Goal: Answer question/provide support: Share knowledge or assist other users

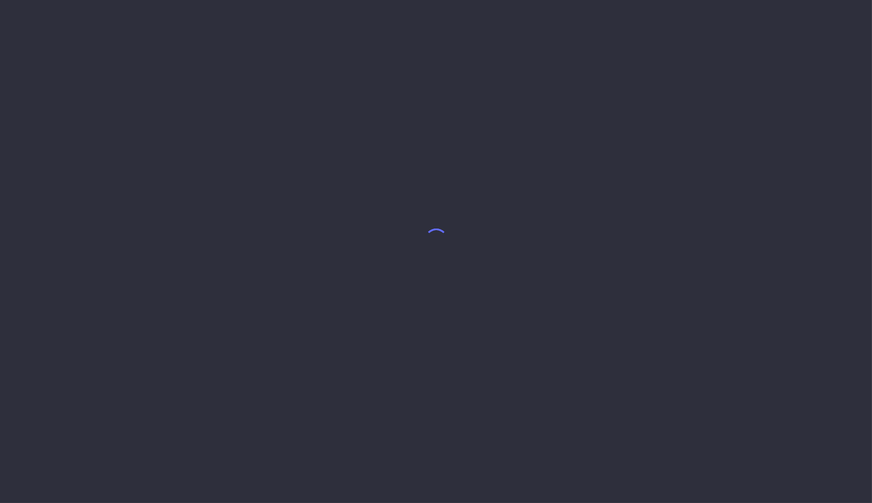
select select "7"
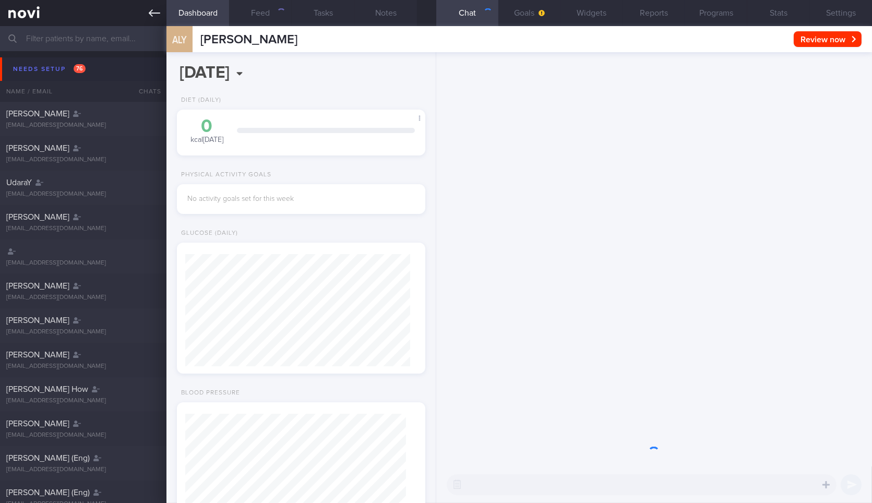
scroll to position [112, 225]
click at [160, 17] on link at bounding box center [83, 13] width 166 height 26
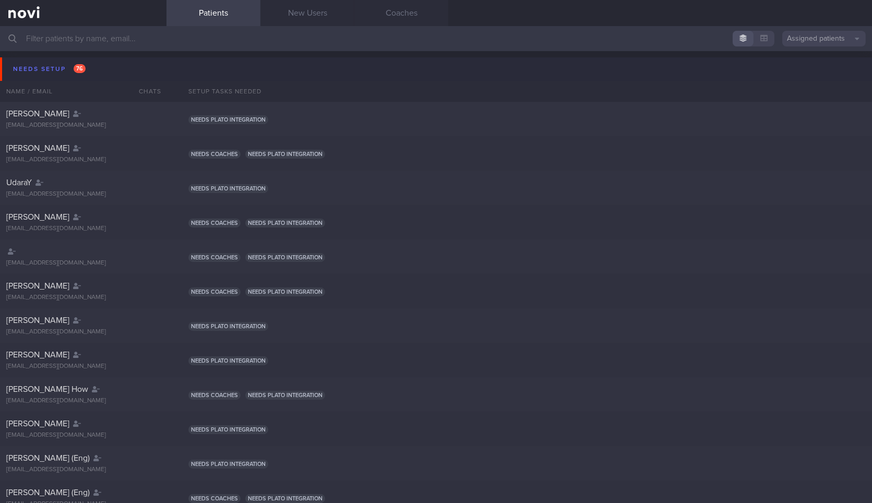
click at [124, 71] on button "Needs setup 76" at bounding box center [437, 68] width 875 height 23
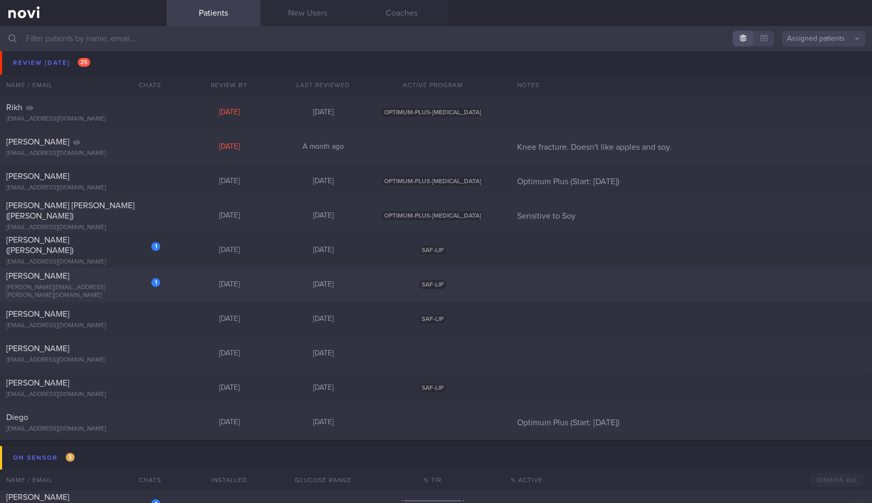
scroll to position [551, 0]
click at [185, 223] on div "Erickson Jean Blake (Susie) serickson1066@gmail.com Today 4 days ago OPTIMUM-PL…" at bounding box center [436, 217] width 872 height 34
select select "7"
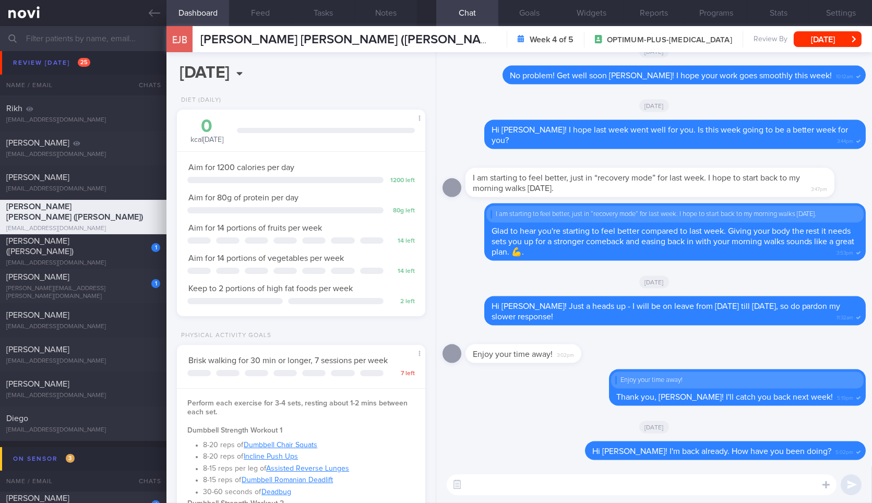
click at [608, 487] on textarea at bounding box center [642, 484] width 390 height 21
click at [536, 485] on textarea "Hi Susie! H" at bounding box center [642, 484] width 390 height 21
type textarea "Hi Susie! Have you been managing well with your walks last week?"
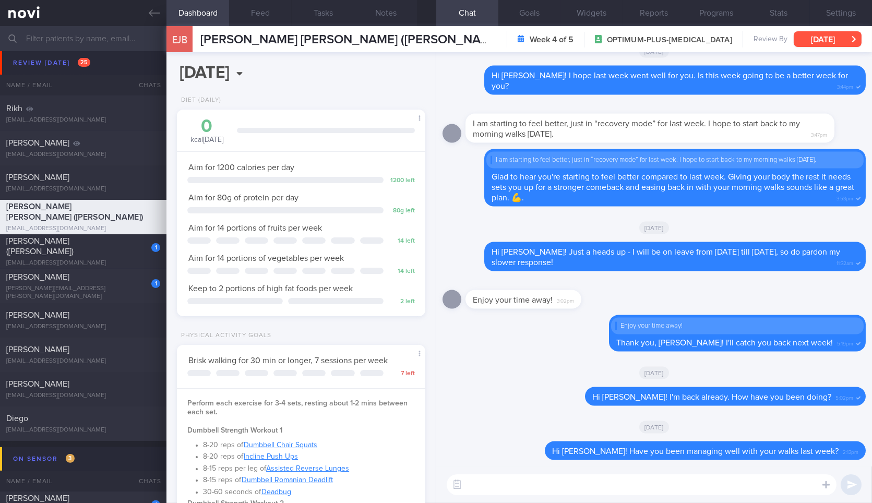
click at [845, 39] on button "[DATE]" at bounding box center [827, 39] width 68 height 16
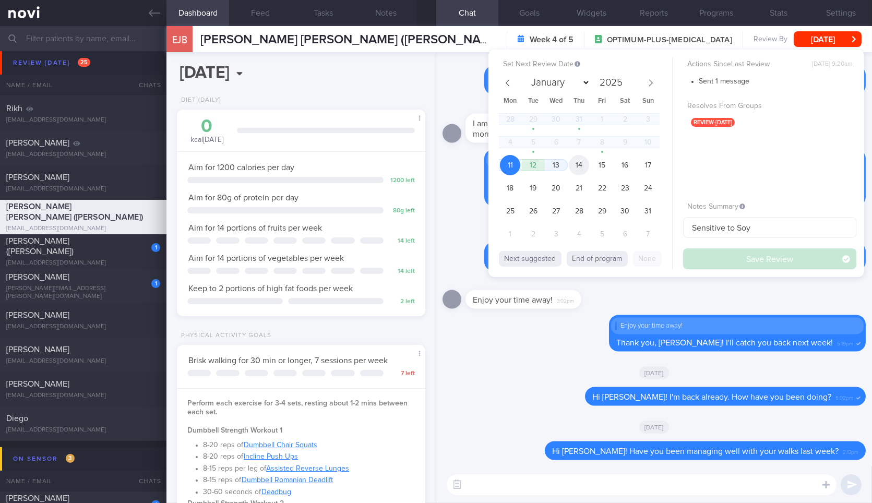
click at [571, 169] on span "14" at bounding box center [579, 165] width 20 height 20
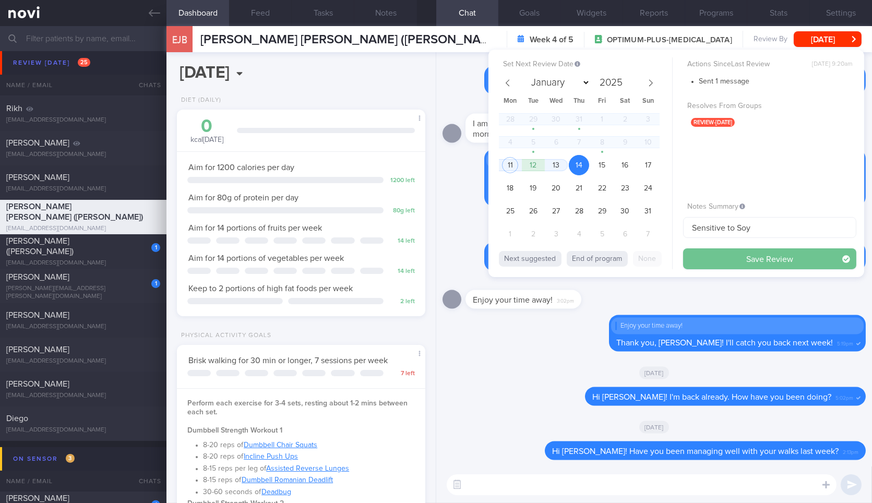
click at [685, 258] on button "Save Review" at bounding box center [769, 258] width 173 height 21
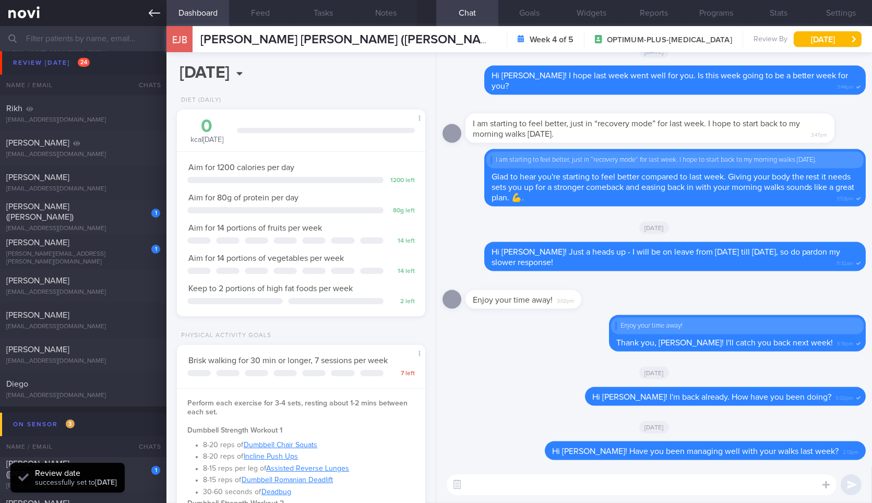
click at [146, 21] on link at bounding box center [83, 13] width 166 height 26
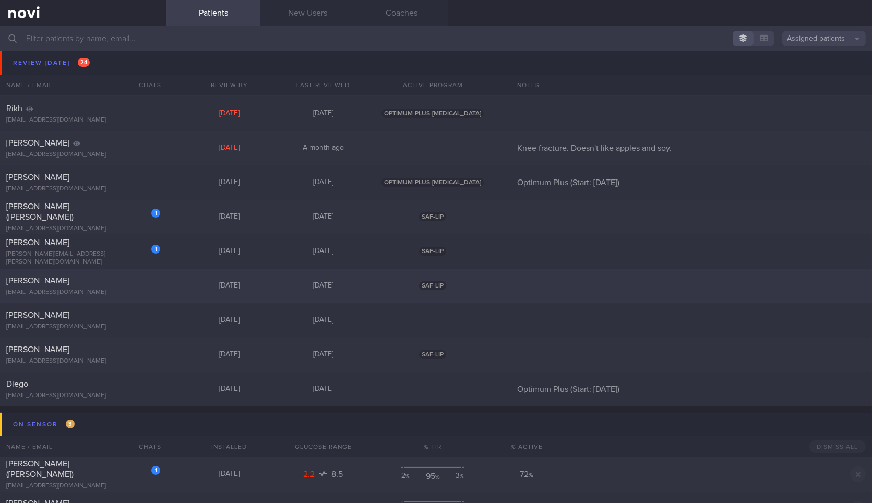
click at [161, 285] on div "Jia Liang Tan puborliang@gmail.com" at bounding box center [83, 285] width 166 height 21
select select "7"
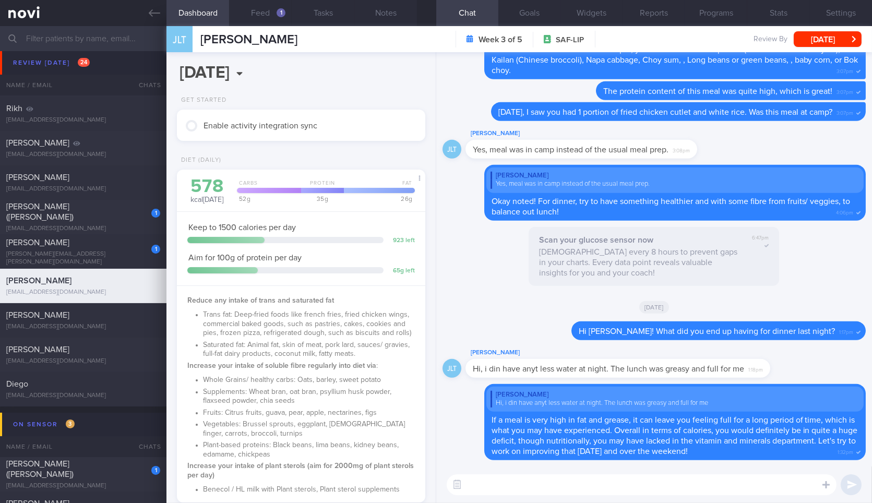
scroll to position [436, 0]
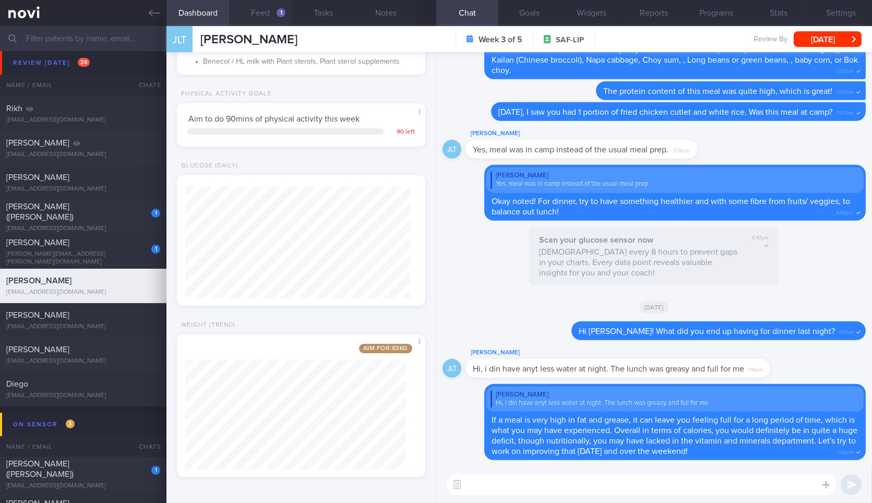
click at [271, 13] on button "Feed 1" at bounding box center [260, 13] width 63 height 26
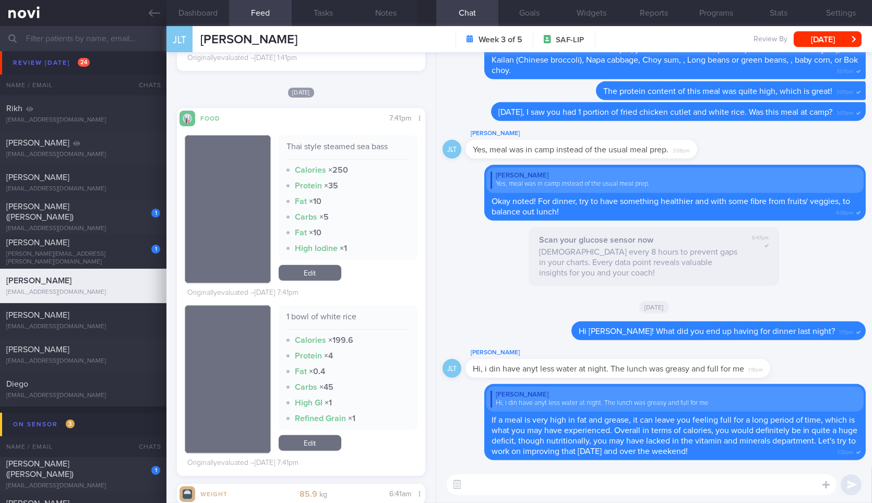
scroll to position [1814, 0]
click at [379, 208] on div "Thai style steamed sea bass Calories × 250 Protein × 35 Fat × 10 Carbs × 5 Fat …" at bounding box center [348, 197] width 139 height 125
click at [639, 486] on textarea at bounding box center [642, 484] width 390 height 21
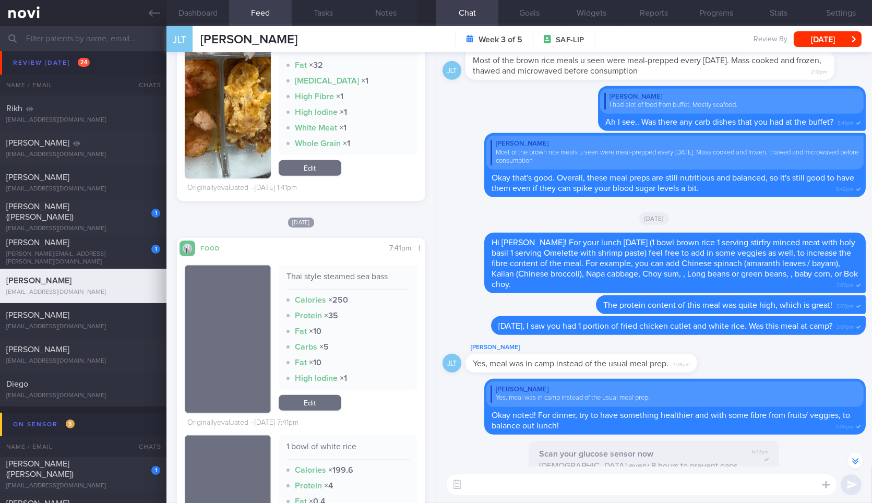
scroll to position [1683, 0]
click at [551, 486] on textarea at bounding box center [642, 484] width 390 height 21
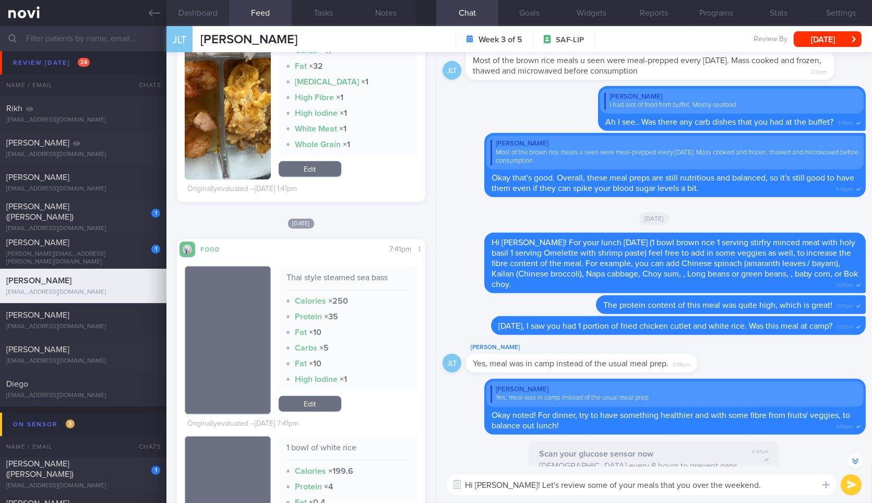
type textarea "Hi Jia Liang! Let's review some of your meals that you over the weekend."
click at [201, 17] on button "Dashboard" at bounding box center [197, 13] width 63 height 26
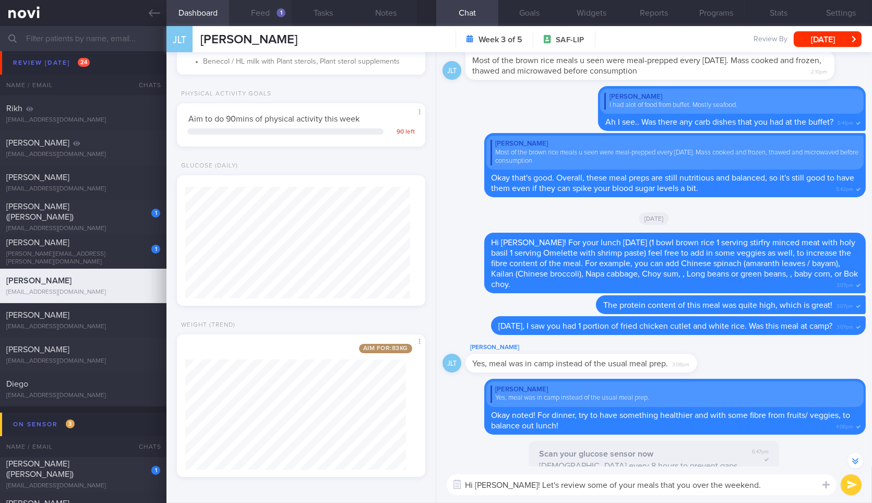
click at [269, 6] on button "Feed 1" at bounding box center [260, 13] width 63 height 26
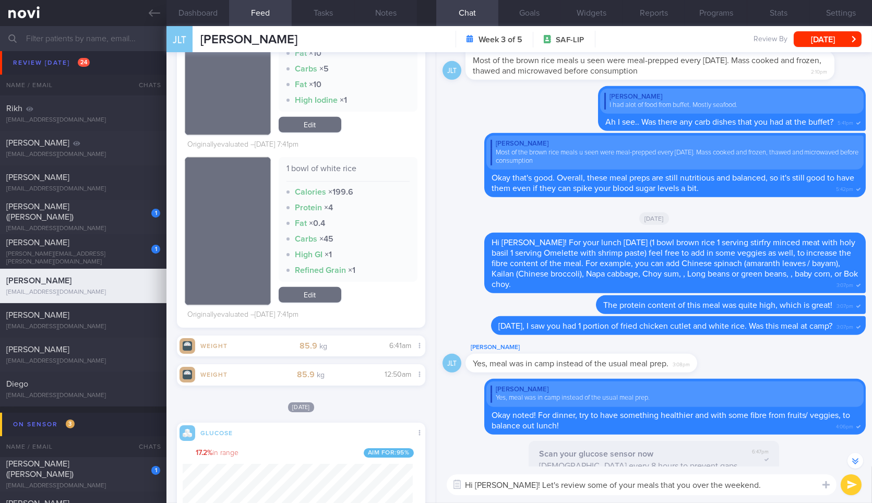
scroll to position [1837, 0]
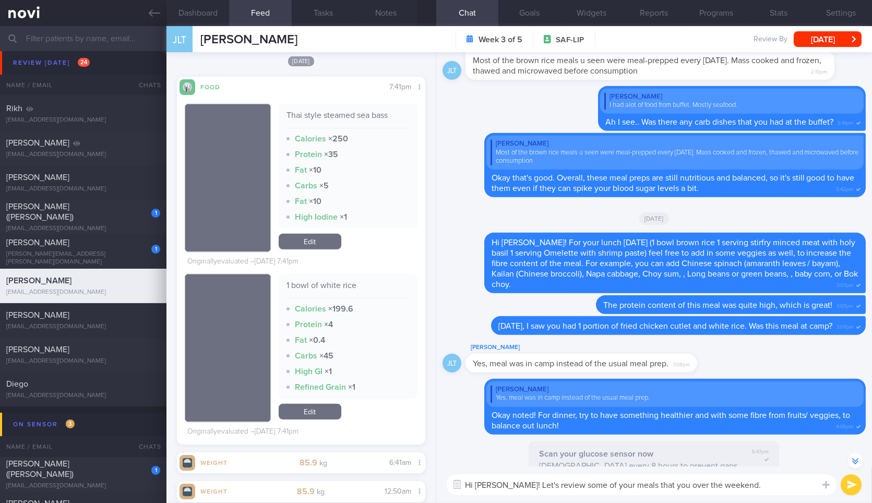
click at [768, 489] on textarea "Hi Jia Liang! Let's review some of your meals that you over the weekend." at bounding box center [642, 484] width 390 height 21
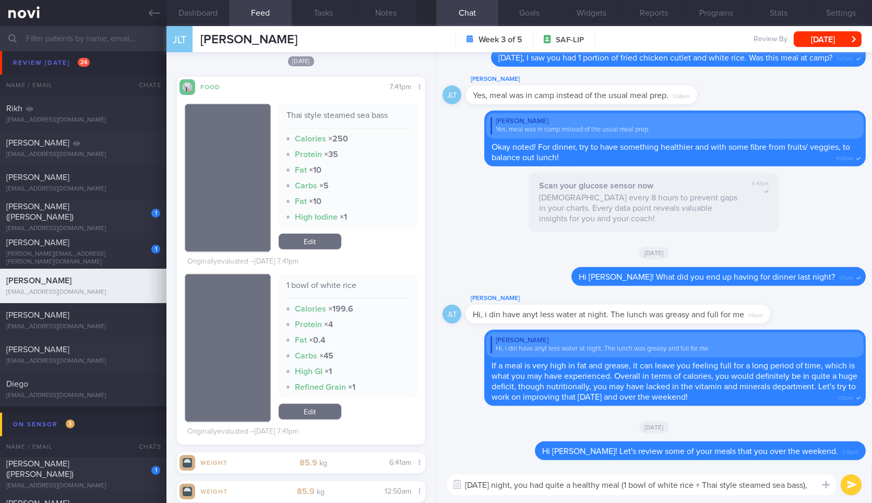
scroll to position [0, 0]
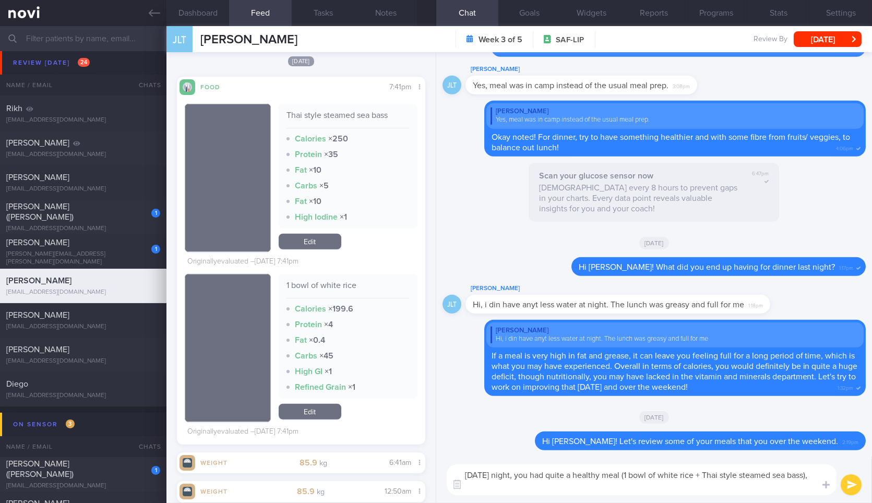
type textarea "On Friday night, you had quite a healthy meal (1 bowl of white rice + Thai styl…"
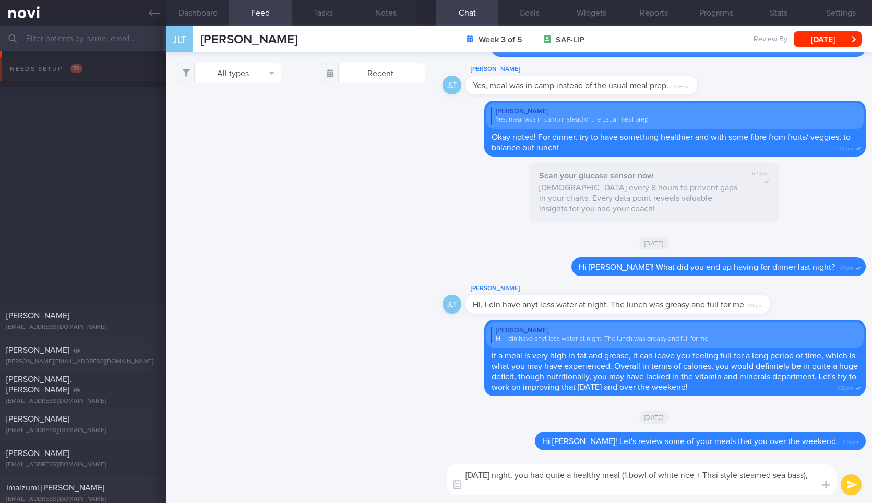
select select "7"
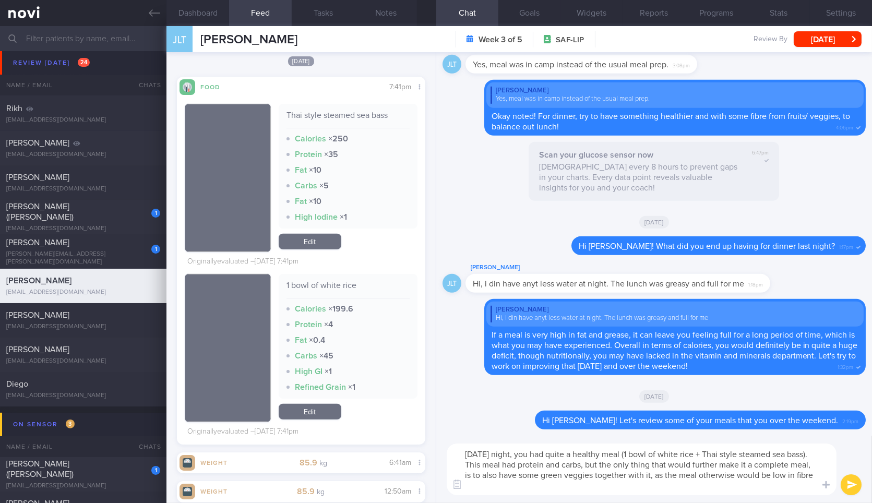
type textarea "On Friday night, you had quite a healthy meal (1 bowl of white rice + Thai styl…"
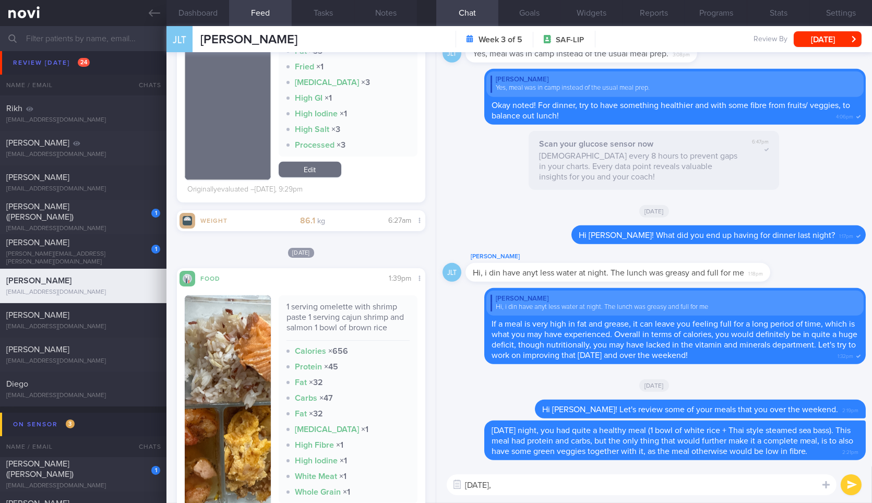
scroll to position [1336, 0]
click at [352, 319] on div "1 serving omelette with shrimp paste 1 serving cajun shrimp and salmon 1 bowl o…" at bounding box center [347, 320] width 123 height 39
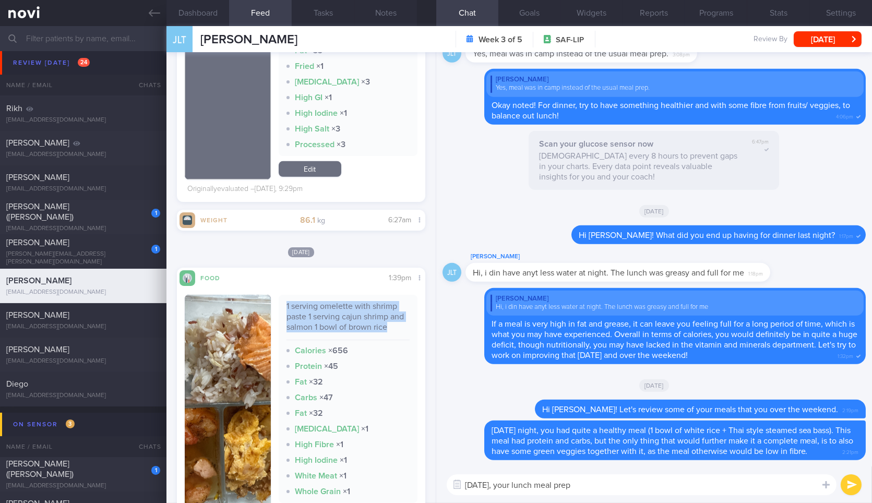
click at [352, 319] on div "1 serving omelette with shrimp paste 1 serving cajun shrimp and salmon 1 bowl o…" at bounding box center [347, 320] width 123 height 39
copy div "1 serving omelette with shrimp paste 1 serving cajun shrimp and salmon 1 bowl o…"
drag, startPoint x: 680, startPoint y: 498, endPoint x: 695, endPoint y: 486, distance: 19.3
click at [695, 486] on div "On Saturday, your lunch meal prep On Saturday, your lunch meal prep ​ On Saturd…" at bounding box center [654, 484] width 436 height 37
click at [695, 486] on textarea "On Saturday, your lunch meal prep" at bounding box center [642, 484] width 390 height 21
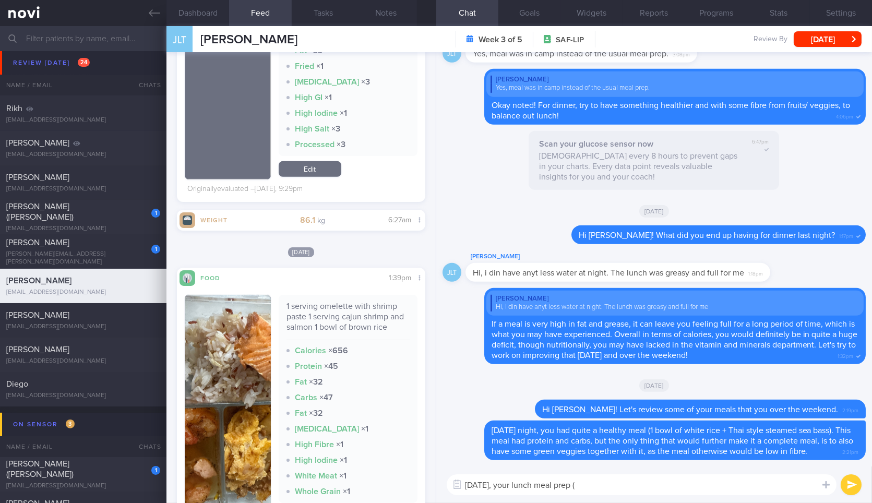
paste textarea "1 serving omelette with shrimp paste 1 serving cajun shrimp and salmon 1 bowl o…"
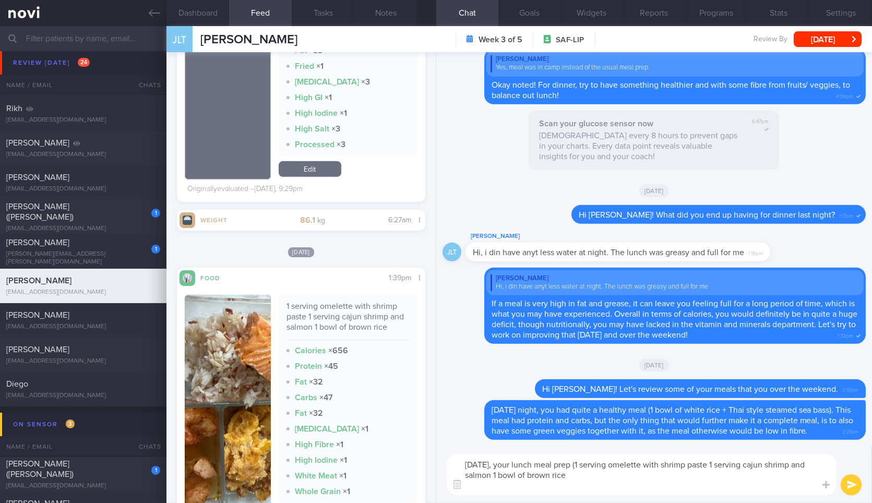
scroll to position [0, 0]
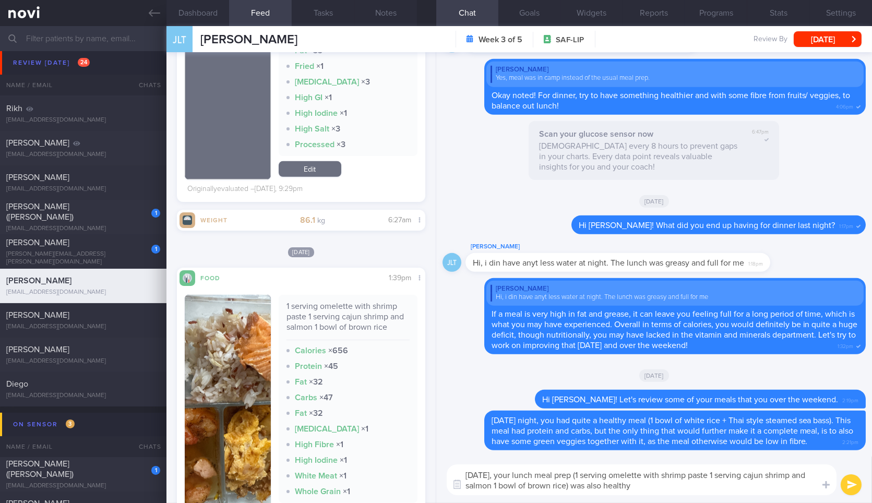
click at [232, 375] on button "button" at bounding box center [228, 411] width 86 height 232
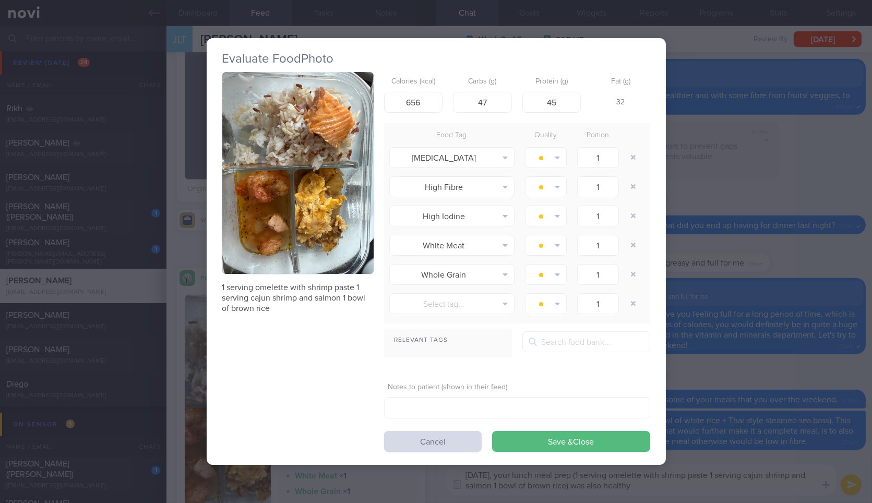
click at [323, 224] on button "button" at bounding box center [297, 173] width 151 height 202
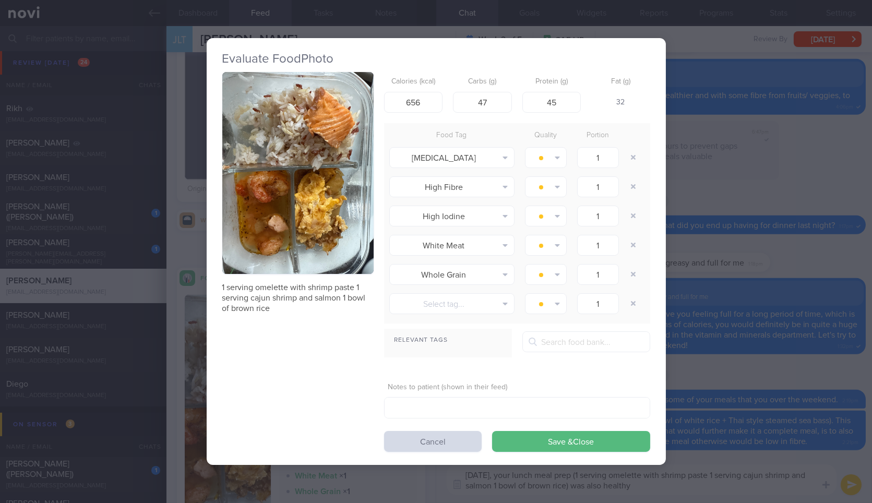
click at [814, 451] on div "Evaluate Food Photo 1 serving omelette with shrimp paste 1 serving cajun shrimp…" at bounding box center [436, 251] width 872 height 503
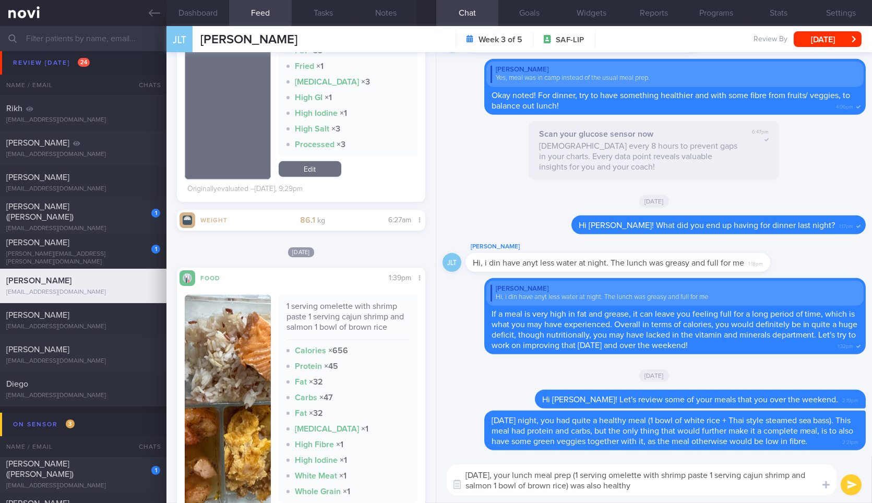
click at [678, 486] on textarea "On Saturday, your lunch meal prep (1 serving omelette with shrimp paste 1 servi…" at bounding box center [642, 479] width 390 height 31
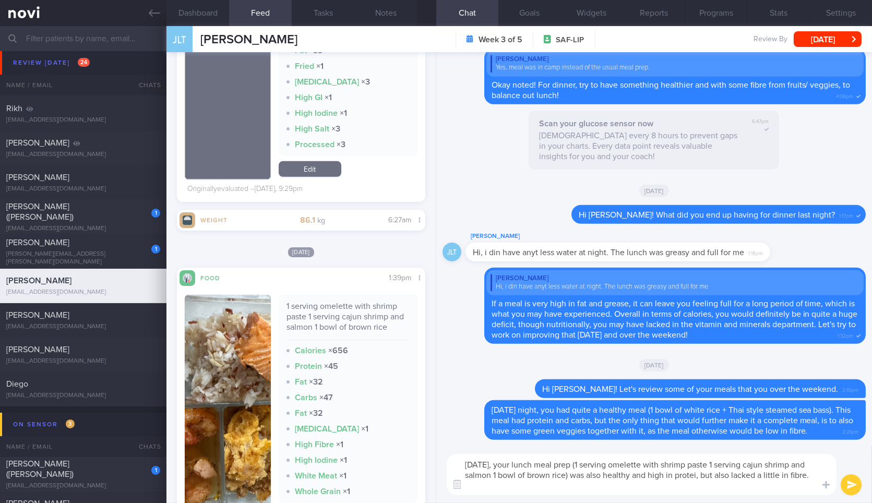
type textarea "On Saturday, your lunch meal prep (1 serving omelette with shrimp paste 1 servi…"
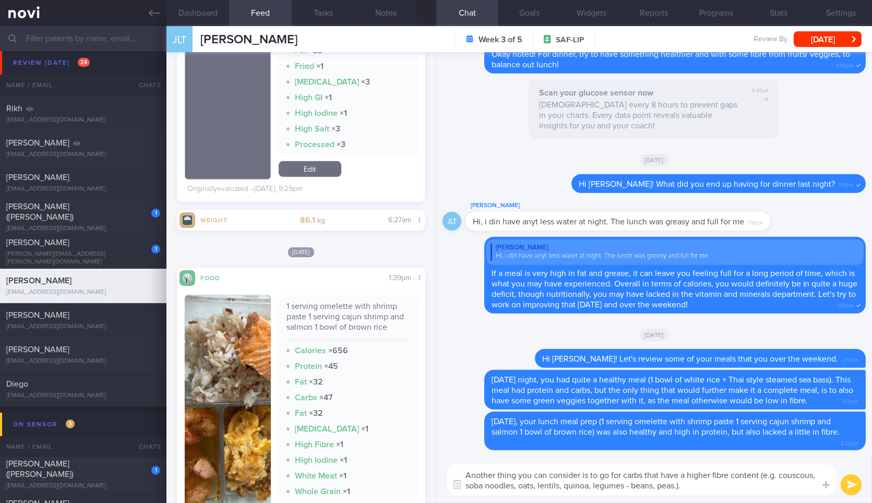
type textarea "Another thing you can consider is to go for carbs that have a higher fibre cont…"
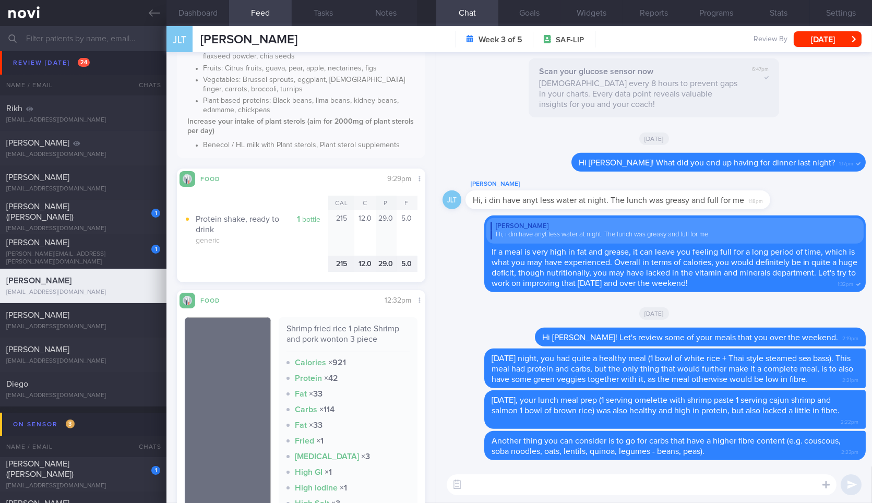
scroll to position [954, 0]
type textarea "Compared to brown rice, these options are going to be significantly higher in f…"
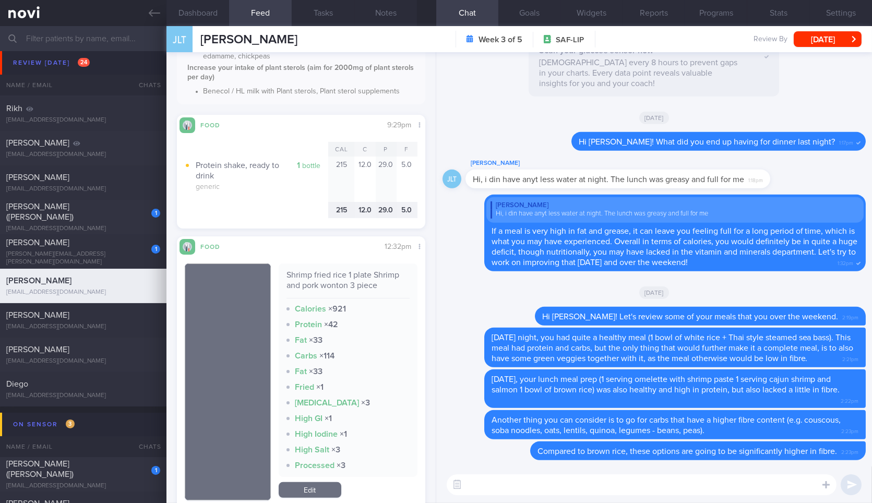
scroll to position [1006, 0]
click at [344, 295] on div "Shrimp fried rice 1 plate Shrimp and pork wonton 3 piece" at bounding box center [347, 285] width 123 height 29
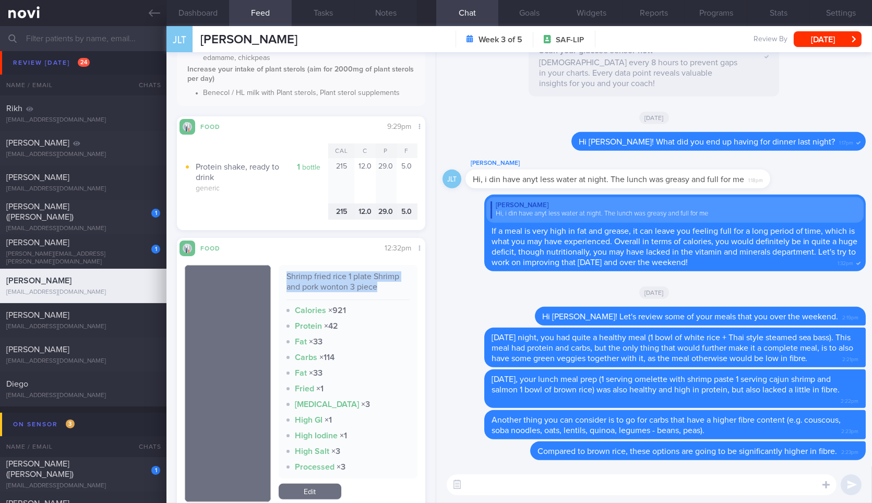
click at [344, 295] on div "Shrimp fried rice 1 plate Shrimp and pork wonton 3 piece" at bounding box center [347, 285] width 123 height 29
copy div "Shrimp fried rice 1 plate Shrimp and pork wonton 3 piece"
click at [535, 480] on textarea at bounding box center [642, 484] width 390 height 21
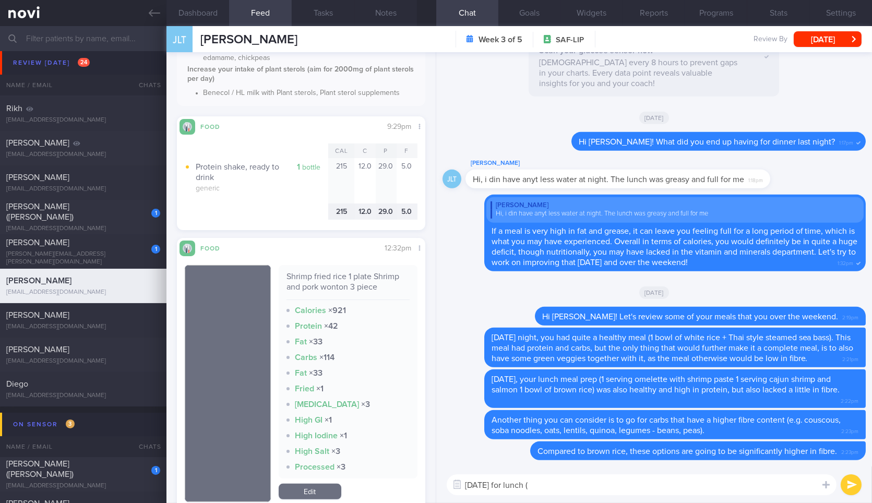
paste textarea "Shrimp fried rice 1 plate Shrimp and pork wonton 3 piece"
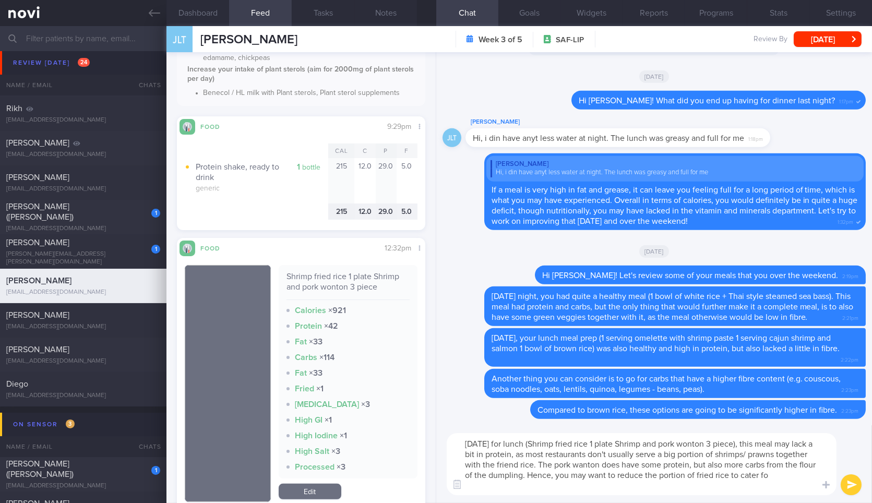
scroll to position [0, 0]
type textarea "Yesterday for lunch (Shrimp fried rice 1 plate Shrimp and pork wonton 3 piece),…"
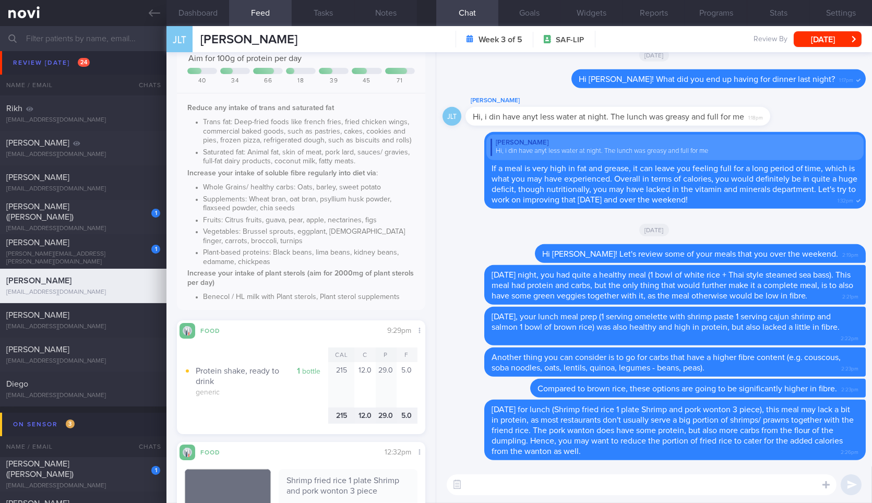
scroll to position [881, 0]
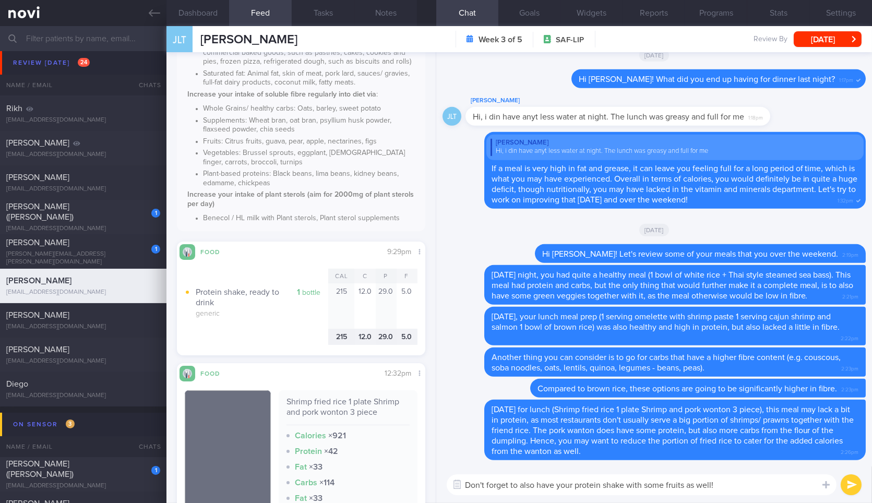
type textarea "Don't forget to also have your protein shake with some fruits as well!"
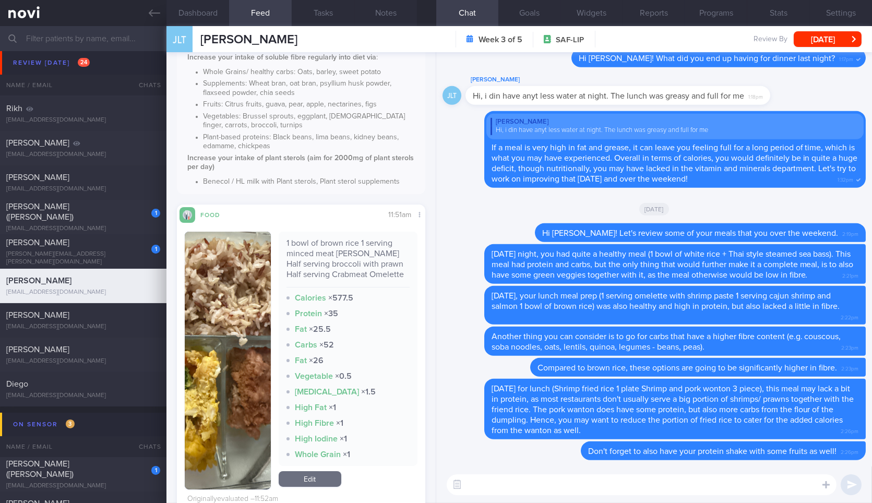
scroll to position [228, 0]
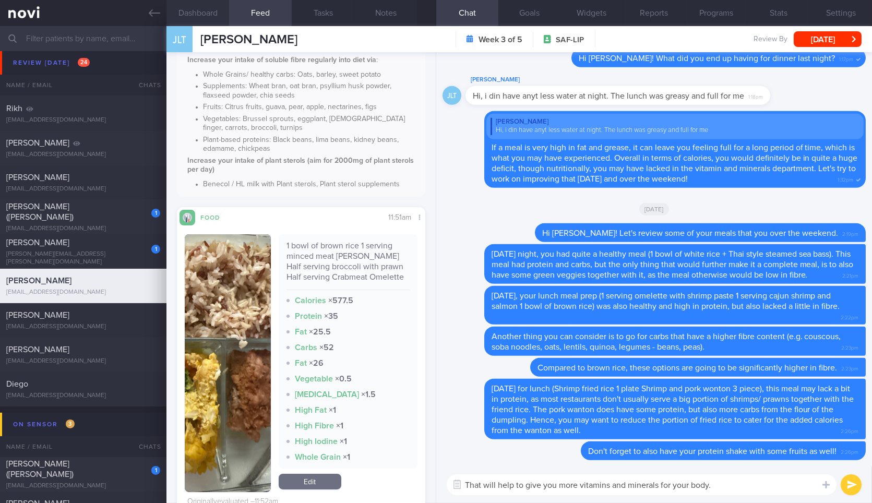
click at [210, 18] on button "Dashboard" at bounding box center [197, 13] width 63 height 26
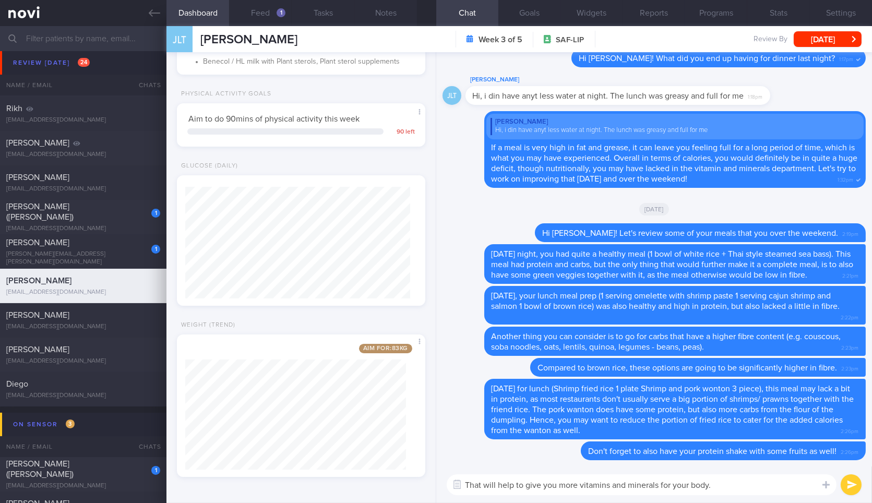
click at [743, 488] on textarea "That will help to give you more vitamins and minerals for your body." at bounding box center [642, 484] width 390 height 21
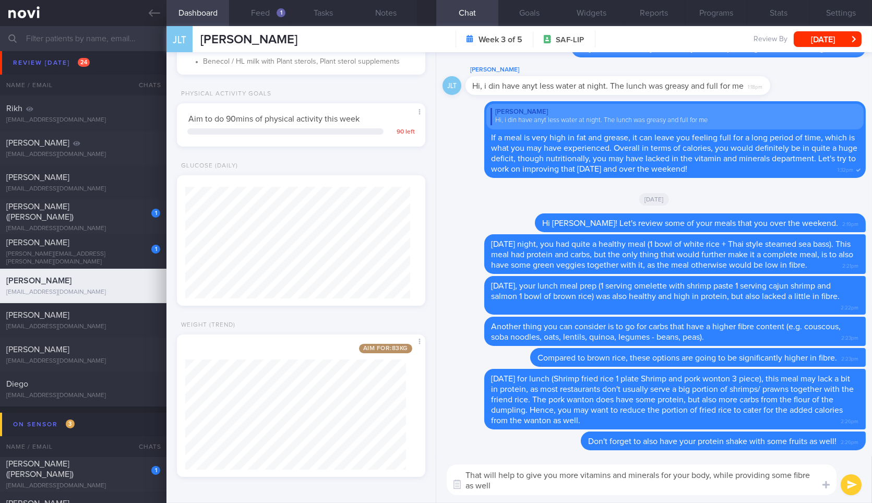
type textarea "That will help to give you more vitamins and minerals for your body, while prov…"
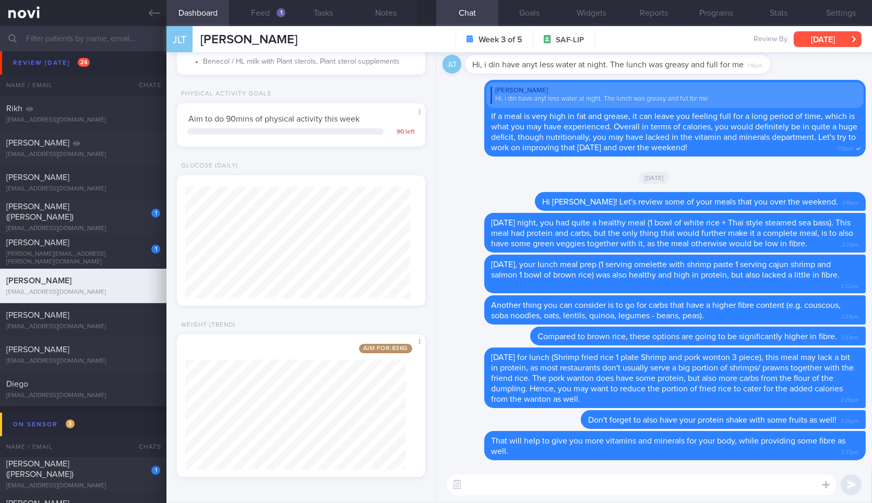
click at [819, 33] on button "[DATE]" at bounding box center [827, 39] width 68 height 16
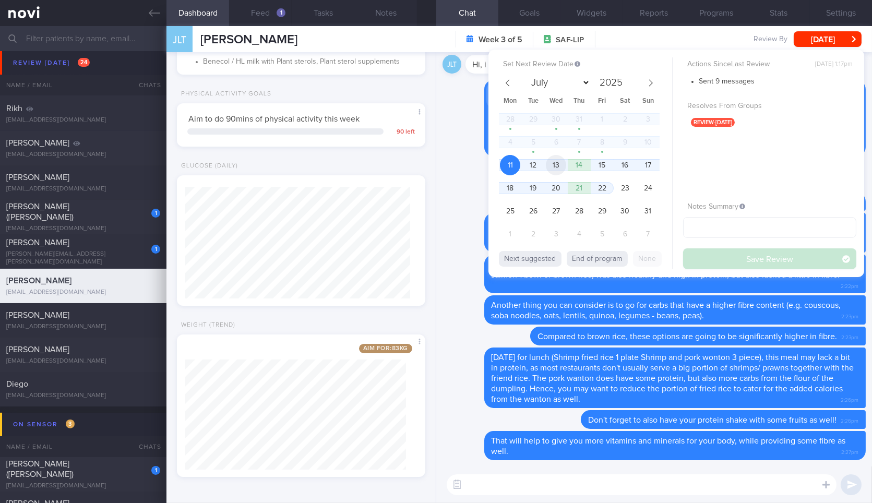
click at [559, 163] on span "13" at bounding box center [556, 165] width 20 height 20
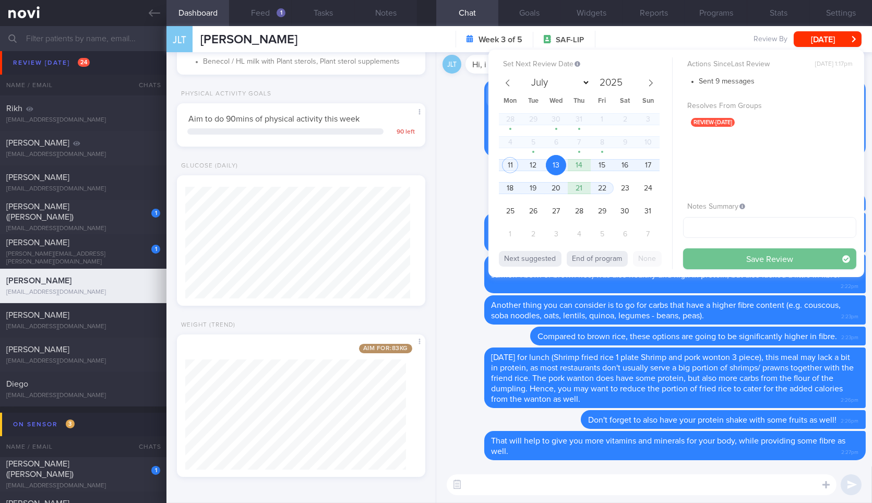
click at [697, 258] on button "Save Review" at bounding box center [769, 258] width 173 height 21
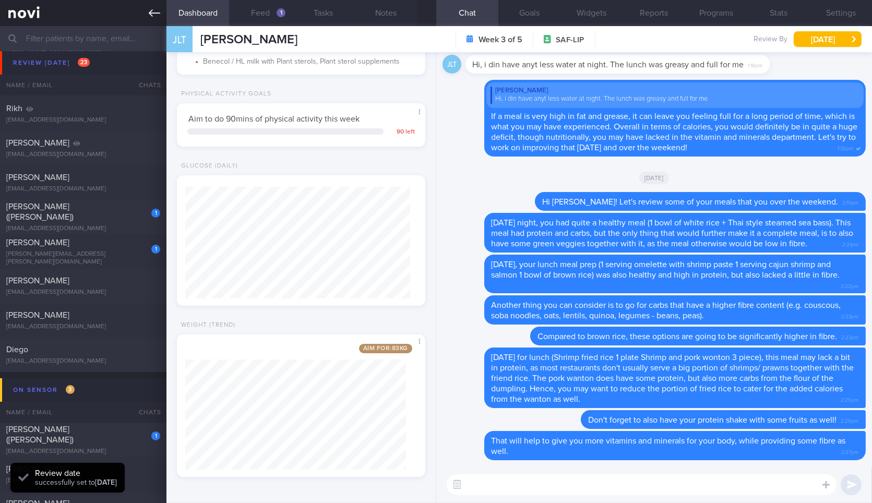
scroll to position [112, 225]
click at [147, 15] on link at bounding box center [83, 13] width 166 height 26
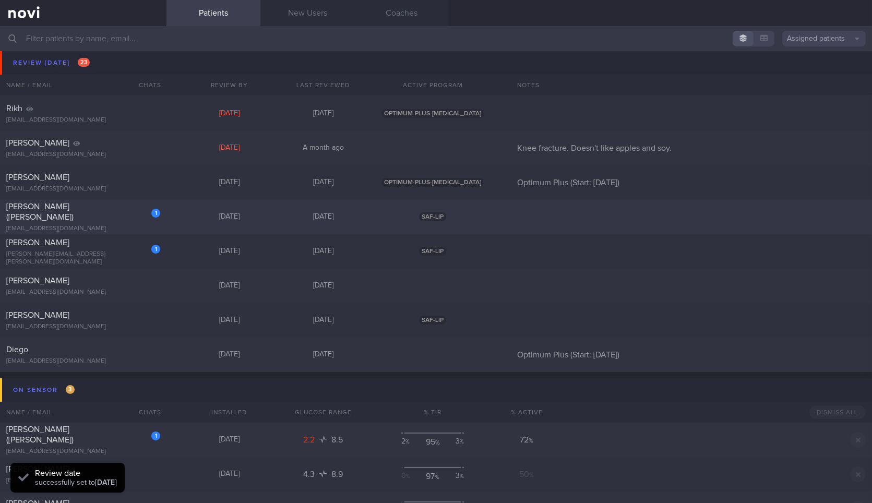
click at [120, 218] on div "1 Chee Wee Gooi (Eric) ericgooi2002@yahoo.com" at bounding box center [83, 216] width 166 height 31
select select "7"
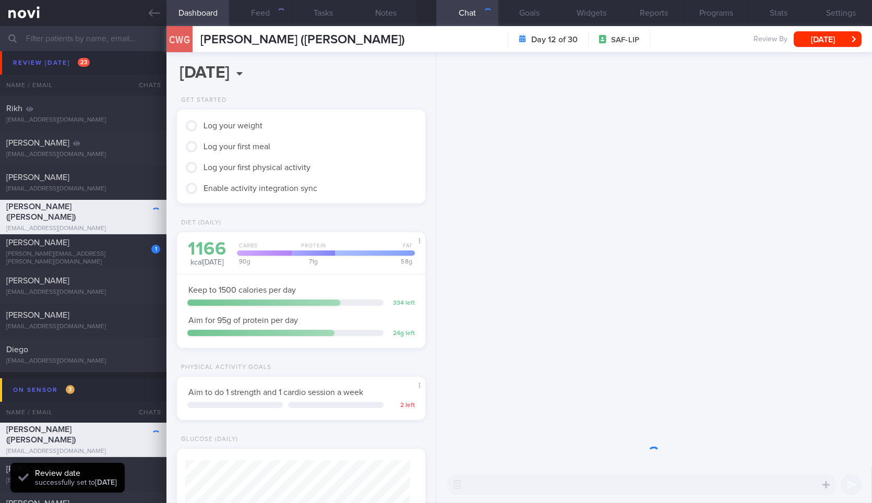
scroll to position [125, 220]
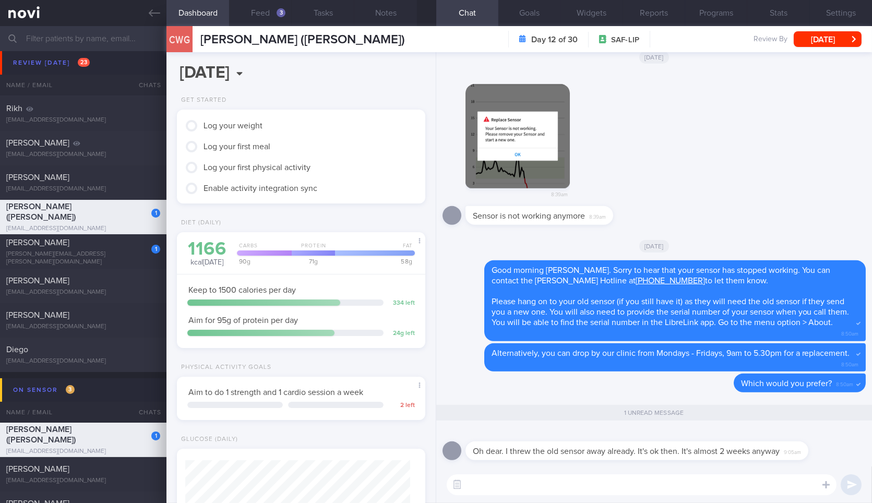
click at [578, 491] on textarea at bounding box center [642, 484] width 390 height 21
click at [645, 461] on div "Oh dear. I threw the old sensor away already. It's ok then. It's almost 2 weeks…" at bounding box center [653, 448] width 423 height 38
click at [808, 451] on div "Oh dear. I threw the old sensor away already. It's ok then. It's almost 2 weeks…" at bounding box center [652, 444] width 374 height 31
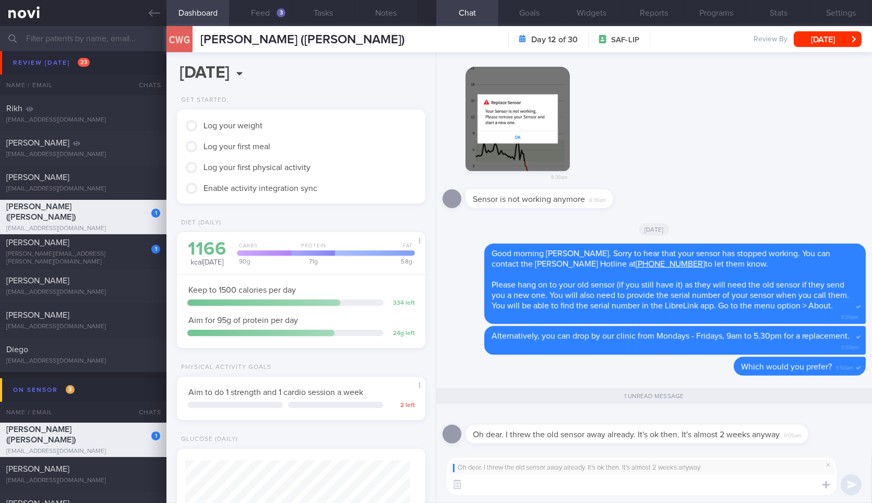
click at [675, 488] on textarea at bounding box center [642, 484] width 390 height 21
type textarea "No worries then! If you still"
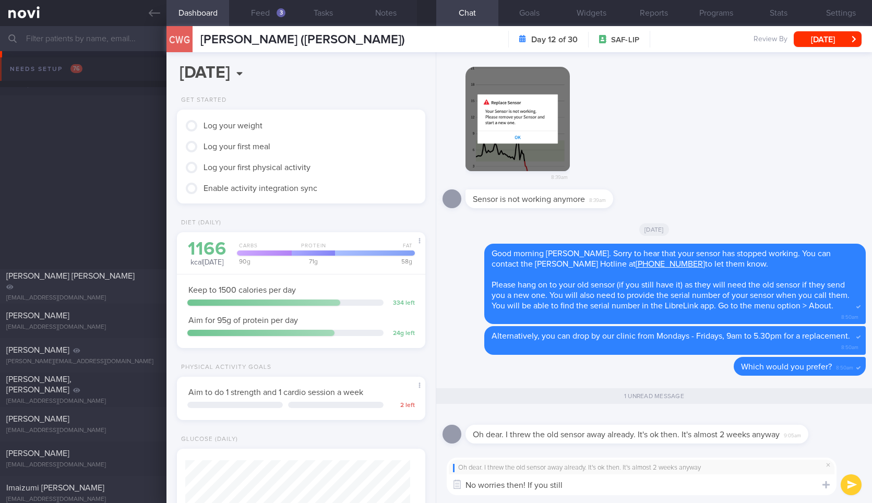
select select "7"
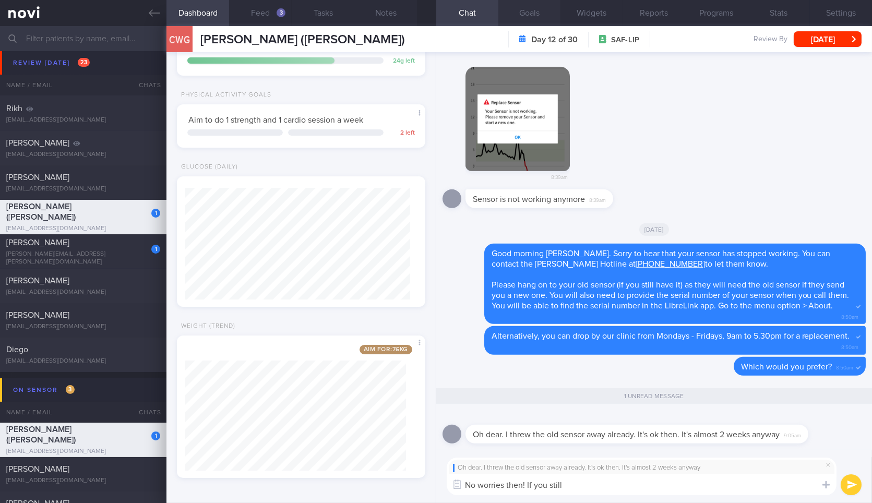
type textarea "No worries then! If you still"
click at [542, 13] on button "Goals" at bounding box center [529, 13] width 62 height 26
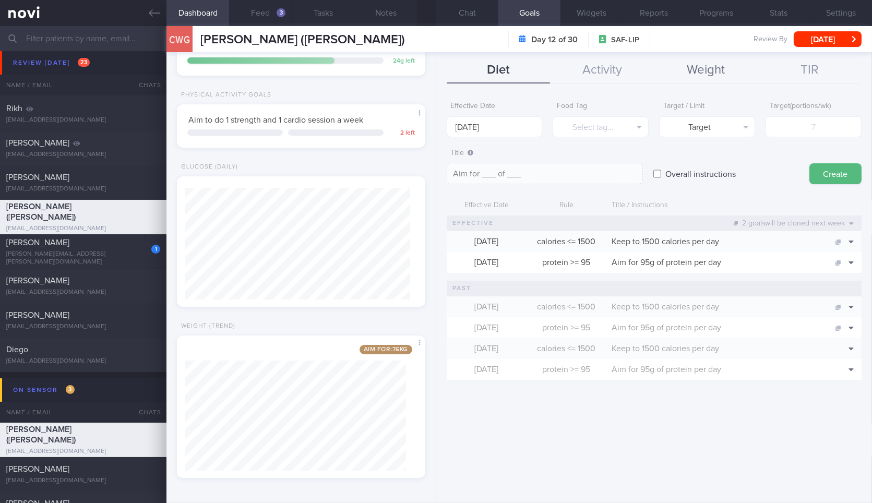
click at [717, 72] on button "Weight" at bounding box center [706, 70] width 104 height 26
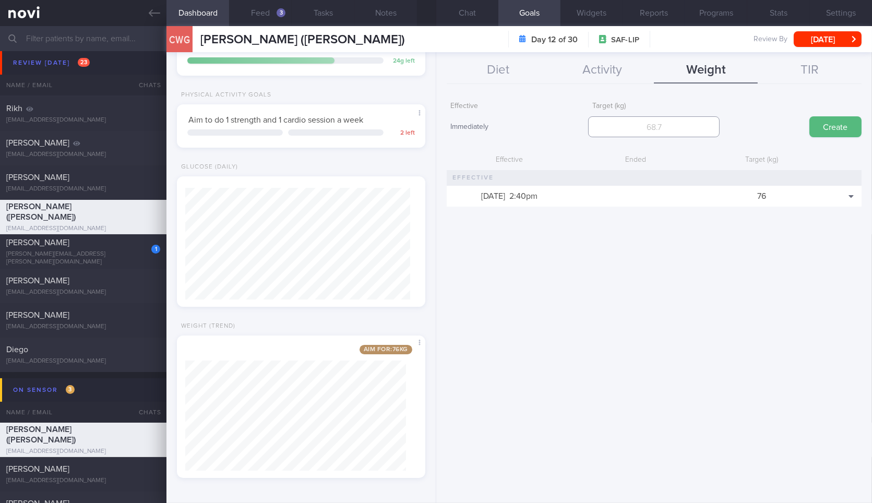
click at [679, 133] on input "number" at bounding box center [653, 126] width 131 height 21
type input "75"
click at [809, 116] on button "Create" at bounding box center [835, 126] width 52 height 21
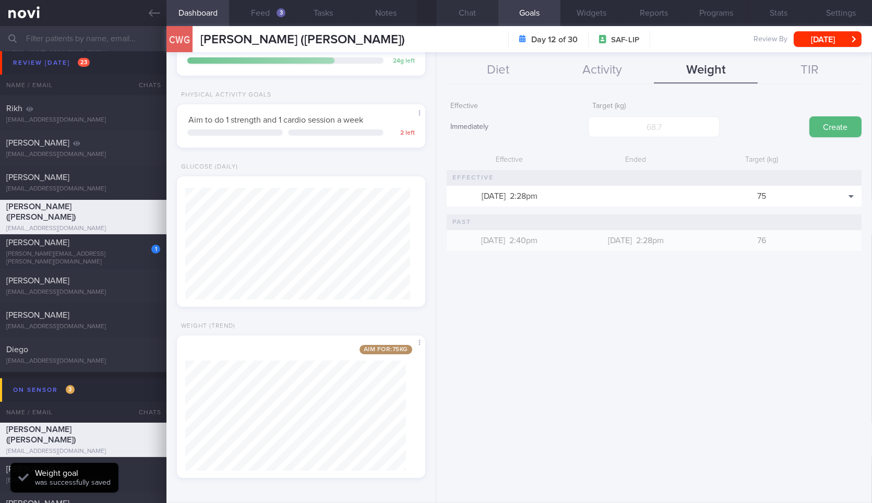
click at [466, 9] on button "Chat" at bounding box center [467, 13] width 62 height 26
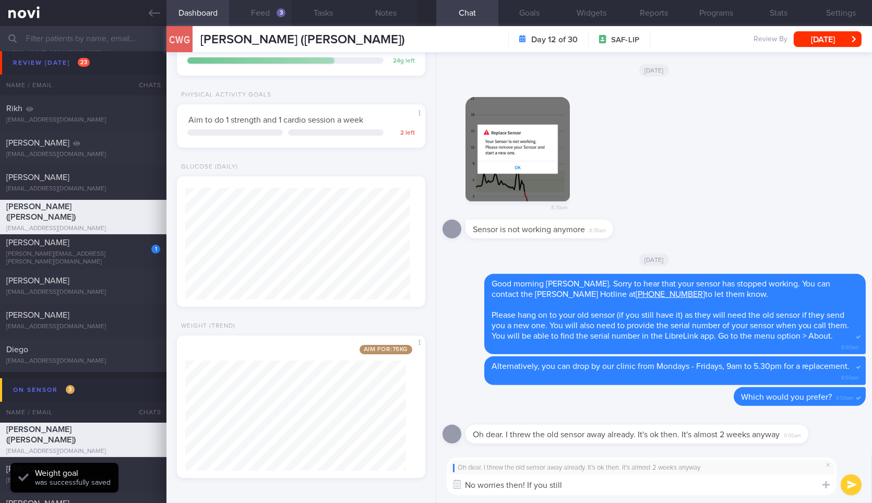
click at [260, 13] on button "Feed 3" at bounding box center [260, 13] width 63 height 26
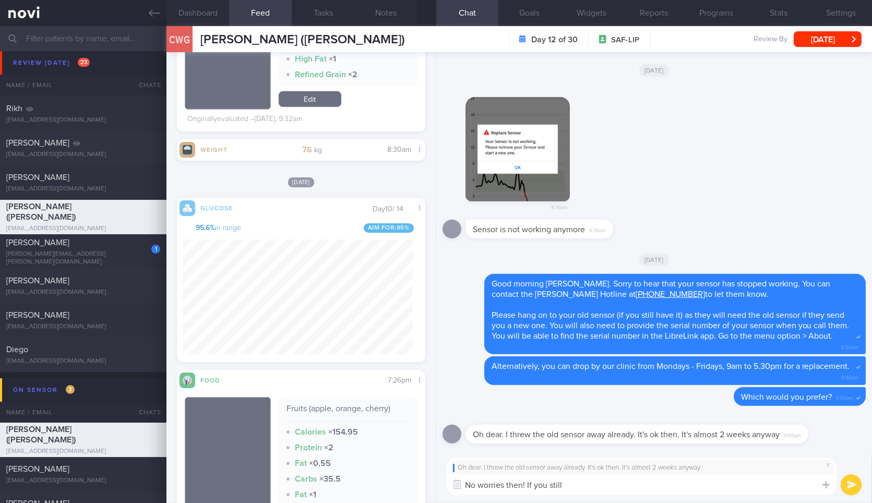
scroll to position [1789, 0]
click at [611, 480] on textarea "No worries then! If you still" at bounding box center [642, 484] width 390 height 21
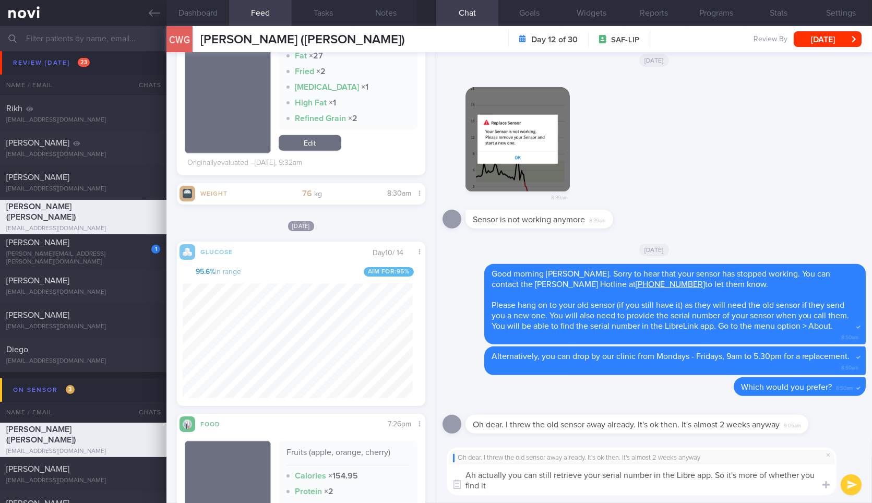
scroll to position [1739, 0]
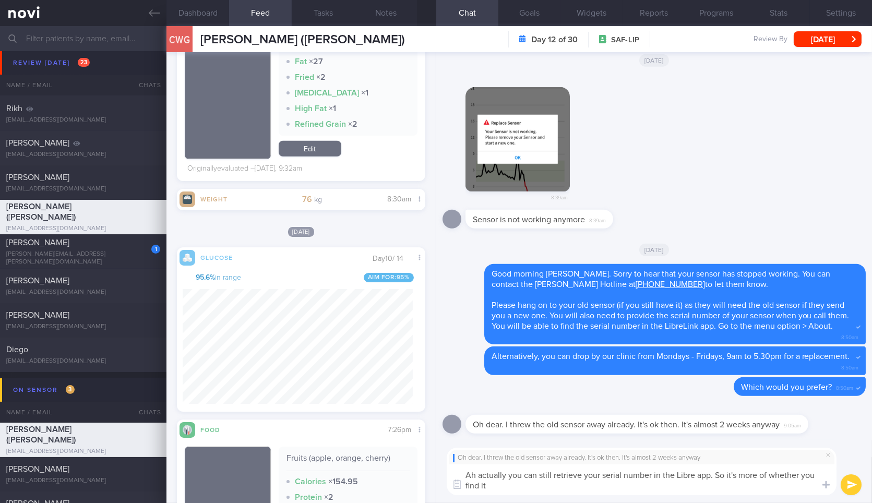
drag, startPoint x: 716, startPoint y: 475, endPoint x: 726, endPoint y: 486, distance: 15.2
click at [726, 486] on textarea "Ah actually you can still retrieve your serial number in the Libre app. So it's…" at bounding box center [642, 479] width 390 height 31
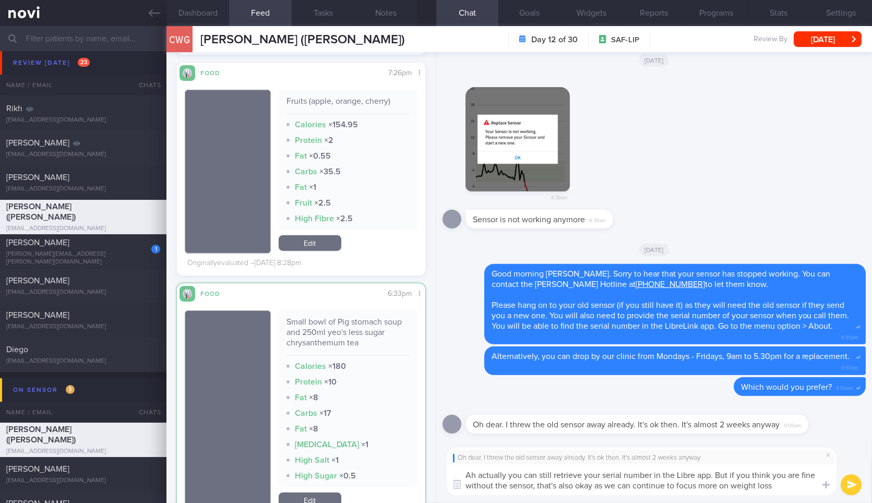
scroll to position [2218, 0]
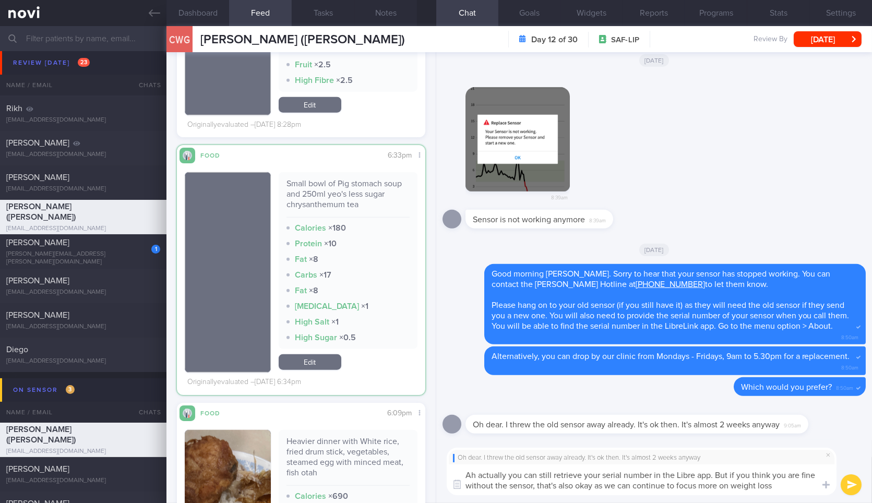
click at [794, 486] on textarea "Ah actually you can still retrieve your serial number in the Libre app. But if …" at bounding box center [642, 479] width 390 height 31
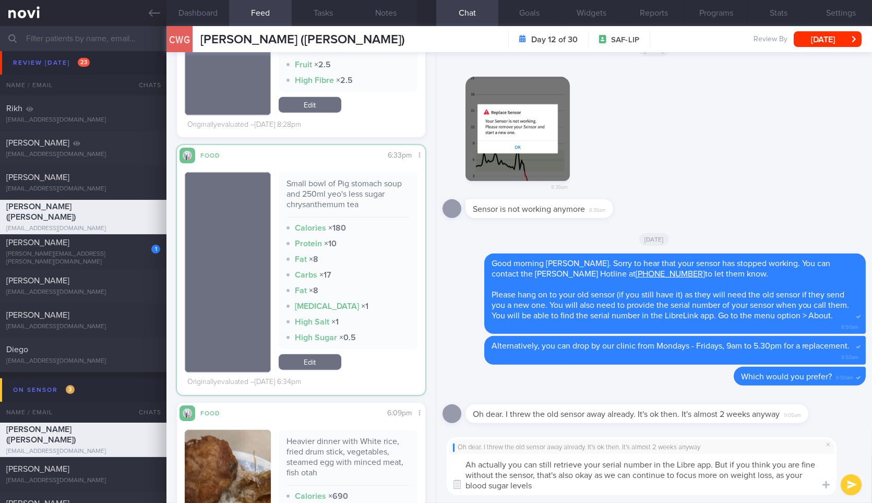
click at [770, 488] on textarea "Ah actually you can still retrieve your serial number in the Libre app. But if …" at bounding box center [642, 474] width 390 height 41
type textarea "Ah actually you can still retrieve your serial number in the Libre app. But if …"
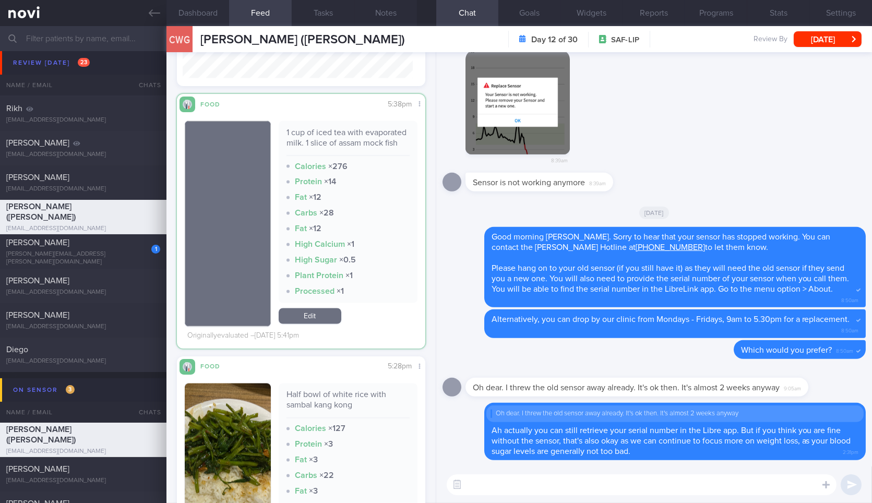
scroll to position [4008, 0]
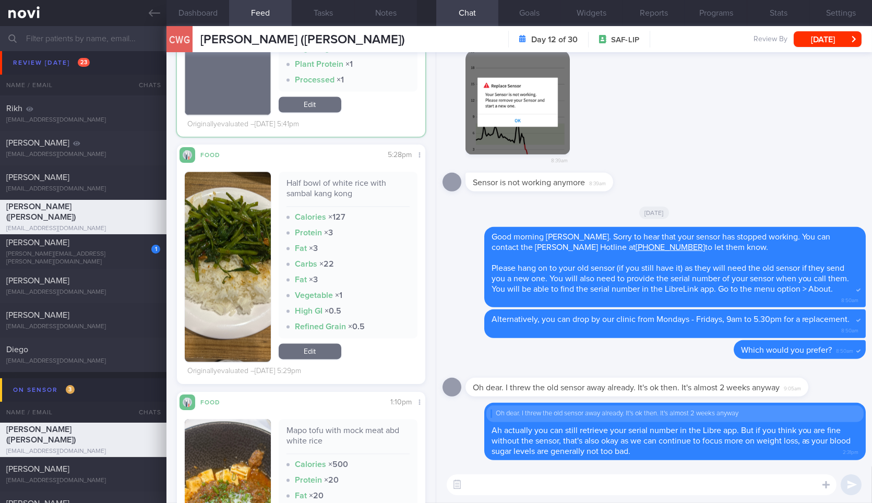
click at [697, 483] on textarea at bounding box center [642, 484] width 390 height 21
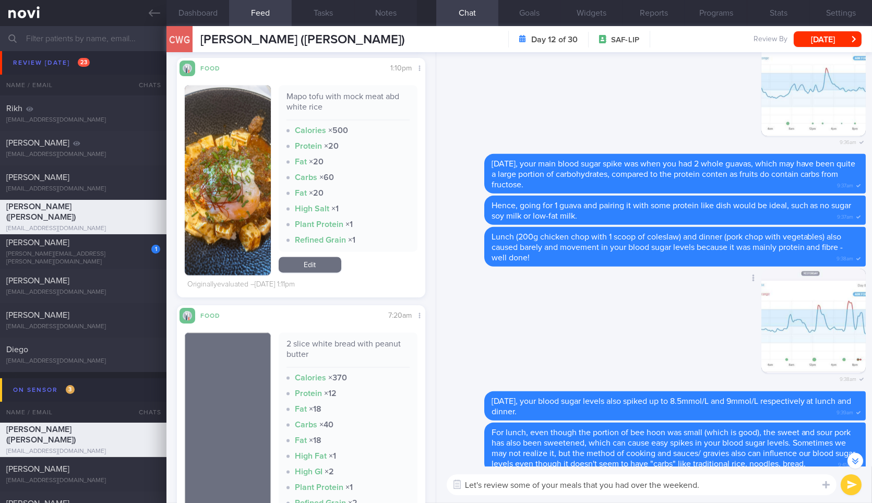
scroll to position [4332, 0]
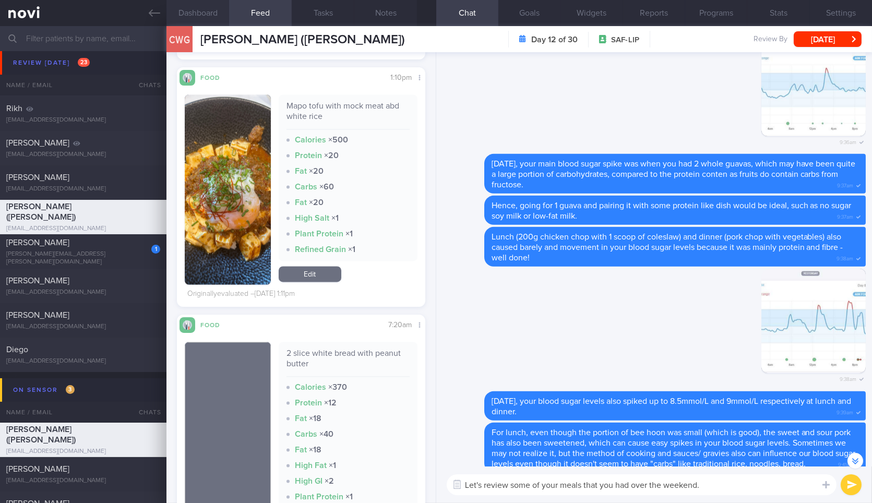
type textarea "Let's review some of your meals that you had over the weekend."
click at [208, 20] on button "Dashboard" at bounding box center [197, 13] width 63 height 26
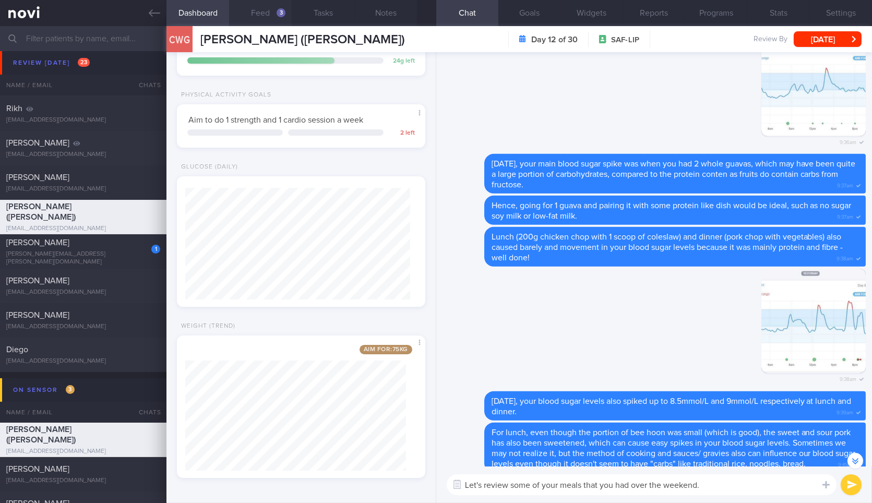
click at [260, 13] on button "Feed 3" at bounding box center [260, 13] width 63 height 26
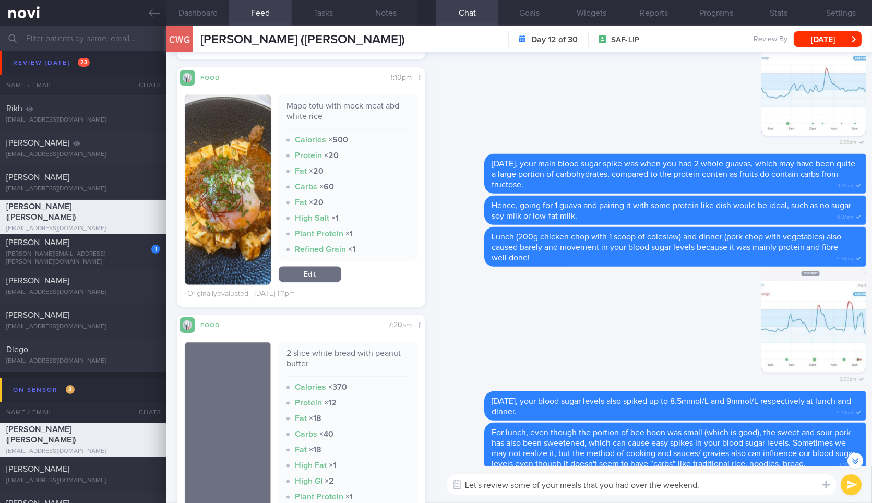
click at [727, 488] on textarea "Let's review some of your meals that you had over the weekend." at bounding box center [642, 484] width 390 height 21
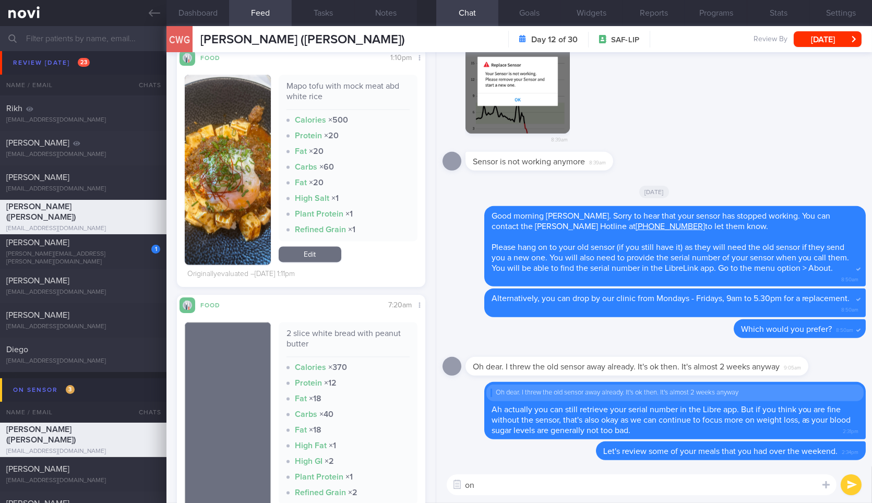
type textarea "o"
type textarea "On Friday at lunch"
click at [308, 343] on div "2 slice white bread with peanut butter" at bounding box center [347, 342] width 123 height 29
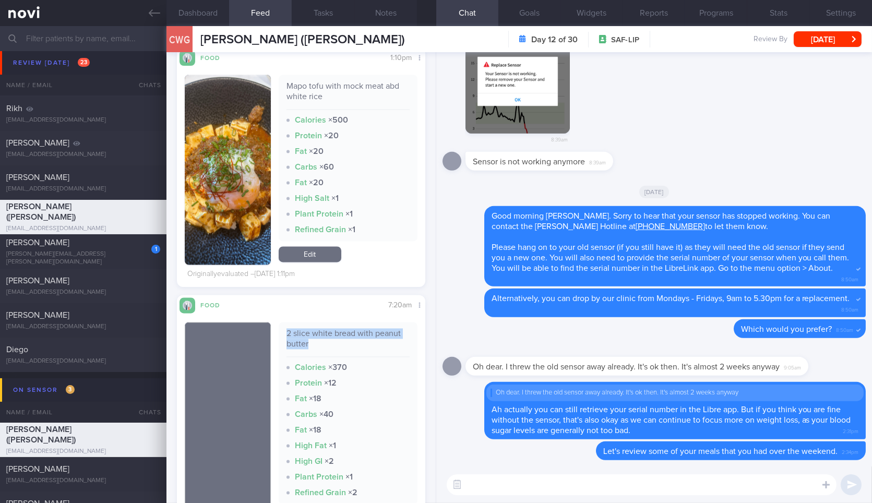
copy div "2 slice white bread with peanut butter"
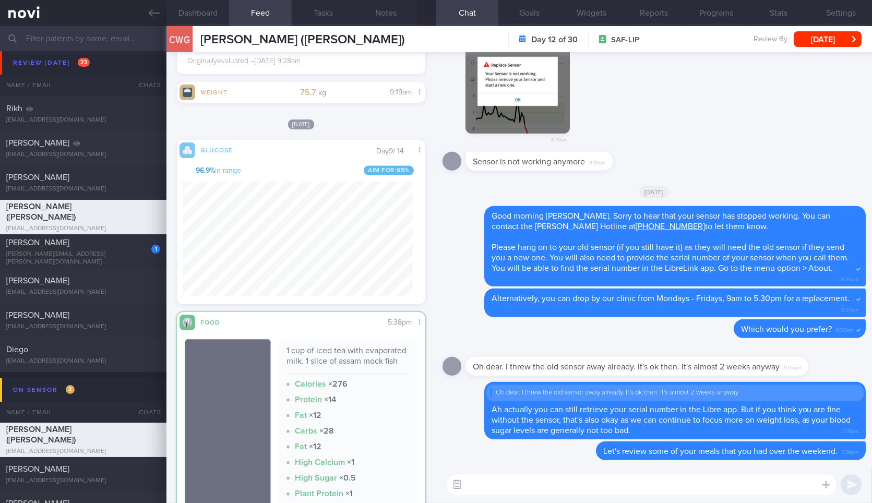
scroll to position [3565, 0]
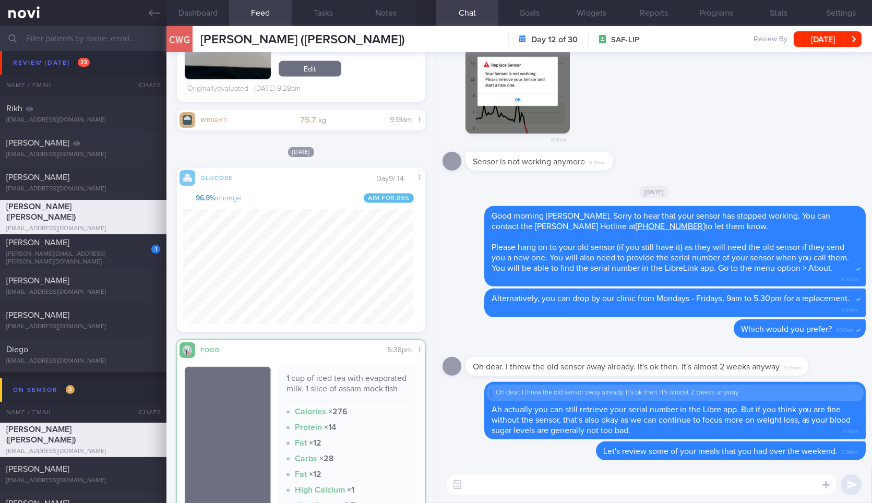
click at [496, 476] on textarea at bounding box center [642, 484] width 390 height 21
paste textarea "2 slice white bread with peanut butter"
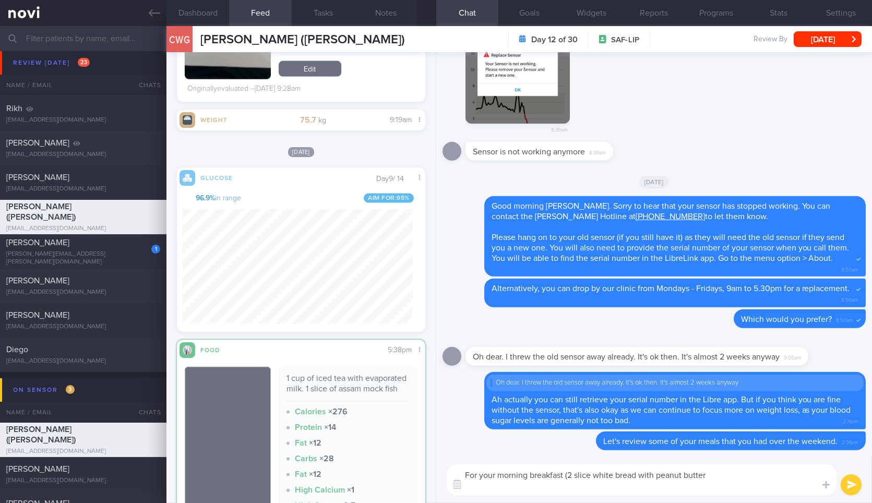
scroll to position [0, 0]
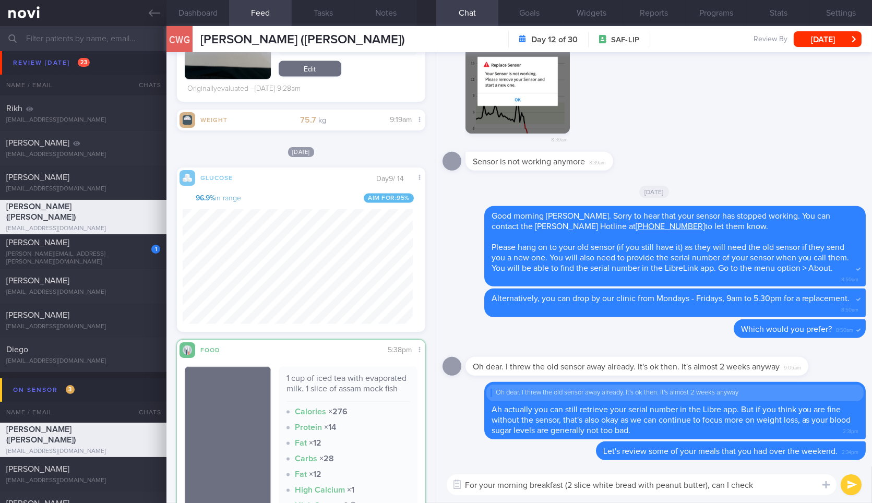
click at [779, 486] on textarea "For your morning breakfast (2 slice white bread with peanut butter), can I check" at bounding box center [642, 484] width 390 height 21
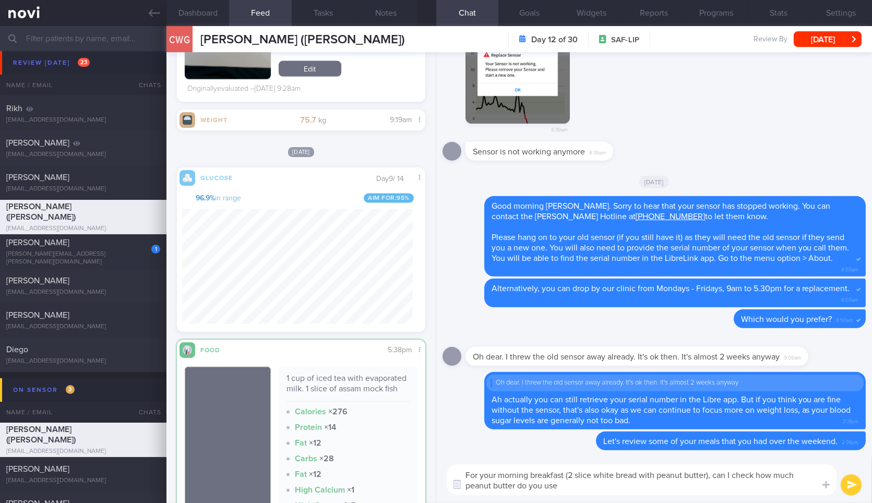
type textarea "For your morning breakfast (2 slice white bread with peanut butter), can I chec…"
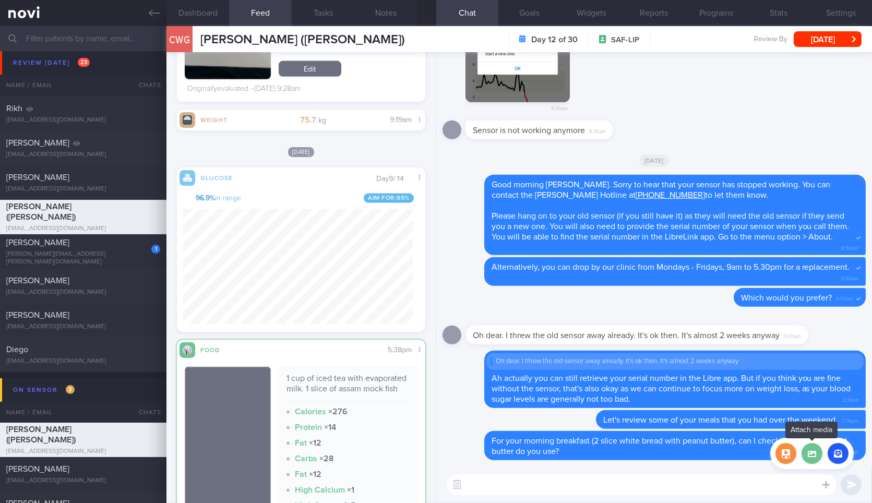
click at [812, 448] on label at bounding box center [811, 453] width 21 height 21
click at [0, 0] on input "file" at bounding box center [0, 0] width 0 height 0
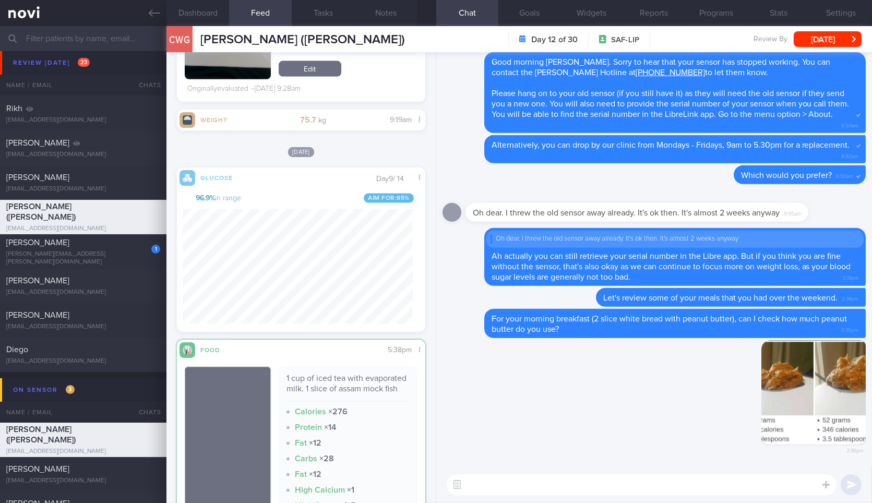
click at [571, 488] on textarea at bounding box center [642, 484] width 390 height 21
click at [833, 407] on button "button" at bounding box center [813, 392] width 104 height 104
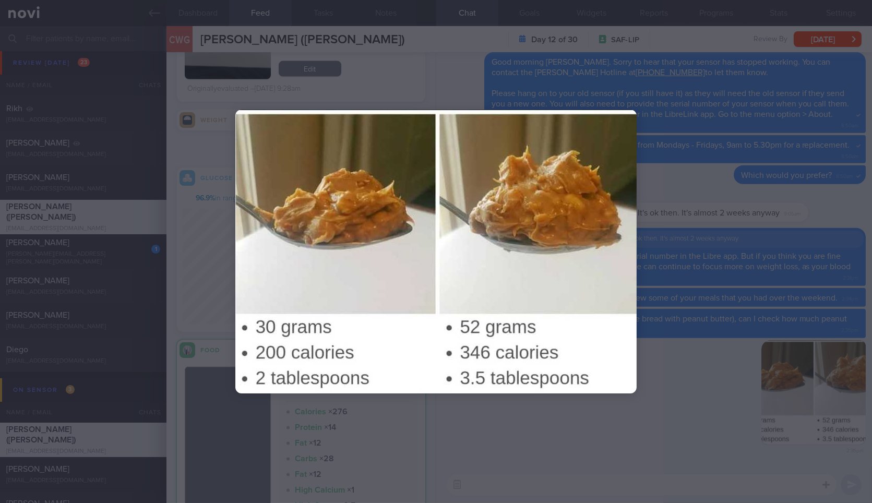
click at [627, 461] on div at bounding box center [436, 251] width 485 height 503
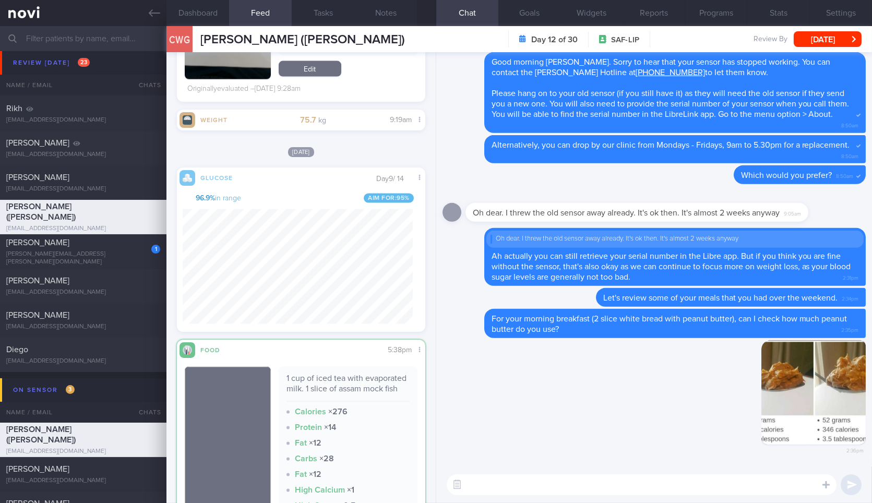
click at [622, 491] on textarea at bounding box center [642, 484] width 390 height 21
type textarea "Is it a leveled tablespoon, which is half of that one the left, or more left th…"
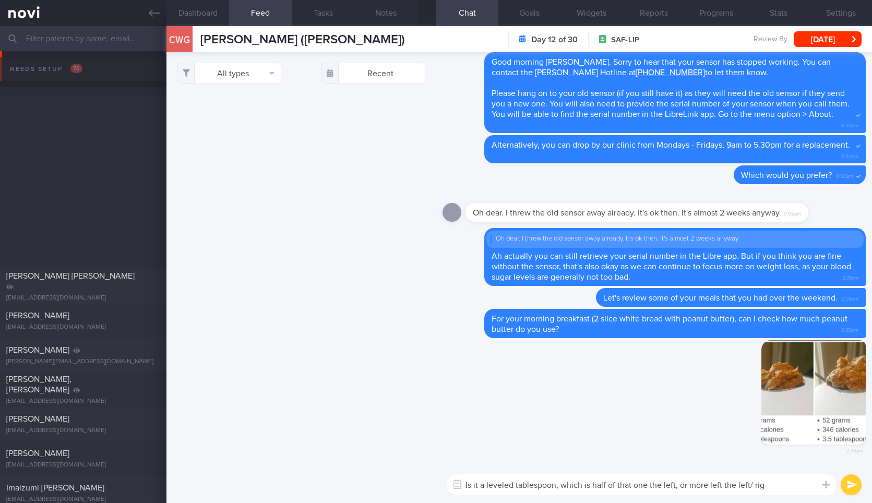
select select "7"
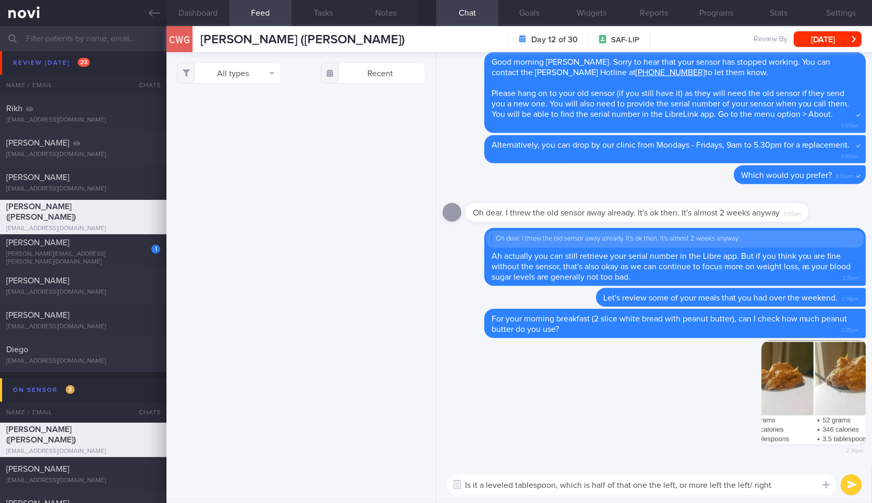
scroll to position [150, 230]
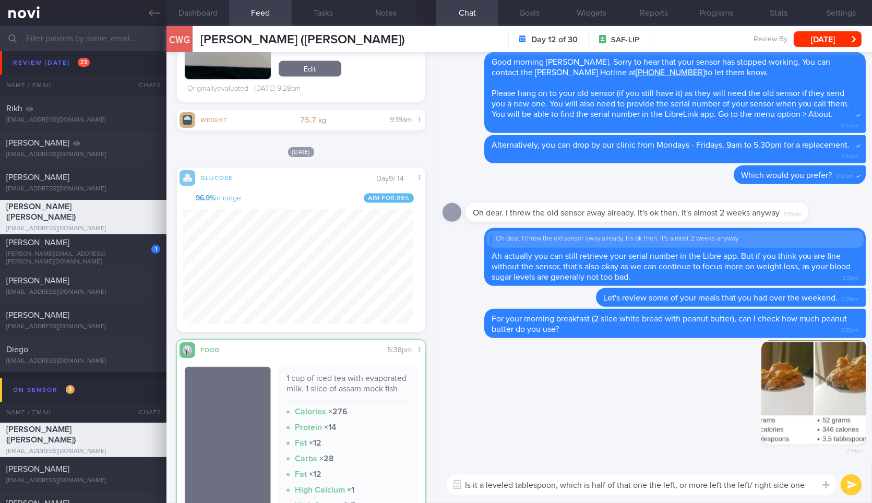
type textarea "Is it a leveled tablespoon, which is half of that one the left, or more left th…"
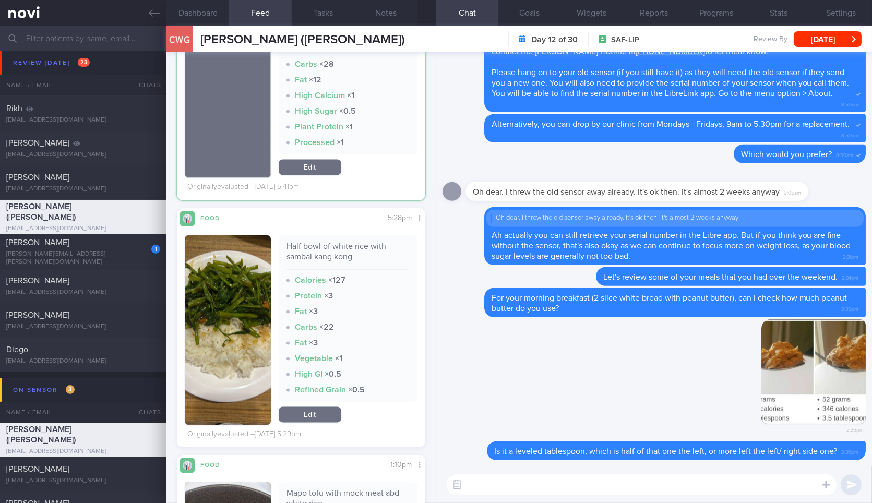
scroll to position [4213, 0]
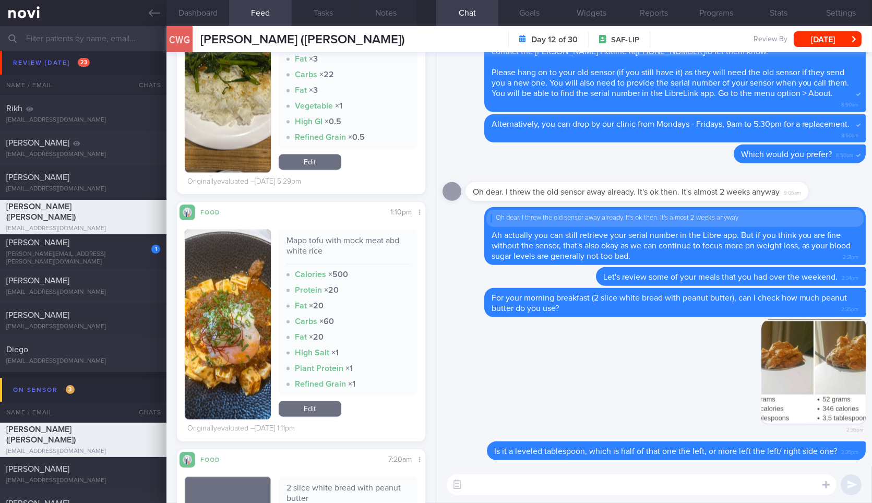
click at [308, 251] on div "Mapo tofu with mock meat abd white rice" at bounding box center [347, 249] width 123 height 29
copy div "Mapo tofu with mock meat abd white rice"
click at [556, 494] on textarea at bounding box center [642, 484] width 390 height 21
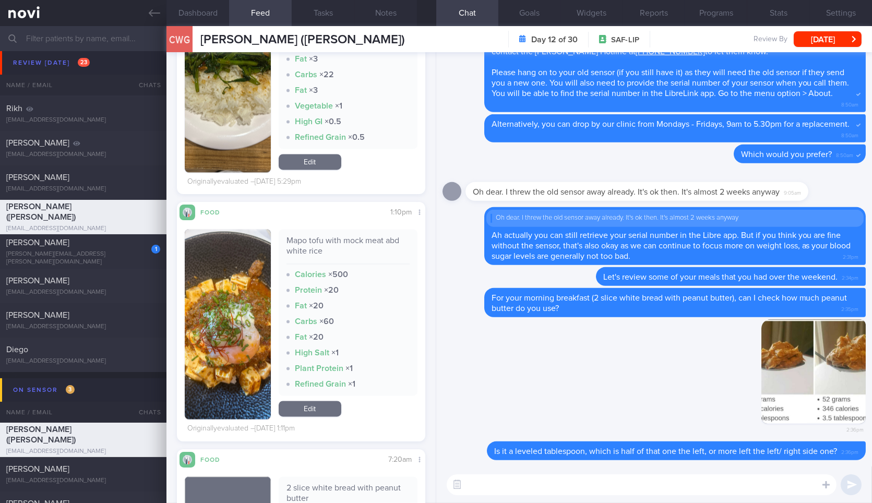
type textarea "F"
paste textarea "Mapo tofu with mock meat abd white rice"
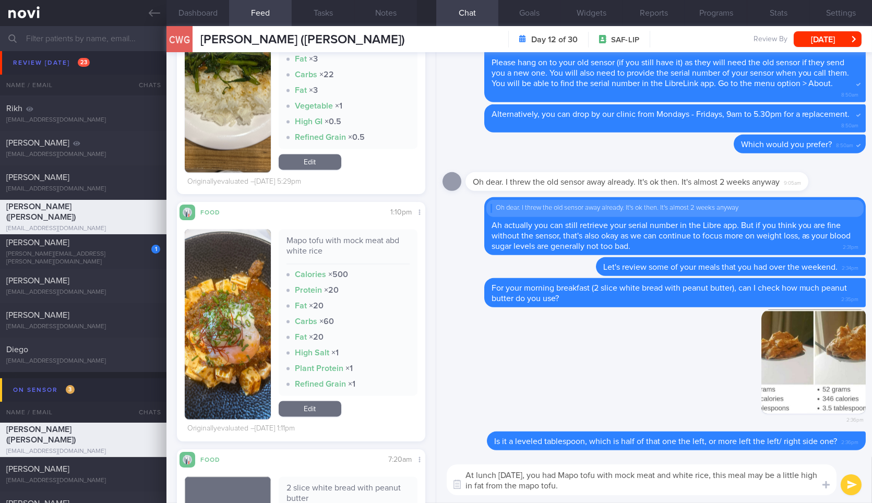
click at [255, 283] on button "button" at bounding box center [228, 324] width 86 height 190
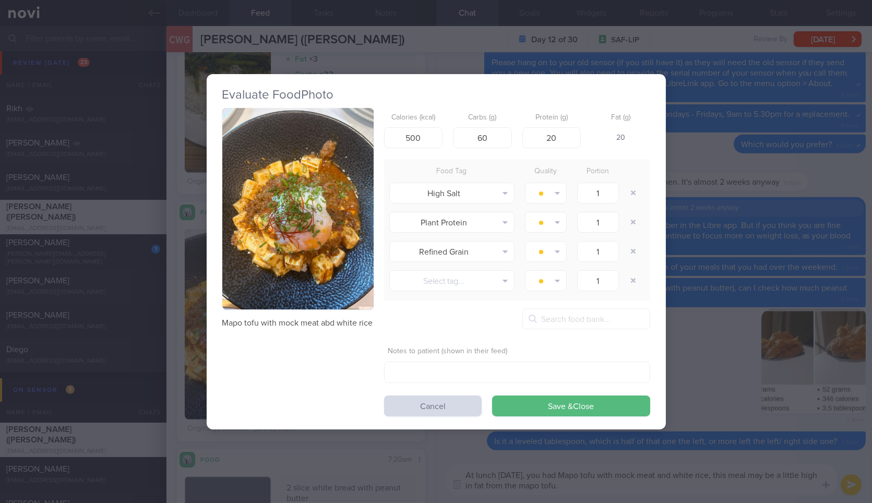
click at [301, 250] on button "button" at bounding box center [297, 209] width 151 height 202
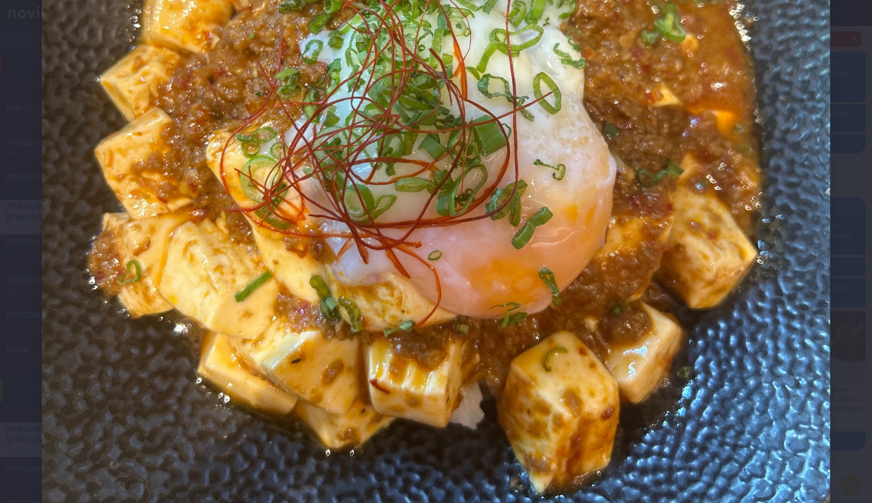
scroll to position [468, 0]
click at [30, 266] on div at bounding box center [436, 99] width 872 height 1135
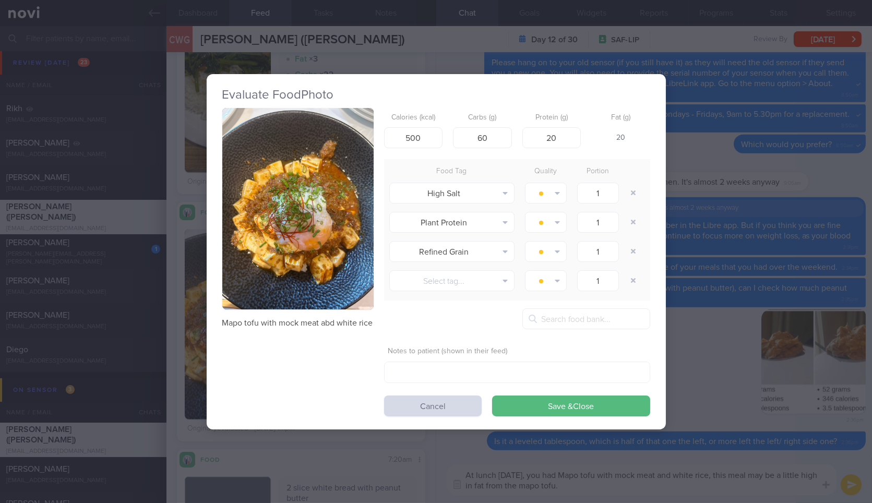
click at [361, 449] on div "Evaluate Food Photo Mapo tofu with mock meat abd white rice Calories (kcal) 500…" at bounding box center [436, 251] width 459 height 503
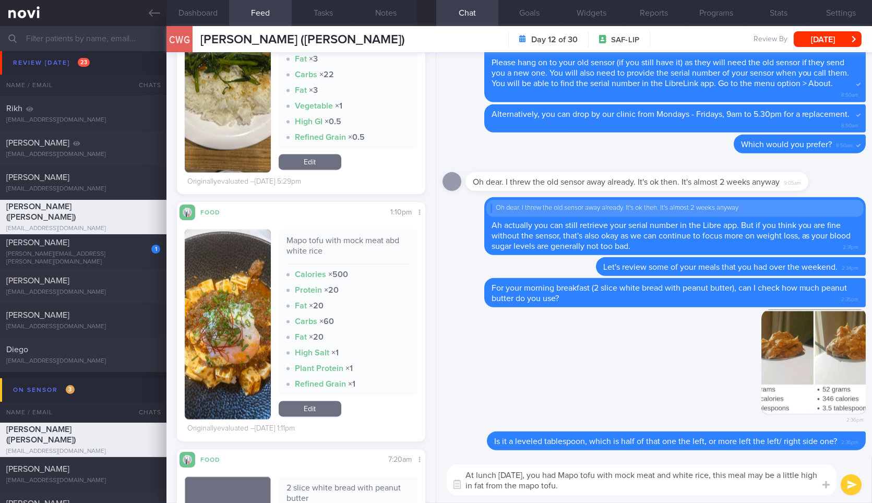
click at [577, 487] on textarea "At lunch on Saturday, you had Mapo tofu with mock meat and white rice, this mea…" at bounding box center [642, 479] width 390 height 31
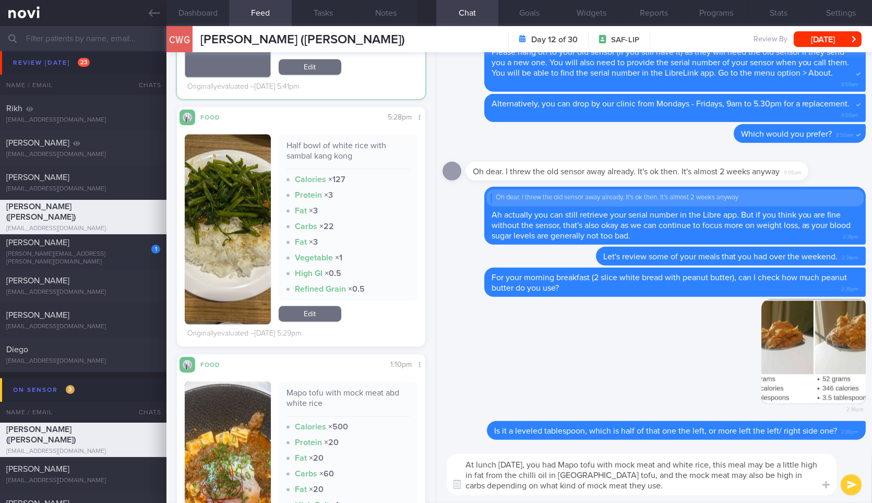
scroll to position [4061, 0]
click at [682, 495] on textarea "At lunch [DATE], you had Mapo tofu with mock meat and white rice, this meal may…" at bounding box center [642, 474] width 390 height 41
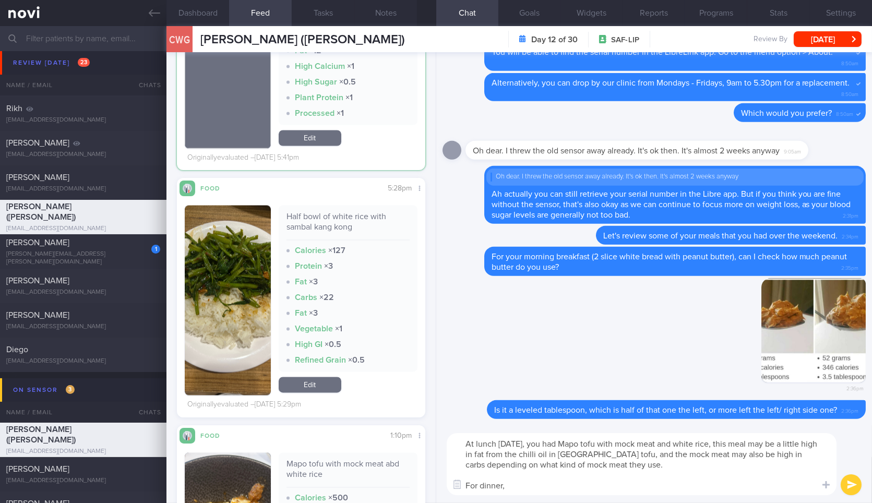
scroll to position [3929, 0]
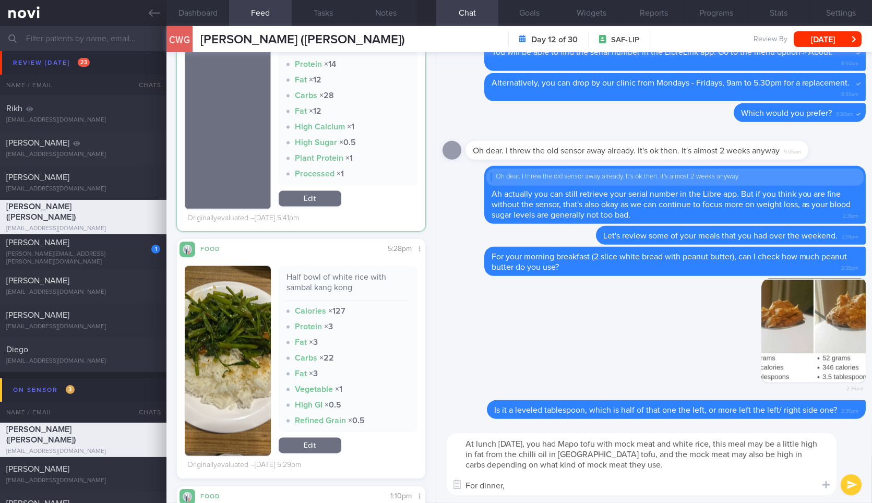
click at [314, 289] on div "Half bowl of white rice with sambal kang kong" at bounding box center [347, 286] width 123 height 29
copy div "Half bowl of white rice with sambal kang kong"
click at [553, 492] on textarea "At lunch on Saturday, you had Mapo tofu with mock meat and white rice, this mea…" at bounding box center [642, 464] width 390 height 62
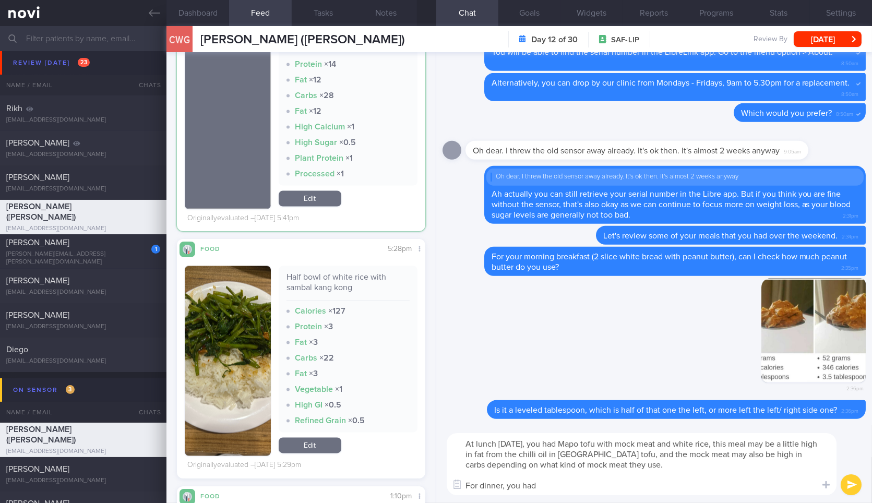
paste textarea "Half bowl of white rice with sambal kang kong"
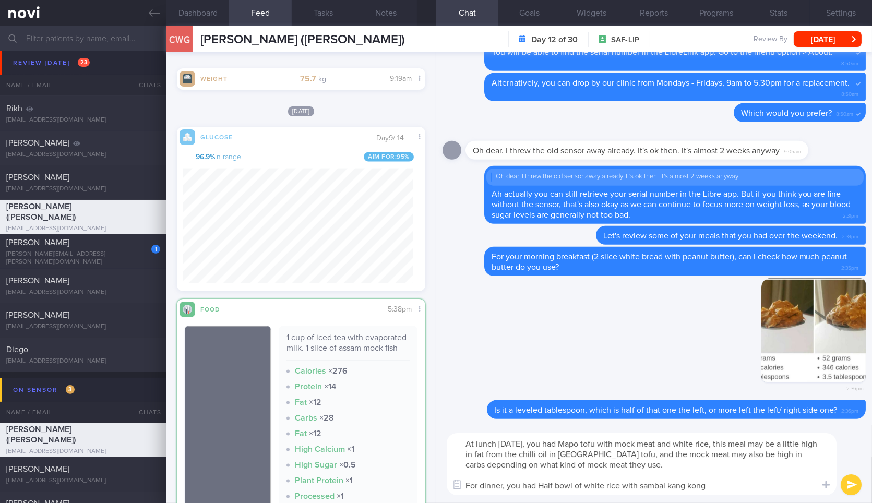
scroll to position [3762, 0]
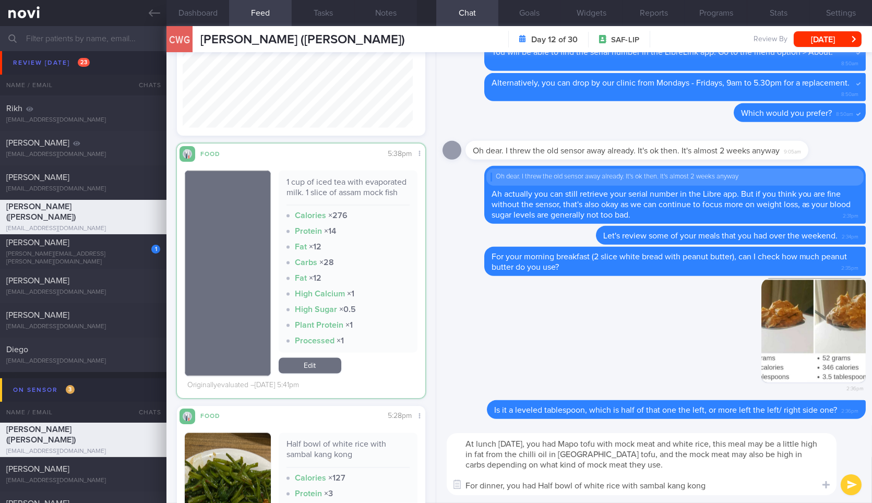
click at [318, 183] on div "1 cup of iced tea with evaporated milk. 1 slice of assam mock fish" at bounding box center [347, 191] width 123 height 29
copy div "1 cup of iced tea with evaporated milk. 1 slice of assam mock fish"
click at [734, 483] on textarea "At lunch on Saturday, you had Mapo tofu with mock meat and white rice, this mea…" at bounding box center [642, 464] width 390 height 62
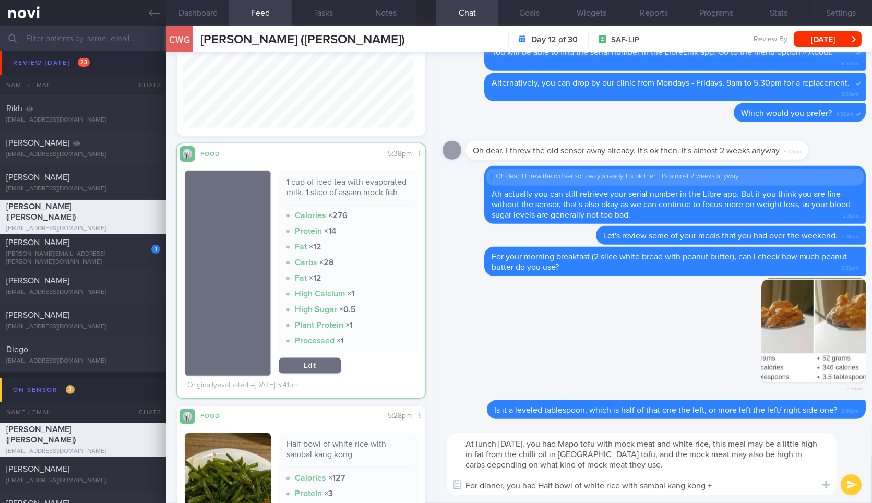
paste textarea "1 cup of iced tea with evaporated milk. 1 slice of assam mock fish"
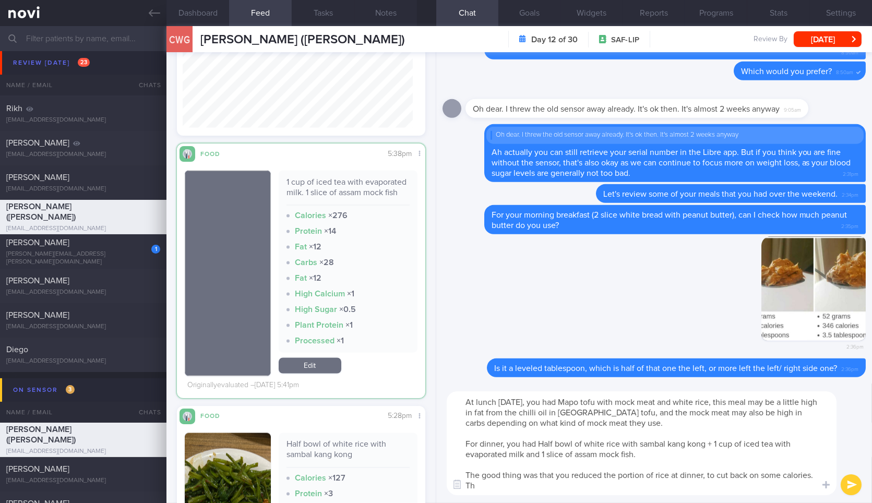
scroll to position [0, 0]
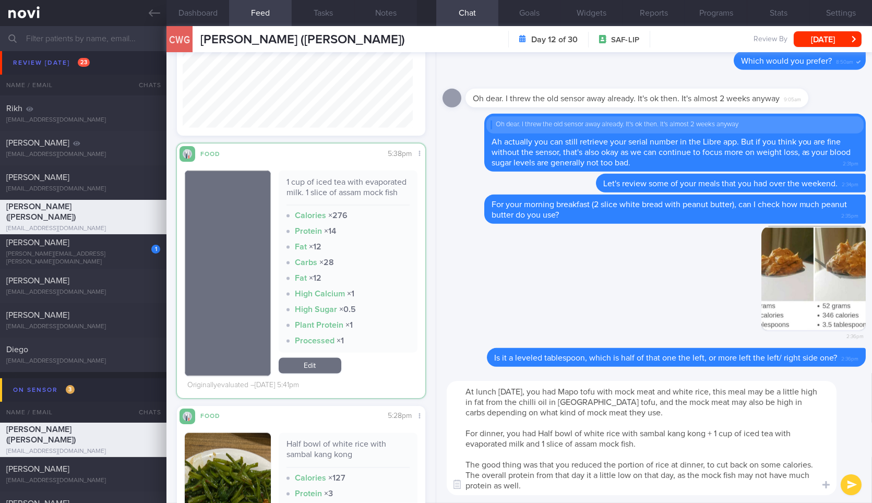
type textarea "At lunch on Saturday, you had Mapo tofu with mock meat and white rice, this mea…"
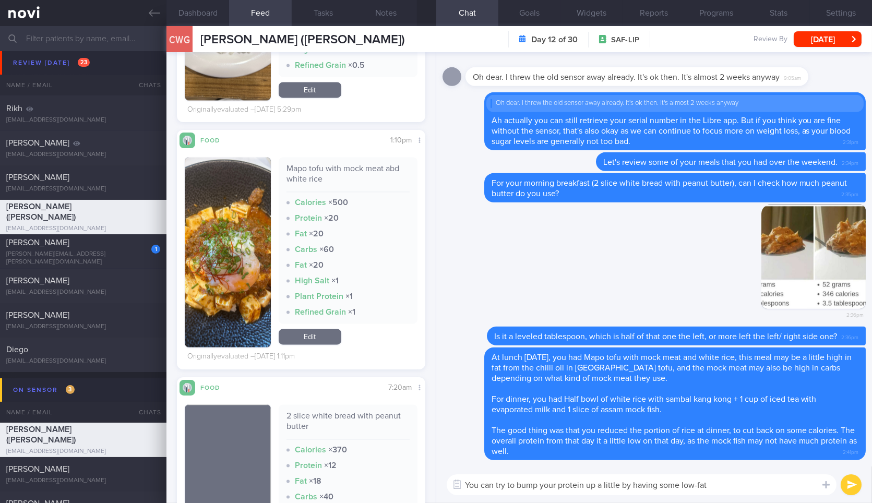
scroll to position [4293, 0]
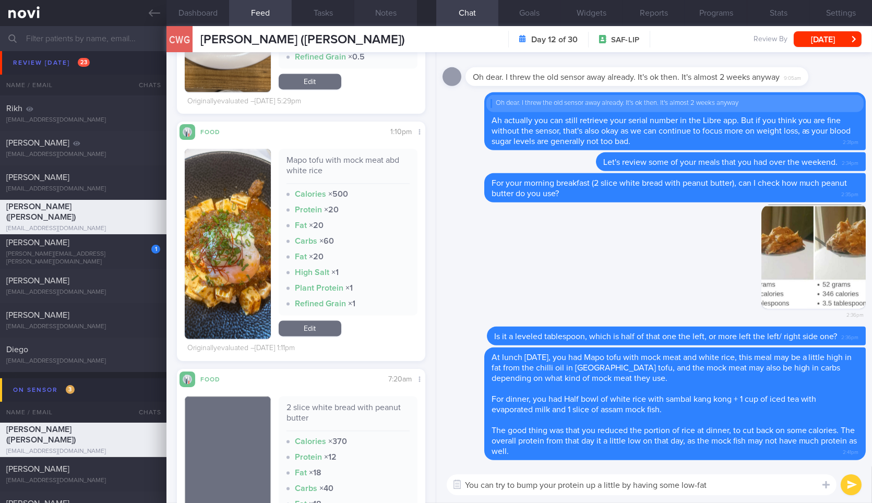
click at [365, 13] on button "Notes" at bounding box center [385, 13] width 63 height 26
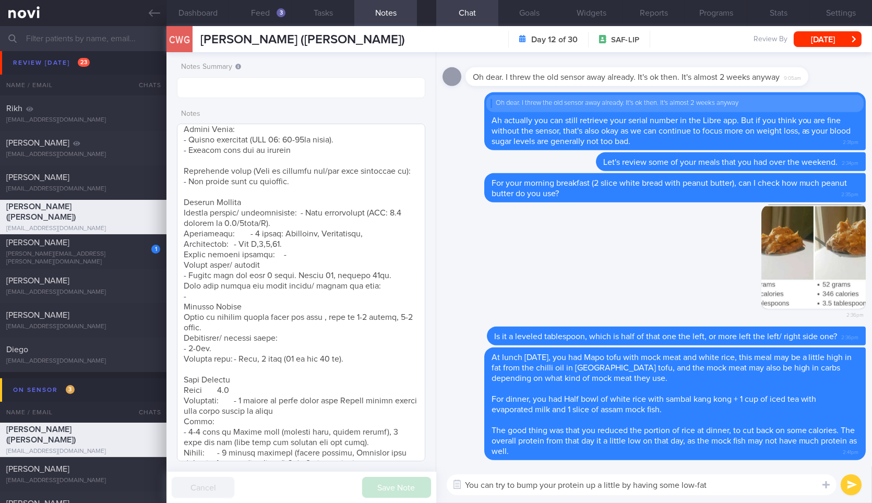
scroll to position [134, 0]
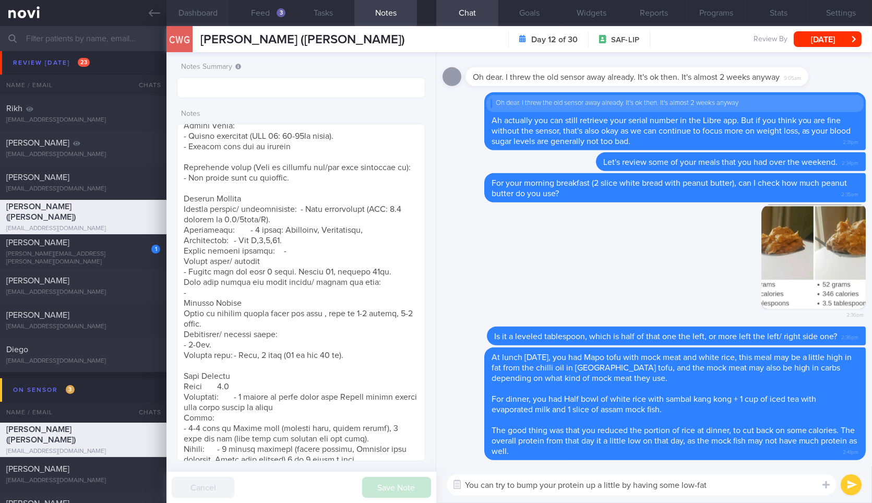
click at [202, 23] on button "Dashboard" at bounding box center [197, 13] width 63 height 26
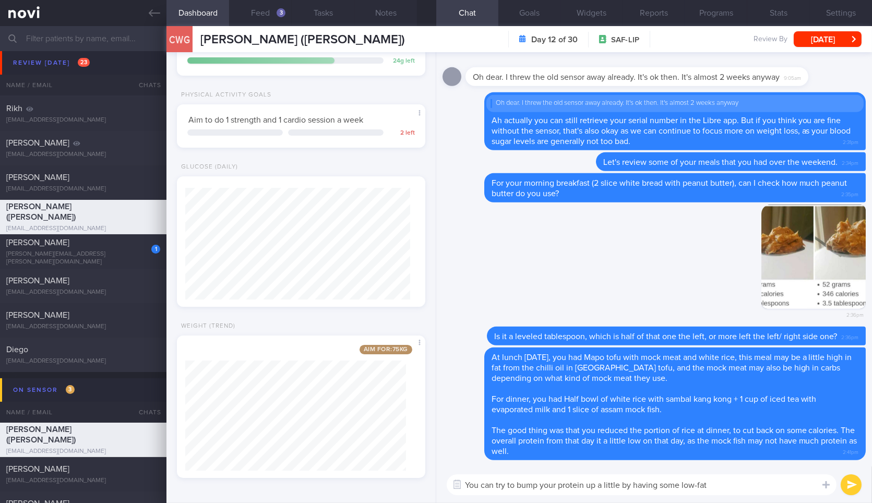
click at [746, 495] on textarea "You can try to bump your protein up a little by having some low-fat" at bounding box center [642, 484] width 390 height 21
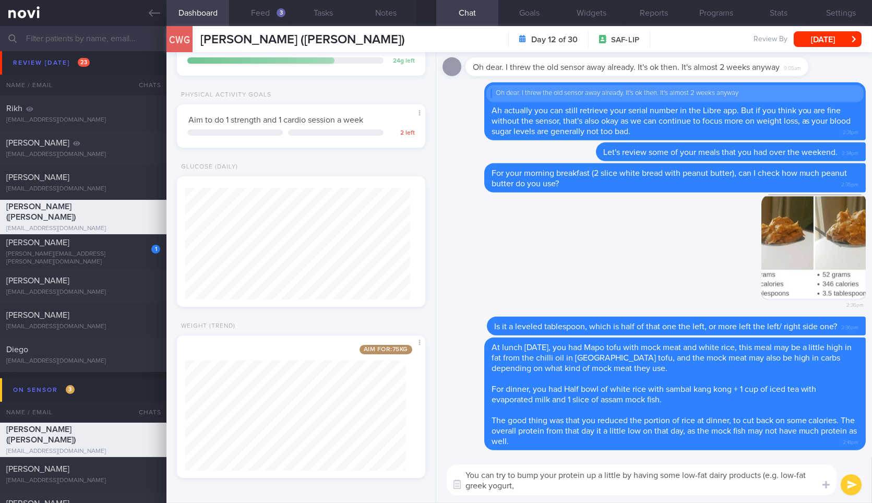
click at [746, 494] on textarea "You can try to bump your protein up a little by having some low-fat dairy produ…" at bounding box center [642, 479] width 390 height 31
type textarea "You can try to bump your protein up a little by having some low-fat dairy produ…"
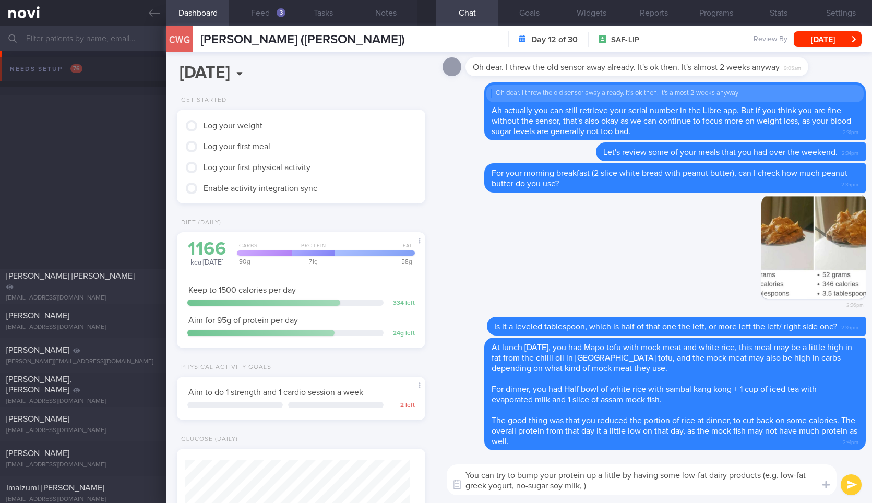
select select "7"
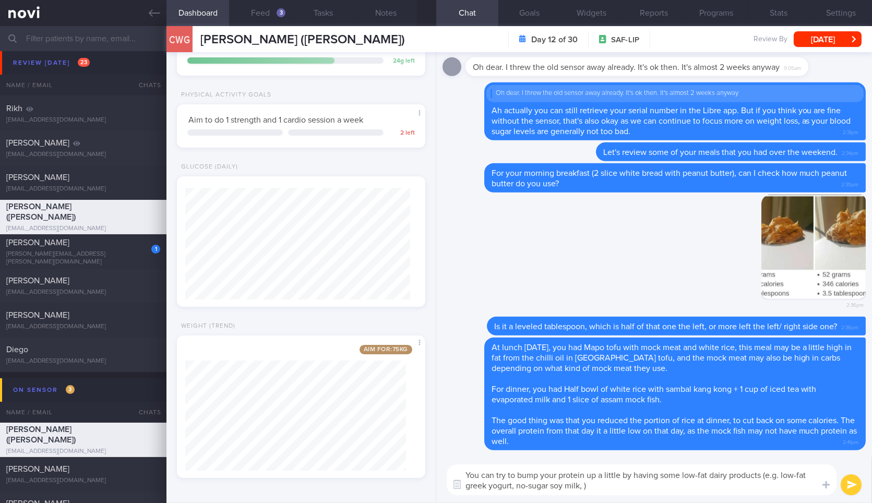
click at [606, 490] on textarea "You can try to bump your protein up a little by having some low-fat dairy produ…" at bounding box center [642, 479] width 390 height 31
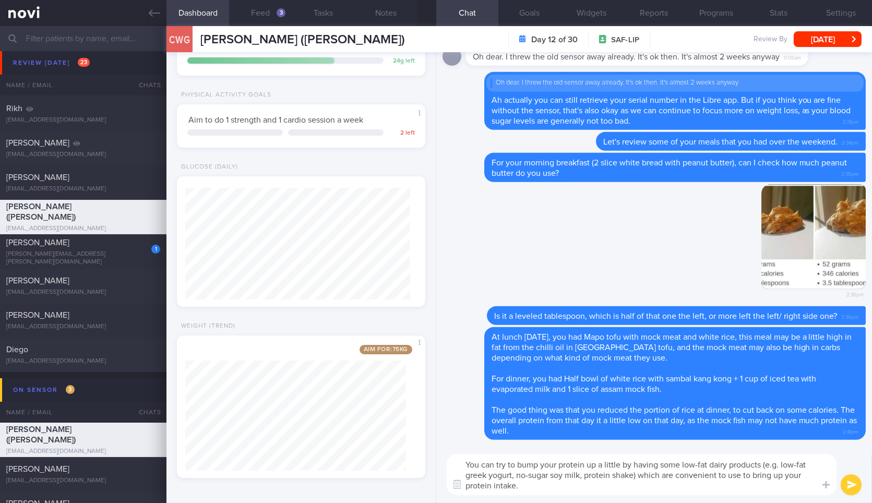
type textarea "You can try to bump your protein up a little by having some low-fat dairy produ…"
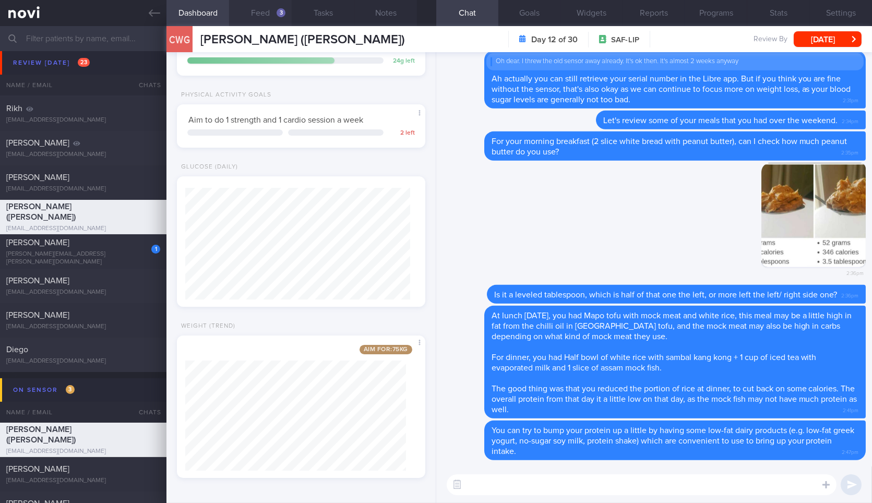
click at [261, 8] on button "Feed 3" at bounding box center [260, 13] width 63 height 26
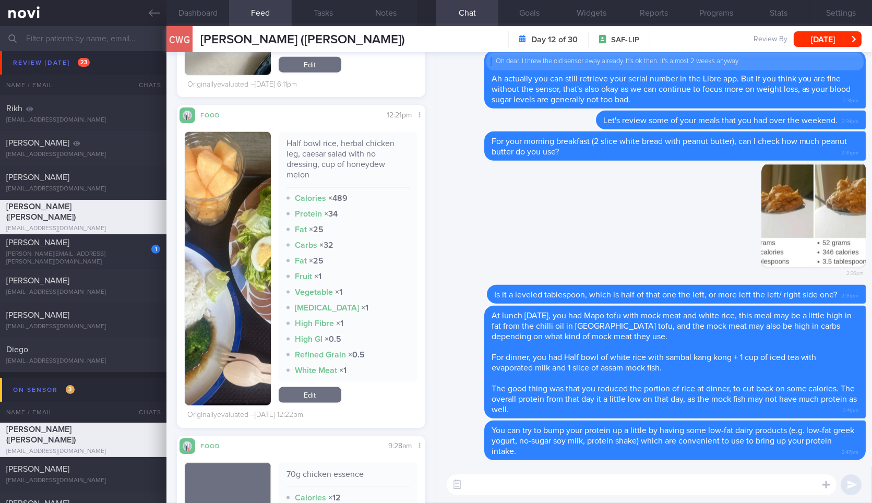
scroll to position [2919, 0]
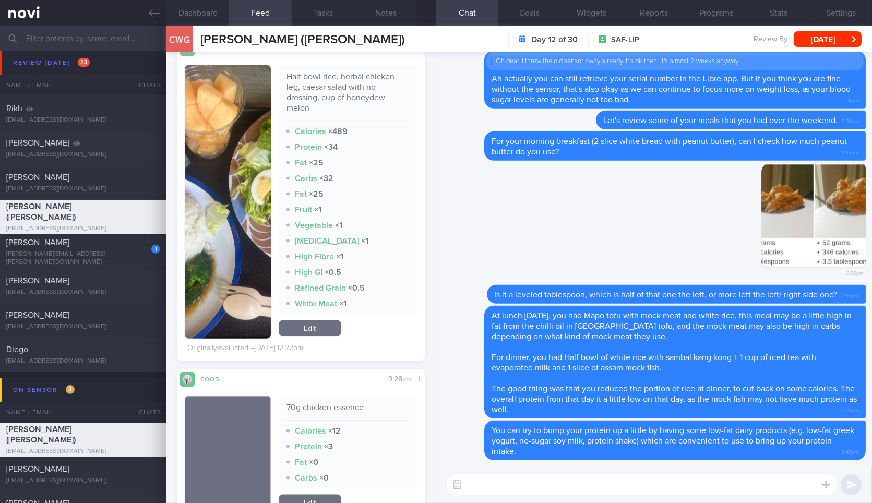
click at [218, 261] on img "button" at bounding box center [228, 201] width 86 height 273
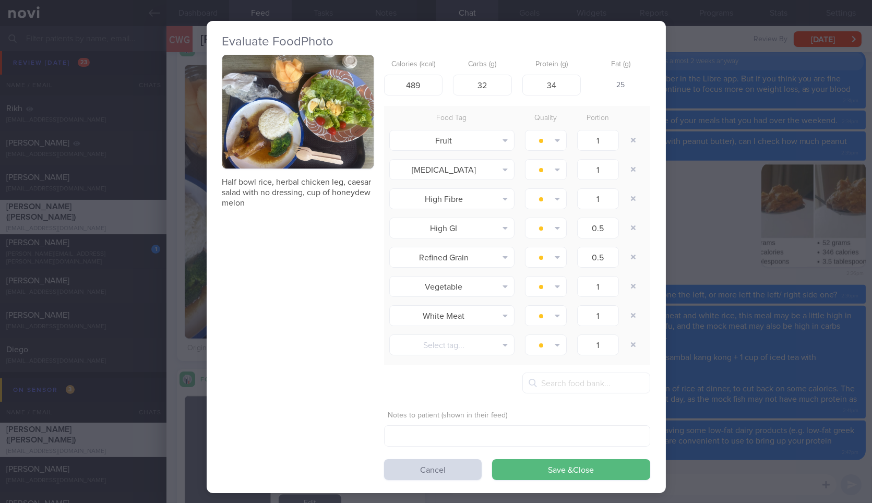
click at [733, 144] on div "Evaluate Food Photo Half bowl rice, herbal chicken leg, caesar salad with no dr…" at bounding box center [436, 251] width 872 height 503
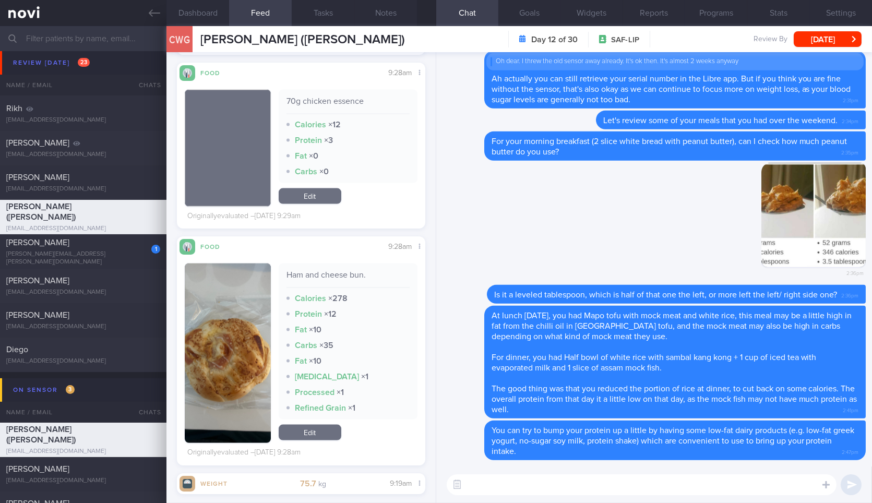
scroll to position [150, 230]
click at [656, 479] on textarea at bounding box center [642, 484] width 390 height 21
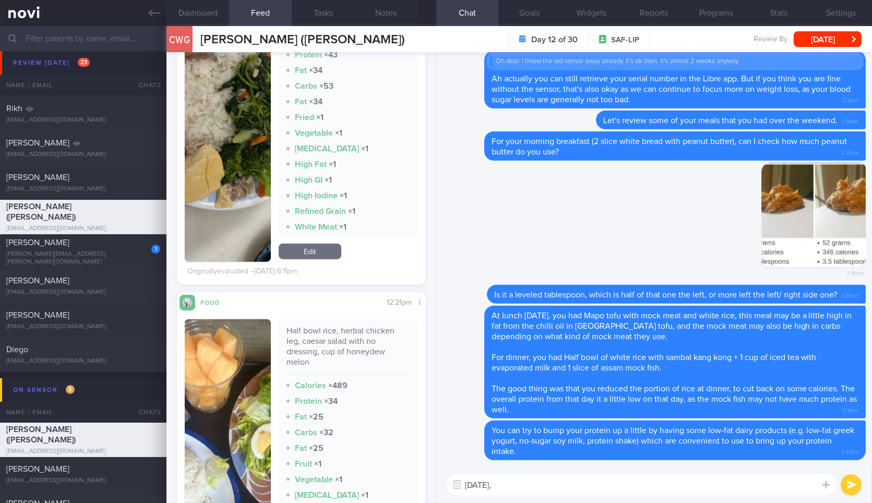
click at [307, 332] on div "Half bowl rice, herbal chicken leg, caesar salad with no dressing, cup of honey…" at bounding box center [347, 351] width 123 height 50
copy div "Half bowl rice, herbal chicken leg, caesar salad with no dressing, cup of honey…"
click at [307, 332] on div "Half bowl rice, herbal chicken leg, caesar salad with no dressing, cup of honey…" at bounding box center [347, 351] width 123 height 50
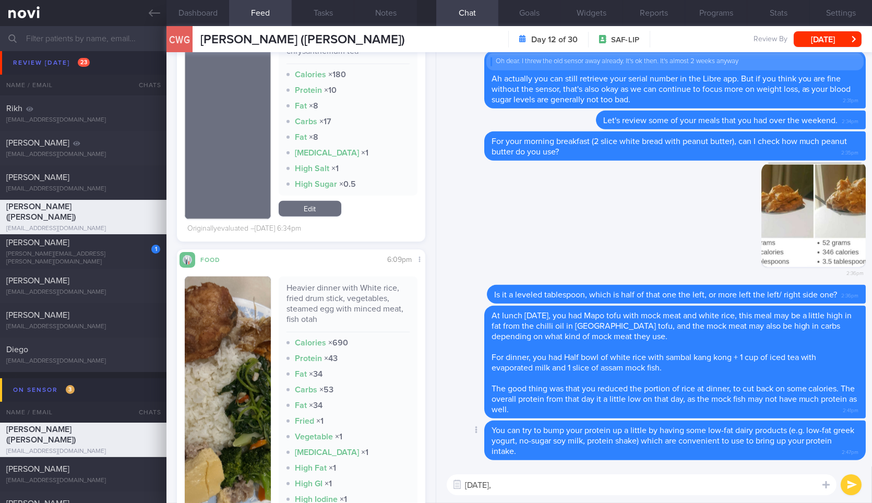
scroll to position [2370, 0]
click at [564, 474] on div "On Saturday, On Saturday, ​ On Saturday, ​" at bounding box center [654, 484] width 436 height 37
click at [563, 480] on textarea "On Saturday," at bounding box center [642, 484] width 390 height 21
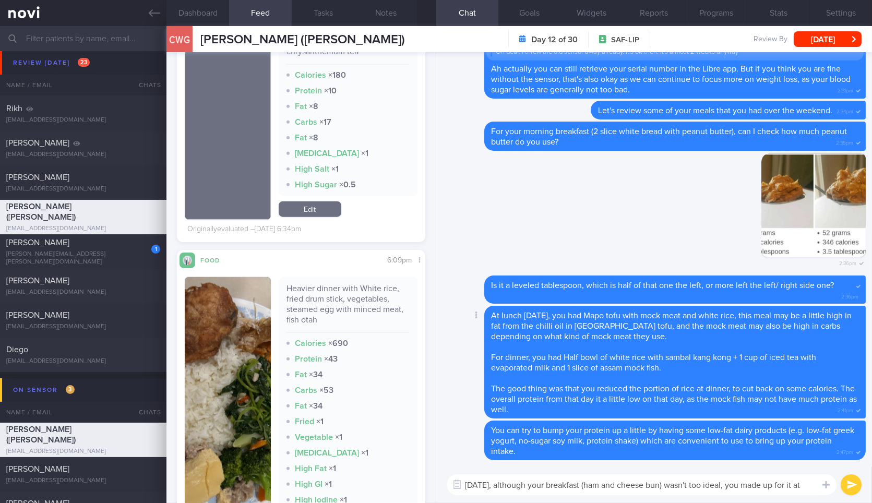
scroll to position [0, 0]
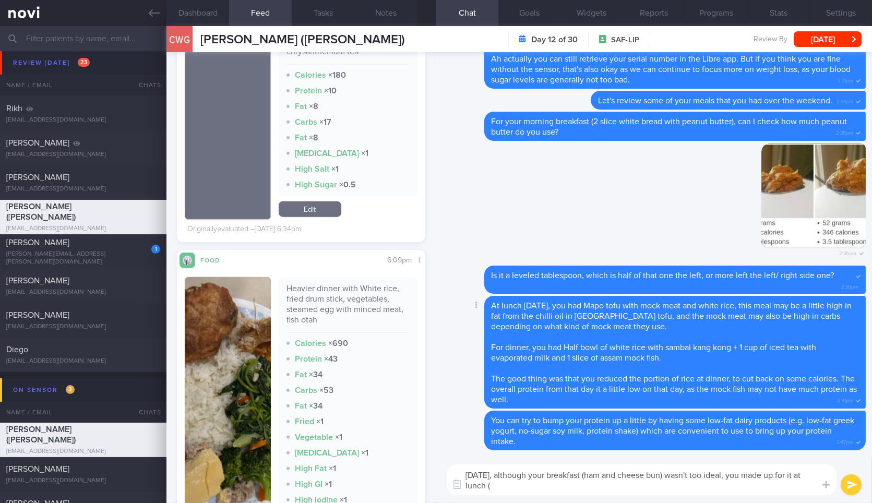
paste textarea "Half bowl rice, herbal chicken leg, caesar salad with no dressing, cup of honey…"
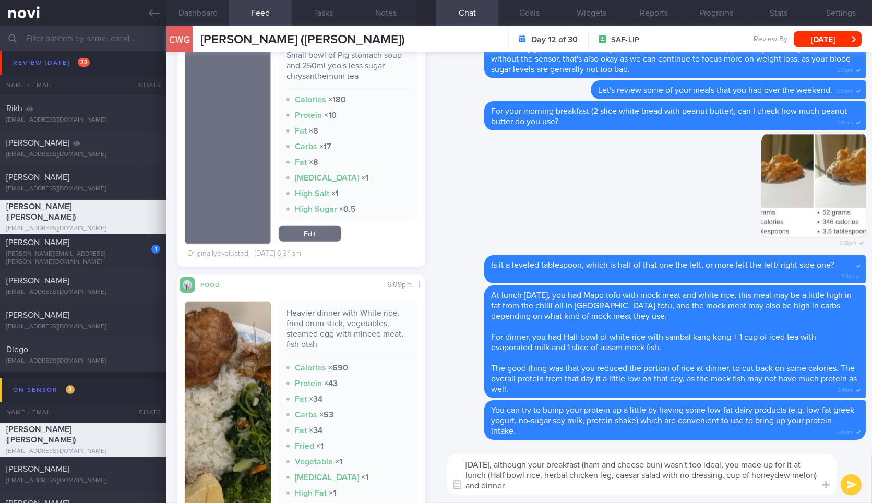
scroll to position [2370, 0]
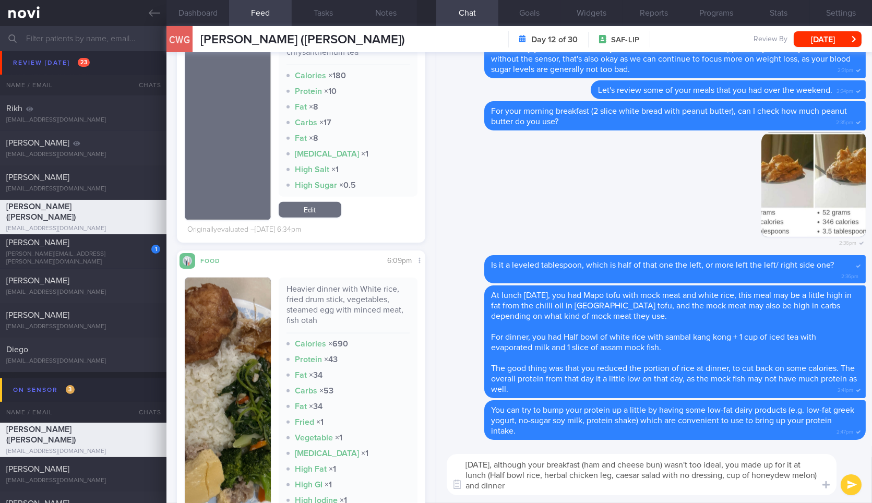
click at [344, 296] on div "Heavier dinner with White rice, fried drum stick, vegetables, steamed egg with …" at bounding box center [347, 309] width 123 height 50
click at [356, 282] on div "Heavier dinner with White rice, fried drum stick, vegetables, steamed egg with …" at bounding box center [348, 411] width 139 height 266
click at [356, 288] on div "Heavier dinner with White rice, fried drum stick, vegetables, steamed egg with …" at bounding box center [347, 309] width 123 height 50
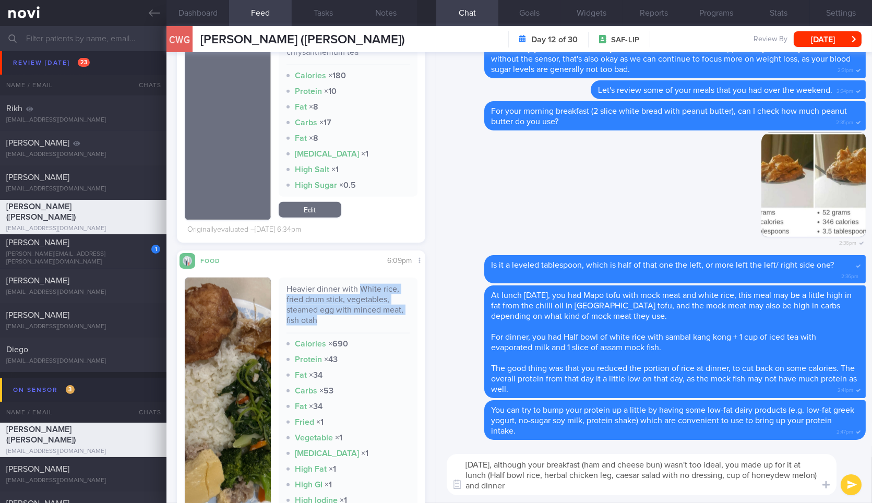
drag, startPoint x: 356, startPoint y: 288, endPoint x: 355, endPoint y: 326, distance: 37.6
click at [355, 326] on div "Heavier dinner with White rice, fried drum stick, vegetables, steamed egg with …" at bounding box center [347, 309] width 123 height 50
copy div "White rice, fried drum stick, vegetables, steamed egg with minced meat, fish ot…"
click at [552, 489] on textarea "On Saturday, although your breakfast (ham and cheese bun) wasn't too ideal, you…" at bounding box center [642, 474] width 390 height 41
paste textarea "White rice, fried drum stick, vegetables, steamed egg with minced meat, fish ot…"
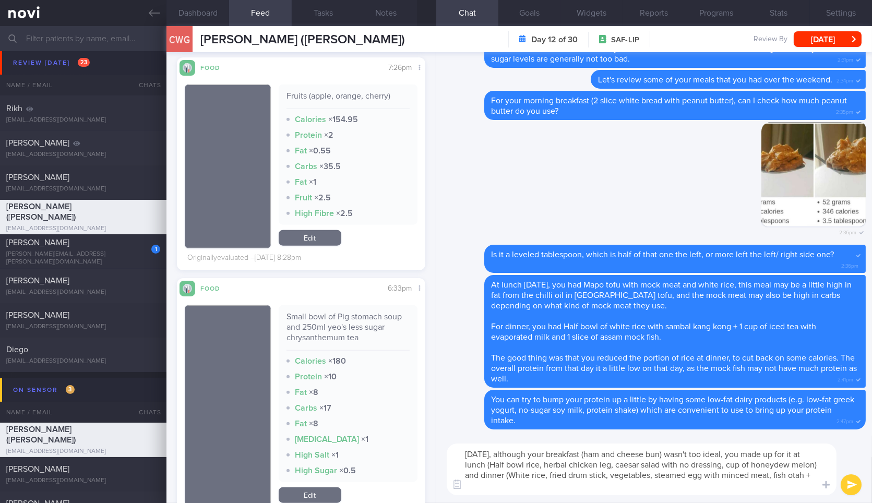
scroll to position [2013, 0]
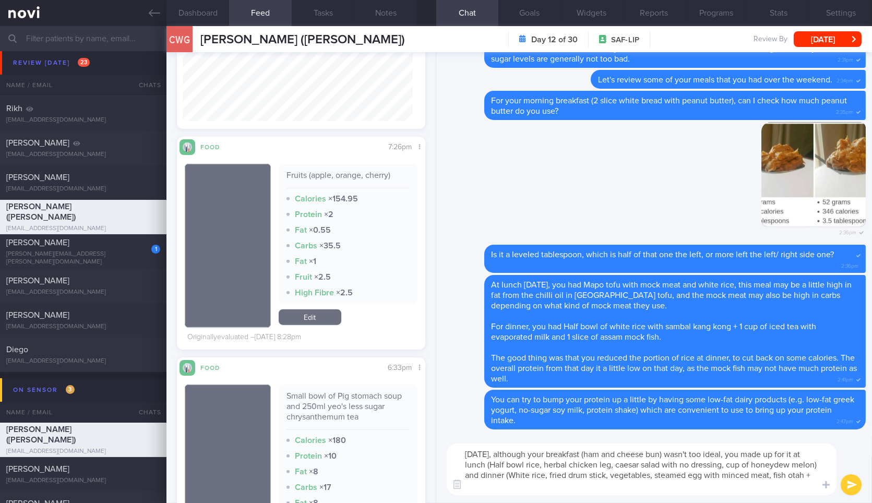
click at [333, 400] on div "Small bowl of Pig stomach soup and 250ml yeo's less sugar chrysanthemum tea" at bounding box center [347, 410] width 123 height 39
copy div "Small bowl of Pig stomach soup and 250ml yeo's less sugar chrysanthemum tea"
click at [516, 489] on textarea "On Saturday, although your breakfast (ham and cheese bun) wasn't too ideal, you…" at bounding box center [642, 469] width 390 height 52
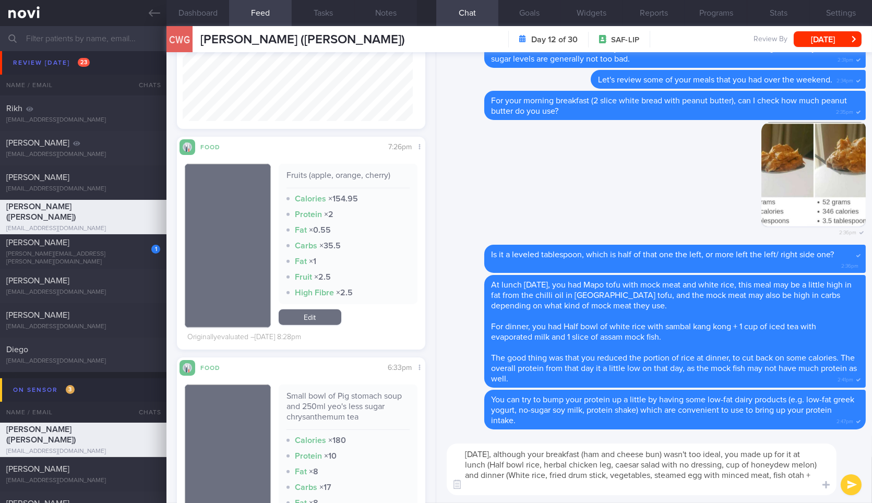
paste textarea "Small bowl of Pig stomach soup and 250ml yeo's less sugar chrysanthemum tea"
click at [298, 172] on div "Fruits (apple, orange, cherry)" at bounding box center [347, 179] width 123 height 18
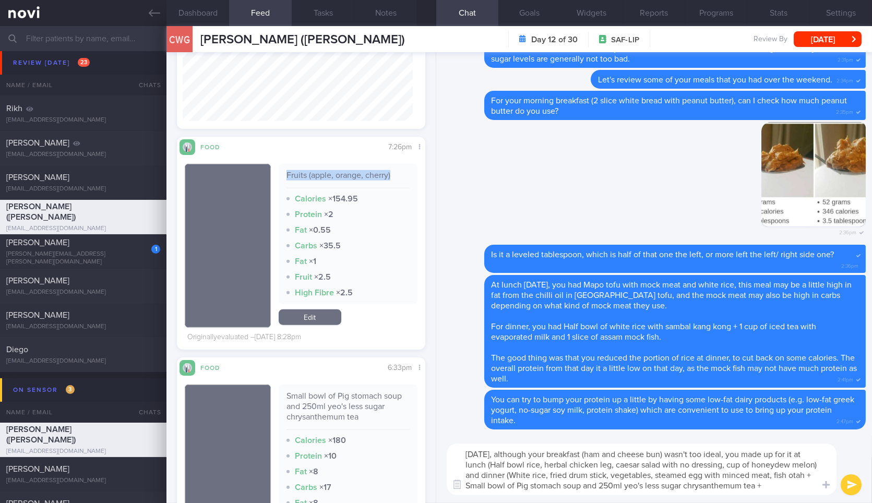
click at [298, 172] on div "Fruits (apple, orange, cherry)" at bounding box center [347, 179] width 123 height 18
copy div "Fruits (apple, orange, cherry)"
click at [797, 484] on textarea "On Saturday, although your breakfast (ham and cheese bun) wasn't too ideal, you…" at bounding box center [642, 469] width 390 height 52
paste textarea "Fruits (apple, orange, cherry)"
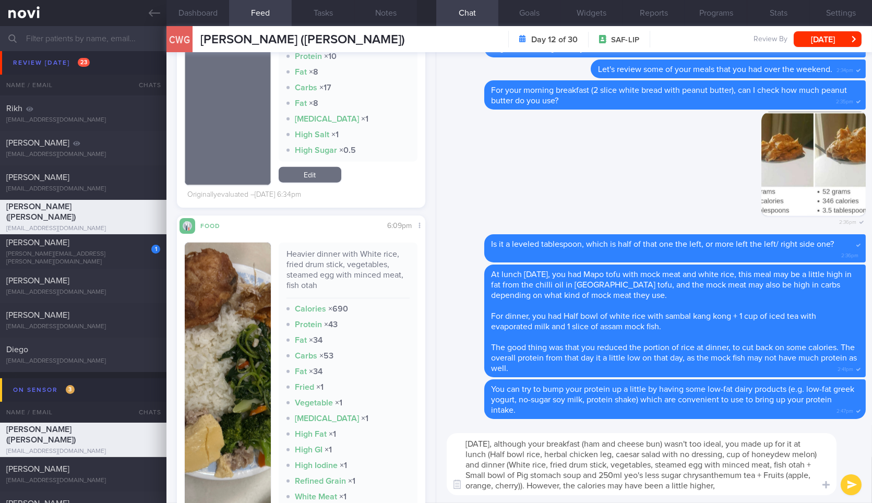
scroll to position [2414, 0]
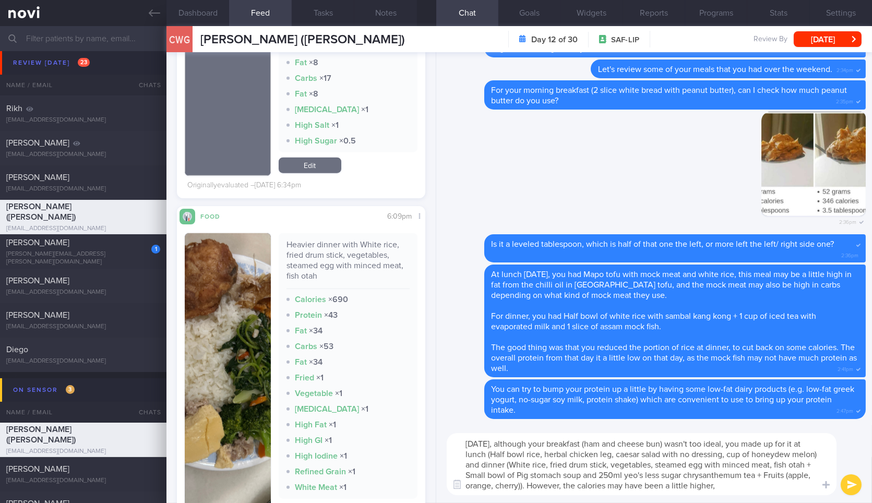
click at [214, 360] on button "button" at bounding box center [228, 377] width 86 height 289
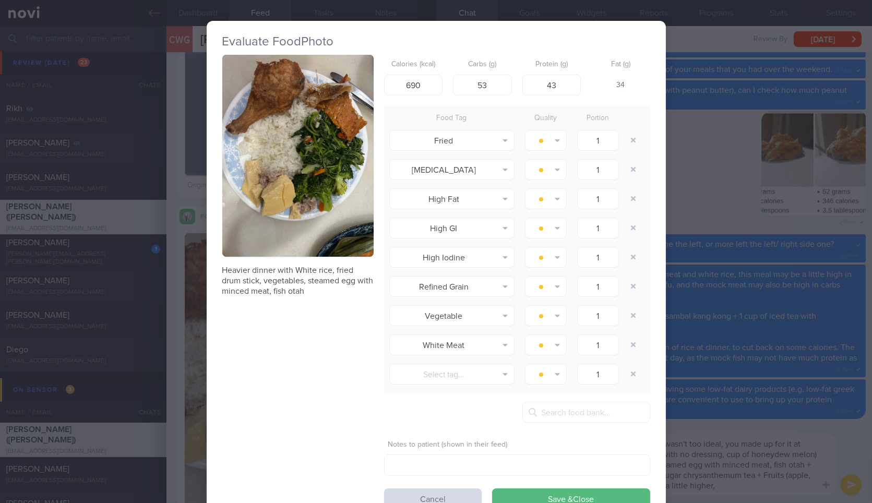
click at [826, 214] on div "Evaluate Food Photo Heavier dinner with White rice, fried drum stick, vegetable…" at bounding box center [436, 251] width 872 height 503
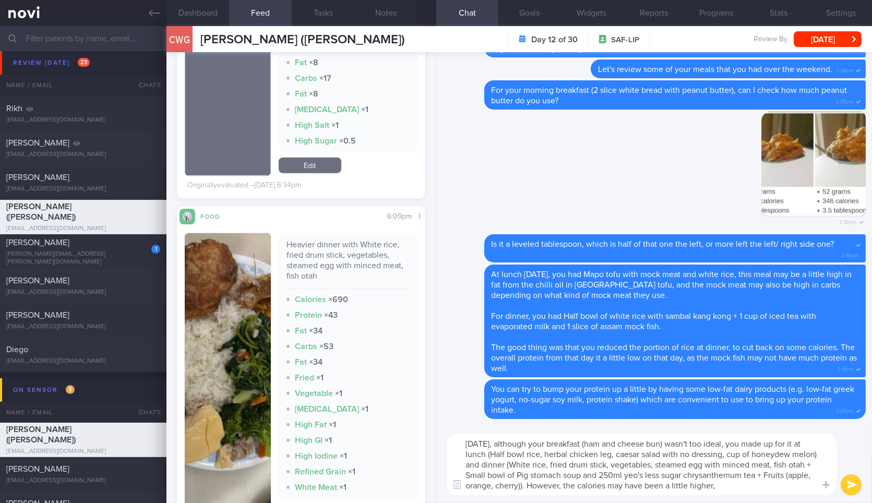
click at [735, 434] on textarea "On Saturday, although your breakfast (ham and cheese bun) wasn't too ideal, you…" at bounding box center [642, 464] width 390 height 62
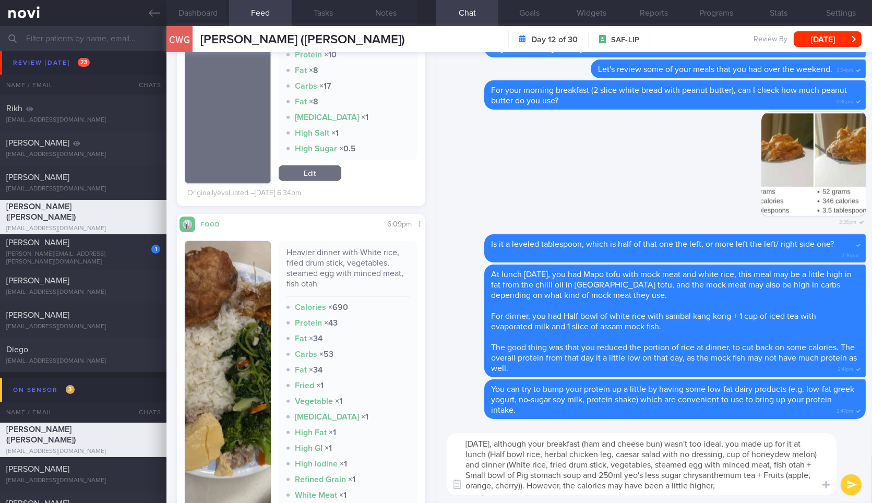
scroll to position [2190, 0]
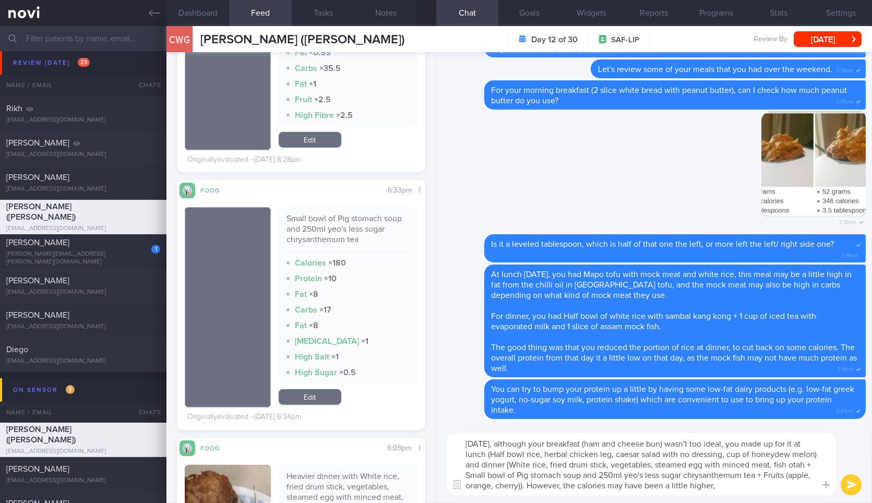
click at [768, 484] on textarea "On Saturday, although your breakfast (ham and cheese bun) wasn't too ideal, you…" at bounding box center [642, 464] width 390 height 62
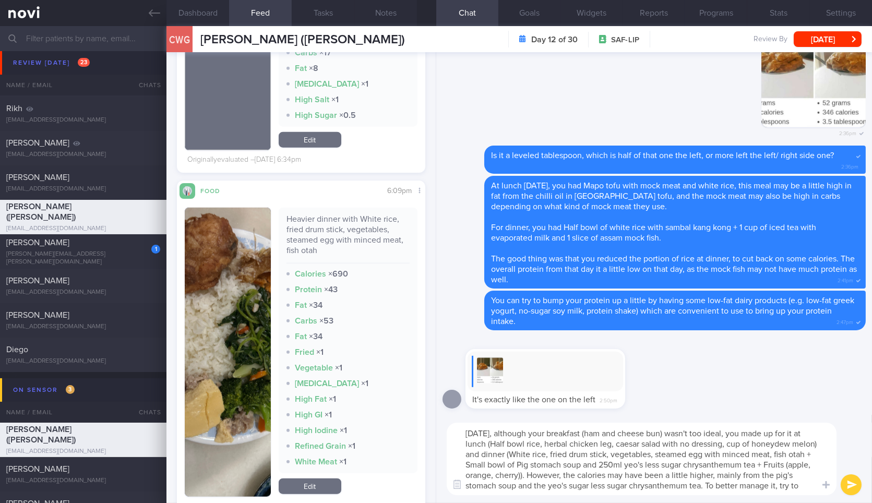
scroll to position [0, 0]
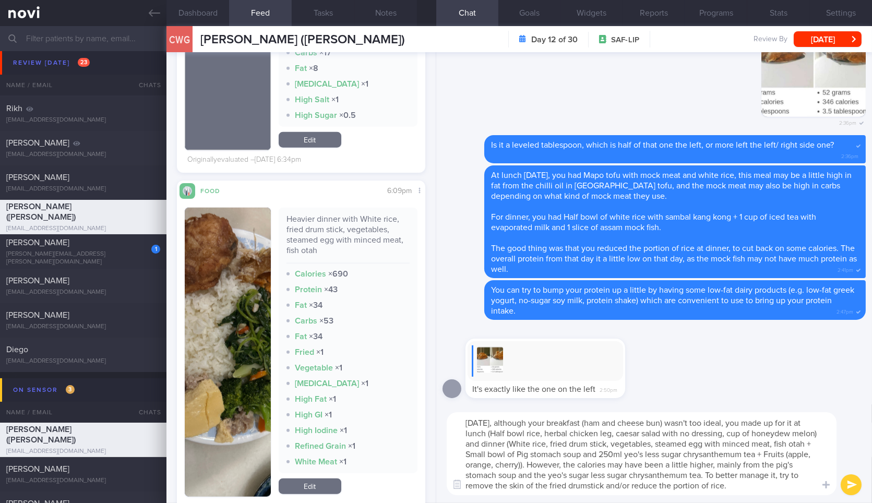
type textarea "On Saturday, although your breakfast (ham and cheese bun) wasn't too ideal, you…"
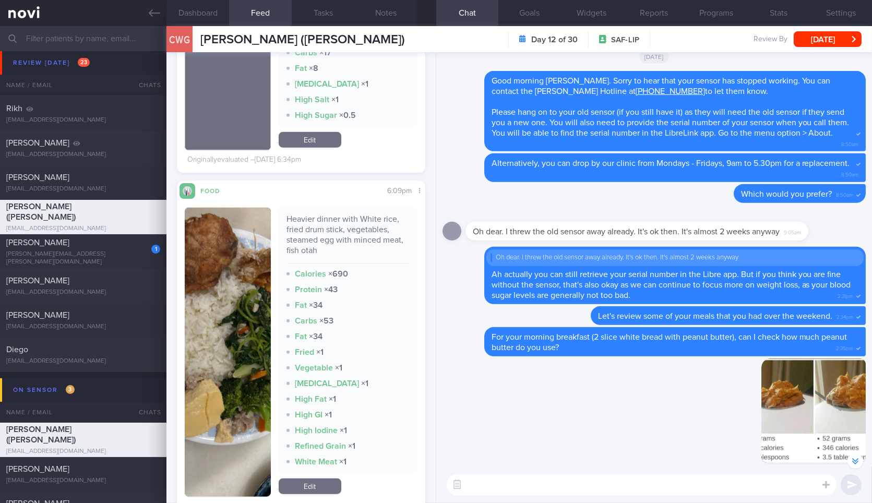
scroll to position [-316, 0]
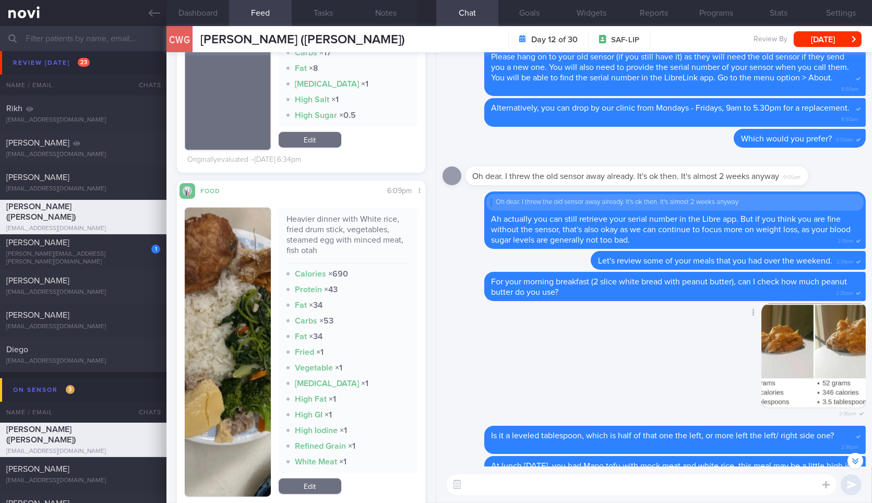
click at [764, 353] on button "button" at bounding box center [813, 355] width 104 height 104
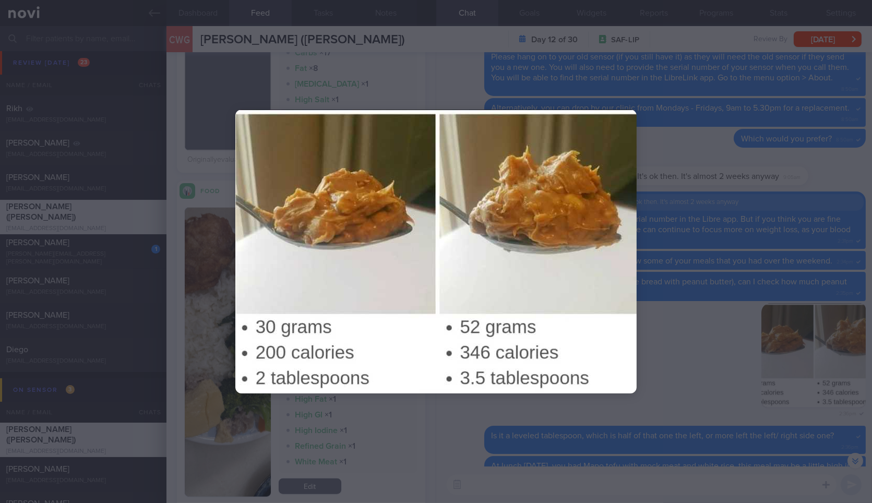
click at [730, 388] on div at bounding box center [436, 251] width 872 height 503
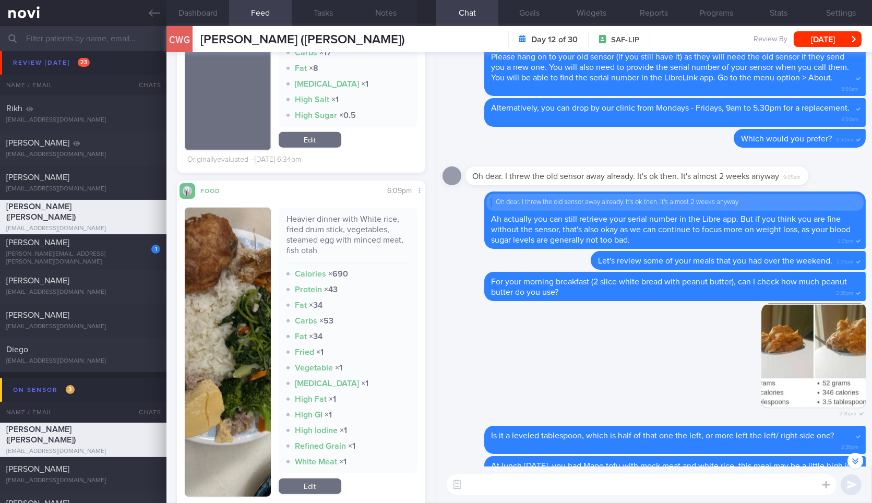
scroll to position [-86, 0]
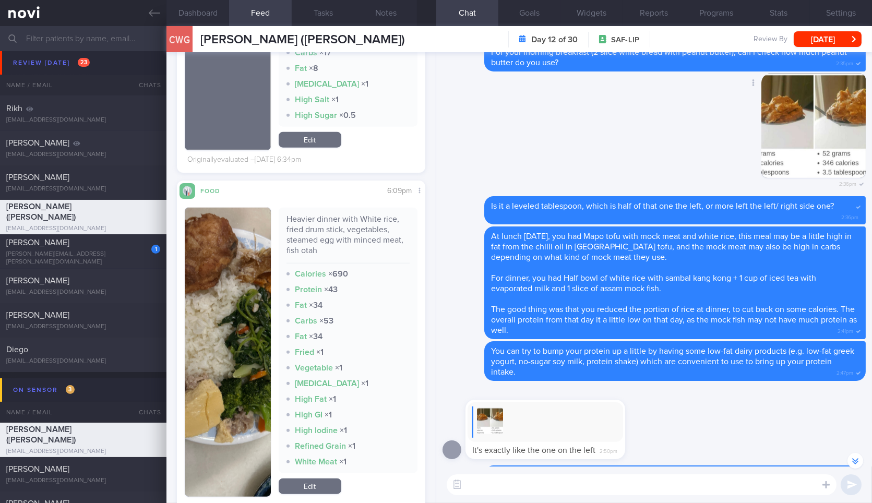
click at [771, 172] on button "button" at bounding box center [813, 126] width 104 height 104
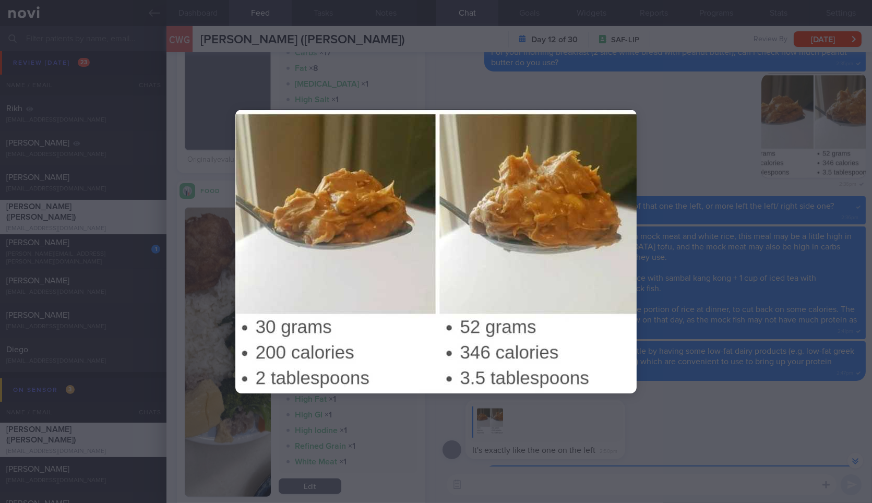
click at [754, 377] on div at bounding box center [436, 251] width 872 height 503
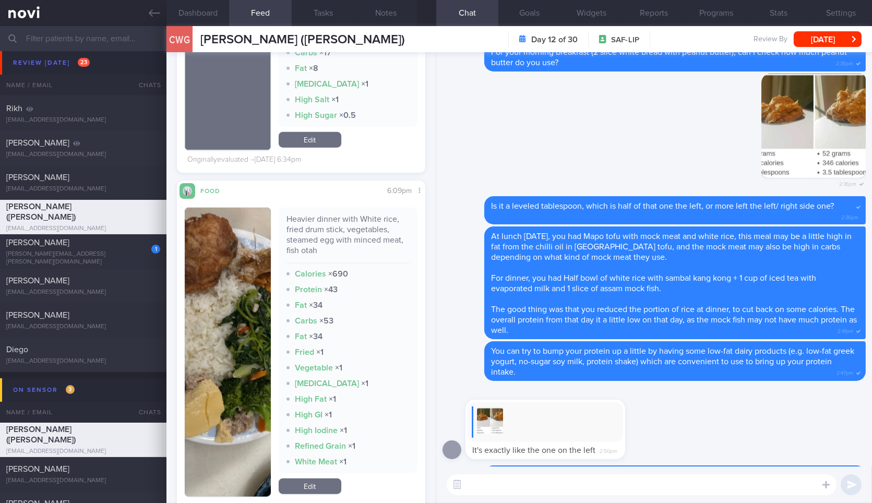
scroll to position [0, 0]
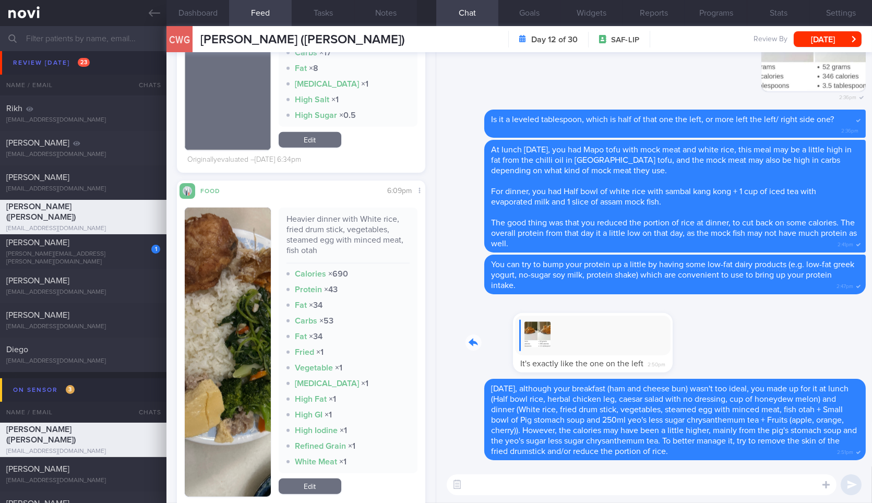
drag, startPoint x: 605, startPoint y: 346, endPoint x: 748, endPoint y: 352, distance: 142.5
click at [748, 352] on div "It's exactly like the one on the left 2:50pm" at bounding box center [653, 339] width 423 height 78
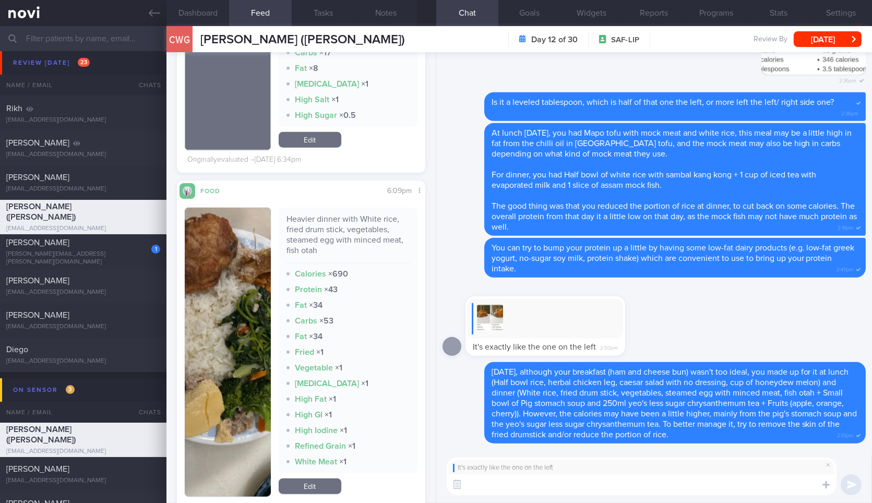
click at [722, 476] on textarea at bounding box center [642, 484] width 390 height 21
paste textarea "https://www.fairprice.com.sg/product/sunshine-smart-carb-low-gi-bread-360g-1308…"
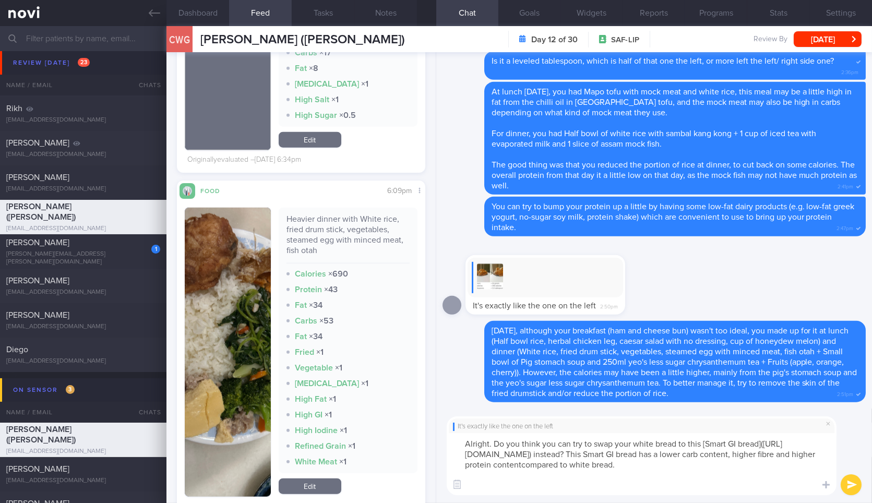
type textarea "Alright. Do you think you can try to swap your white bread to this [Smart GI br…"
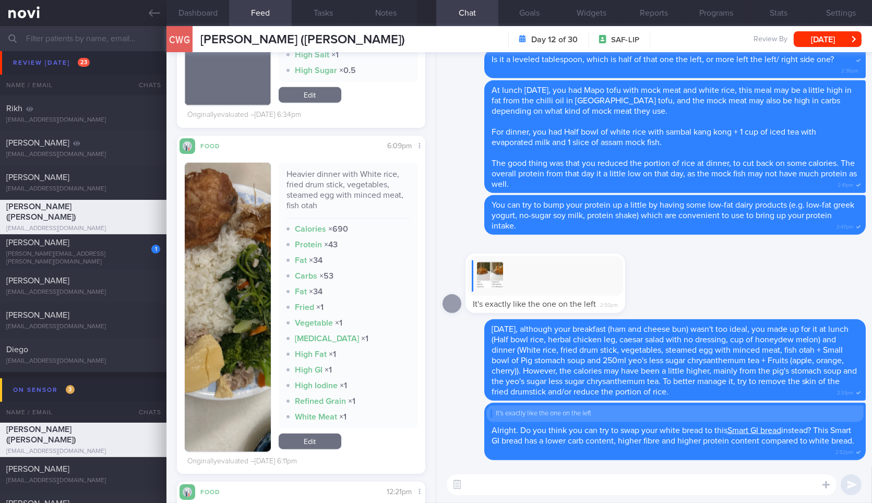
scroll to position [2393, 0]
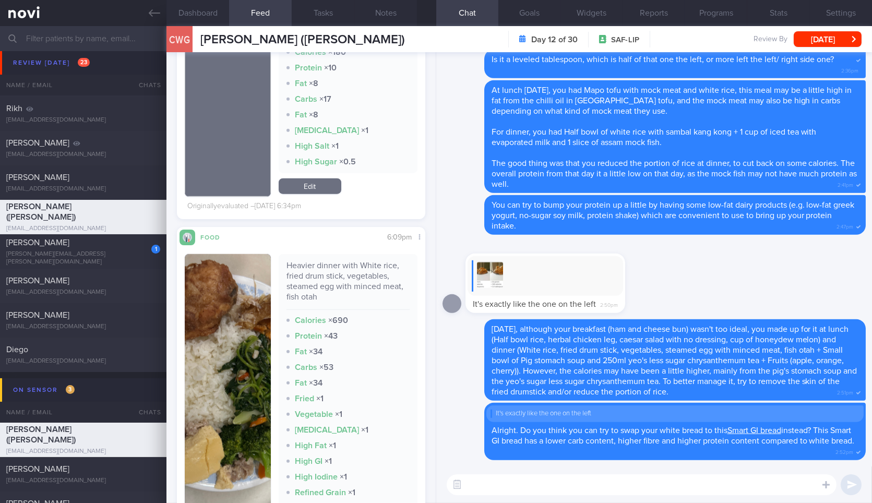
click at [523, 496] on div "​ ​" at bounding box center [654, 484] width 436 height 37
click at [538, 494] on textarea at bounding box center [642, 484] width 390 height 21
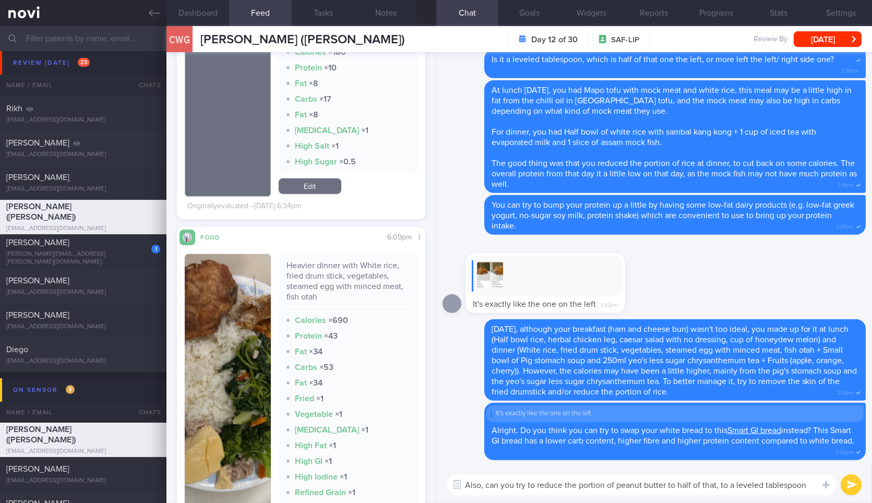
type textarea "Also, can you try to reduce the portion of peanut butter to half of that, to a …"
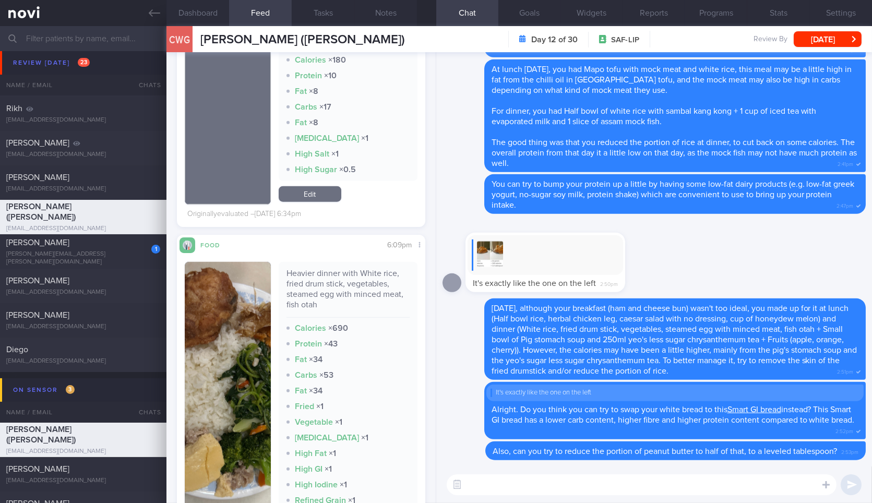
scroll to position [2102, 0]
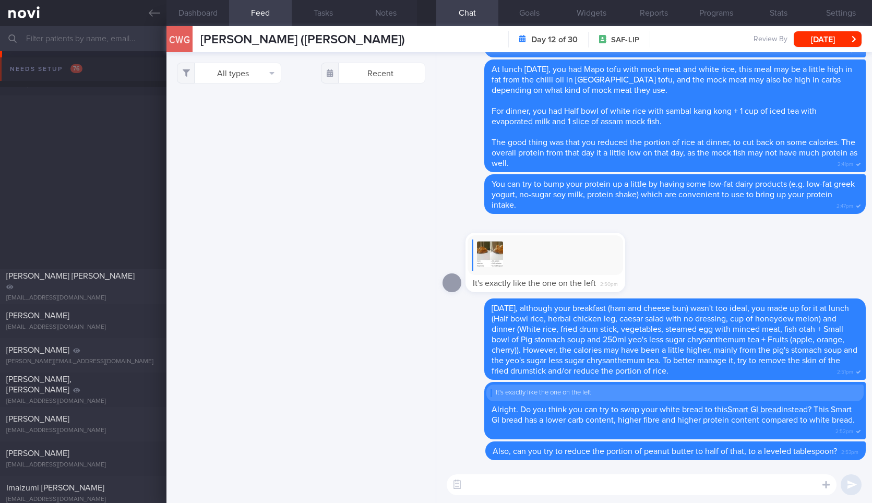
select select "7"
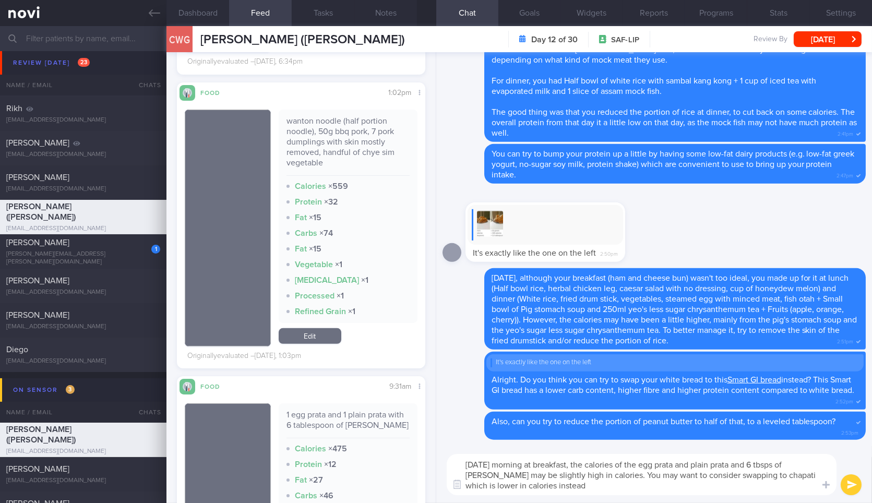
type textarea "[DATE] morning at breakfast, the calories of the egg prata and plain prata and …"
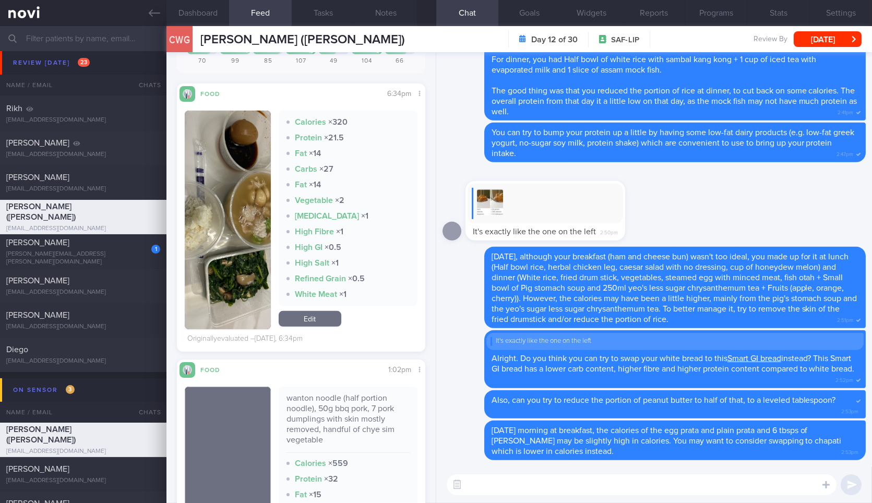
scroll to position [1021, 0]
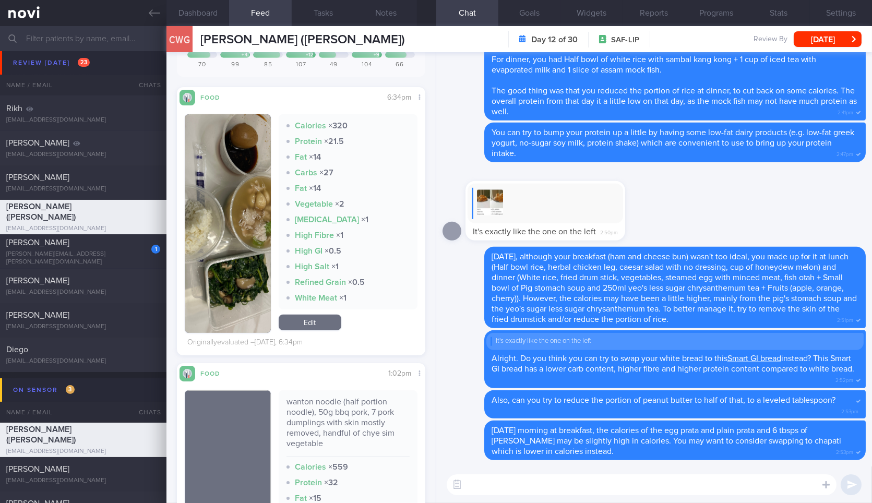
click at [339, 416] on div "wanton noodle (half portion noodle), 50g bbq pork, 7 pork dumplings with skin m…" at bounding box center [347, 426] width 123 height 60
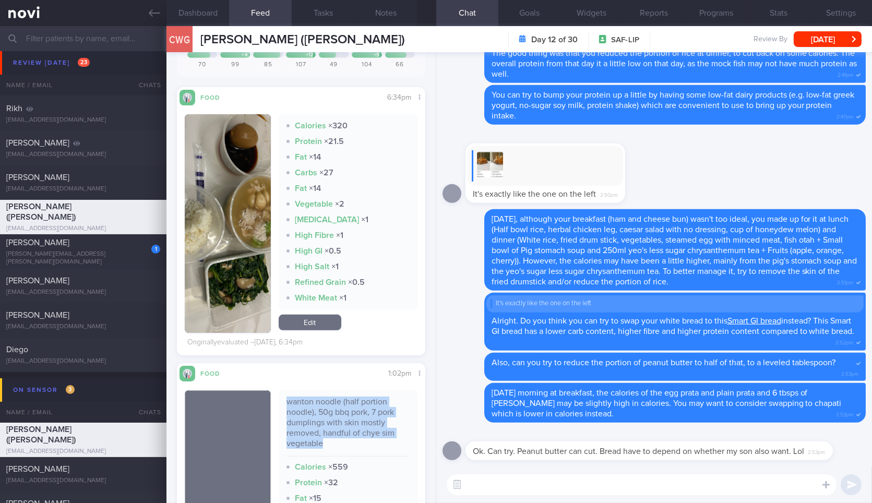
click at [339, 416] on div "wanton noodle (half portion noodle), 50g bbq pork, 7 pork dumplings with skin m…" at bounding box center [347, 426] width 123 height 60
copy div "wanton noodle (half portion noodle), 50g bbq pork, 7 pork dumplings with skin m…"
click at [538, 482] on textarea at bounding box center [642, 484] width 390 height 21
drag, startPoint x: 600, startPoint y: 452, endPoint x: 749, endPoint y: 444, distance: 149.4
click at [749, 444] on div "Ok. Can try. Peanut butter can cut. Bread have to depend on whether my son also…" at bounding box center [664, 444] width 399 height 31
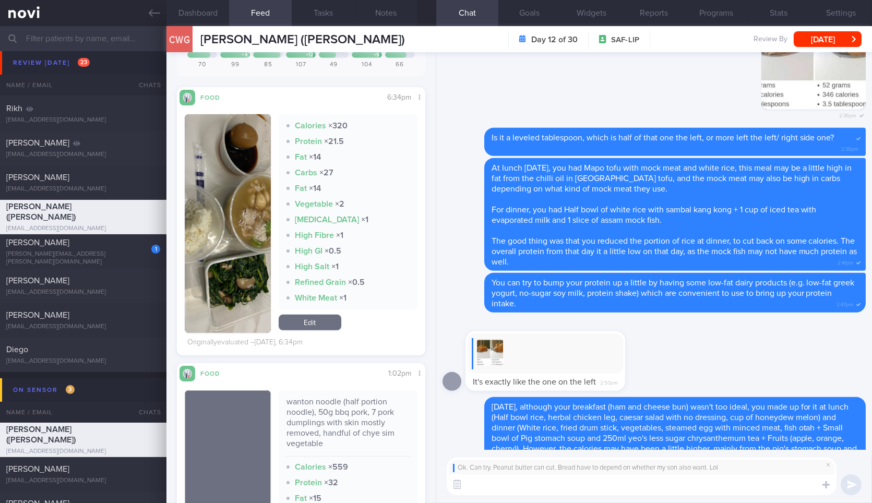
scroll to position [0, 0]
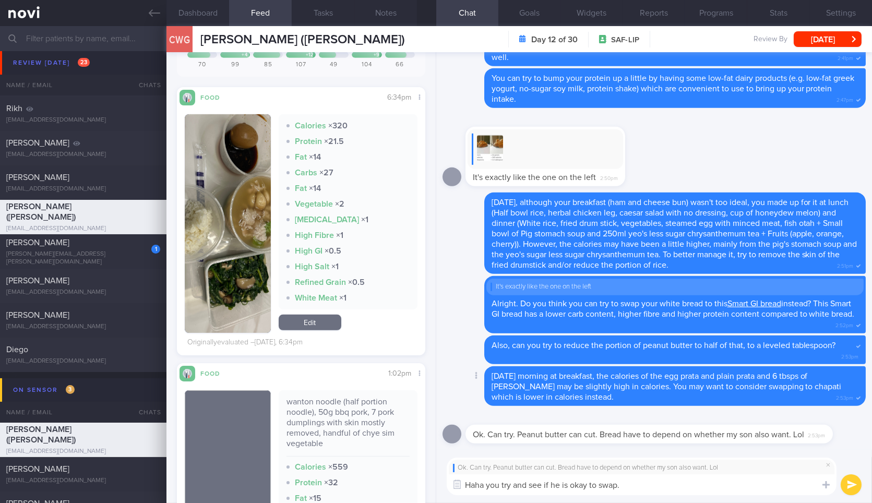
type textarea "Haha you try and see if he is okay to swap."
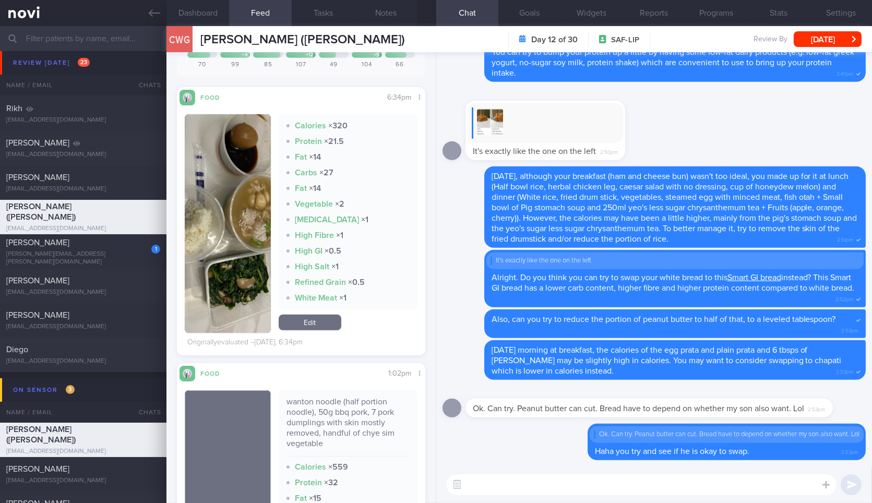
click at [632, 487] on textarea at bounding box center [642, 484] width 390 height 21
paste textarea "wanton noodle (half portion noodle), 50g bbq pork, 7 pork dumplings with skin m…"
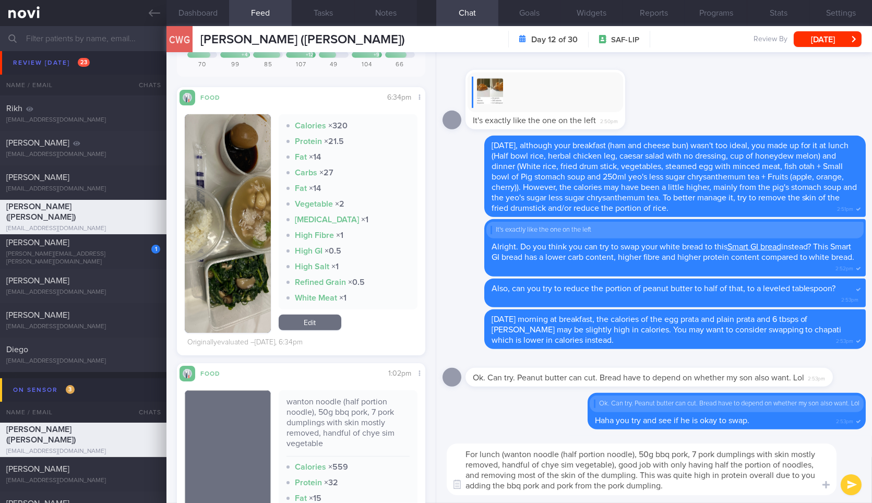
type textarea "For lunch (wanton noodle (half portion noodle), 50g bbq pork, 7 pork dumplings …"
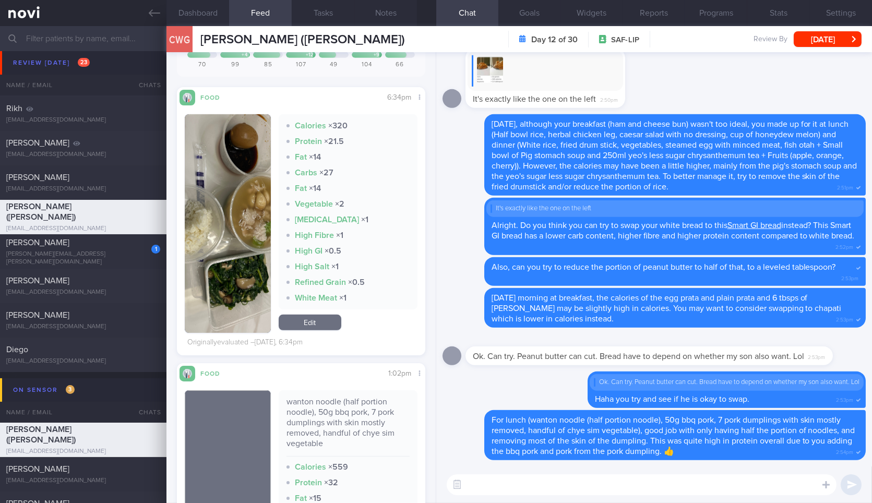
scroll to position [954, 0]
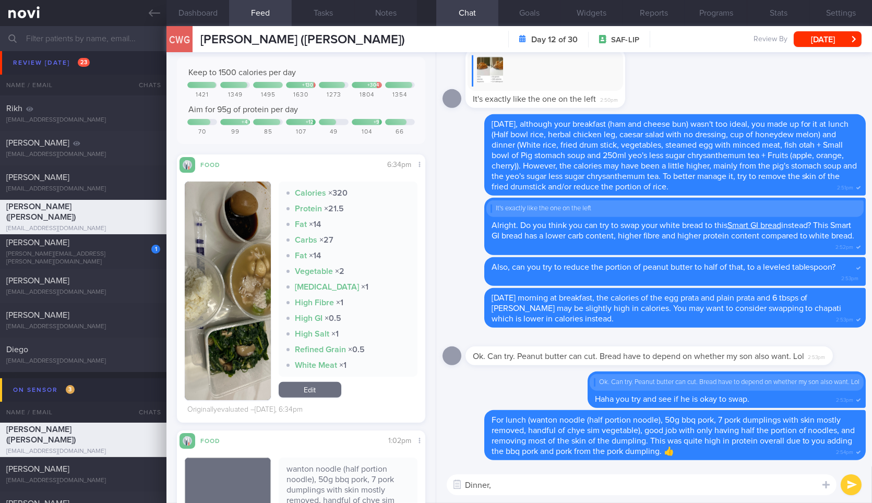
click at [254, 270] on button "button" at bounding box center [228, 291] width 86 height 219
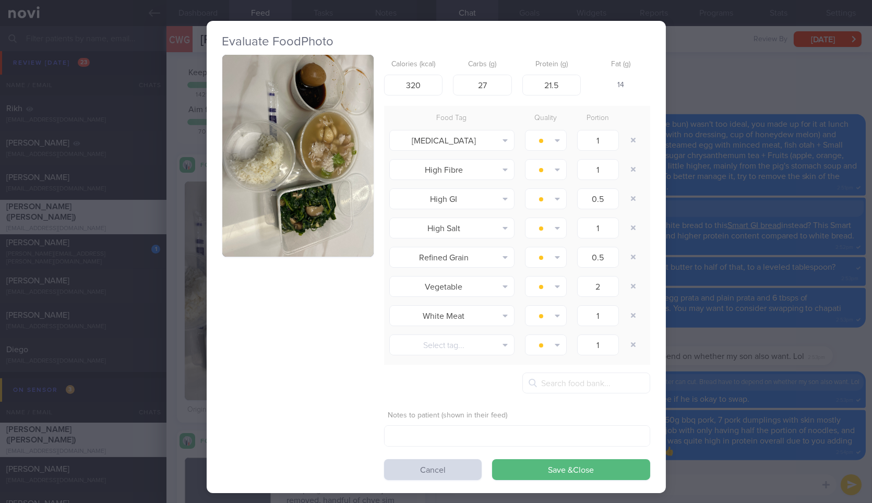
click at [316, 202] on button "button" at bounding box center [297, 156] width 151 height 202
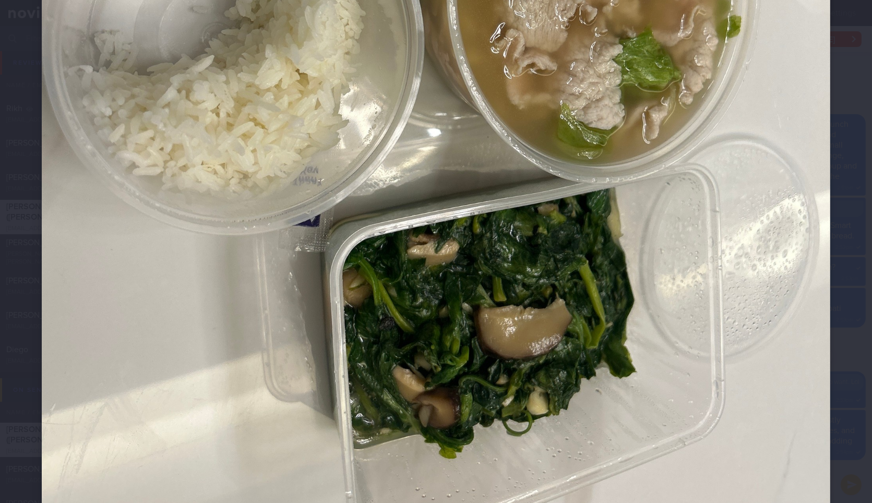
scroll to position [528, 0]
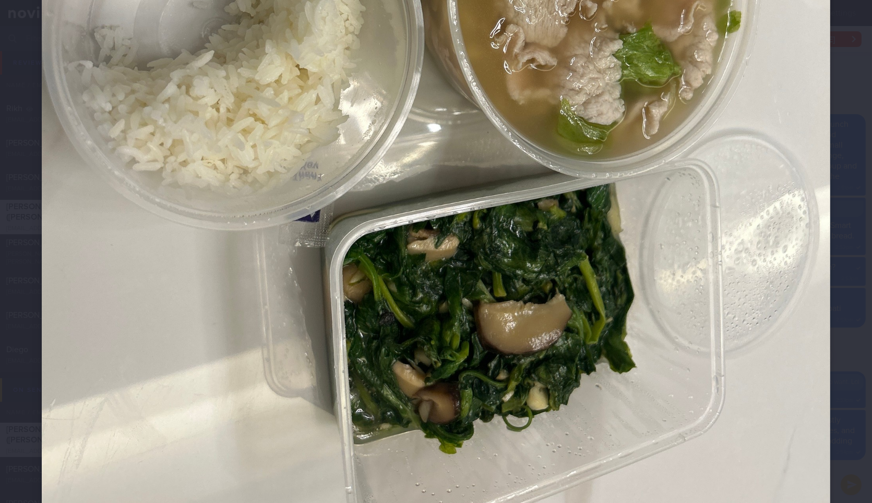
click at [857, 378] on div at bounding box center [436, 39] width 872 height 1135
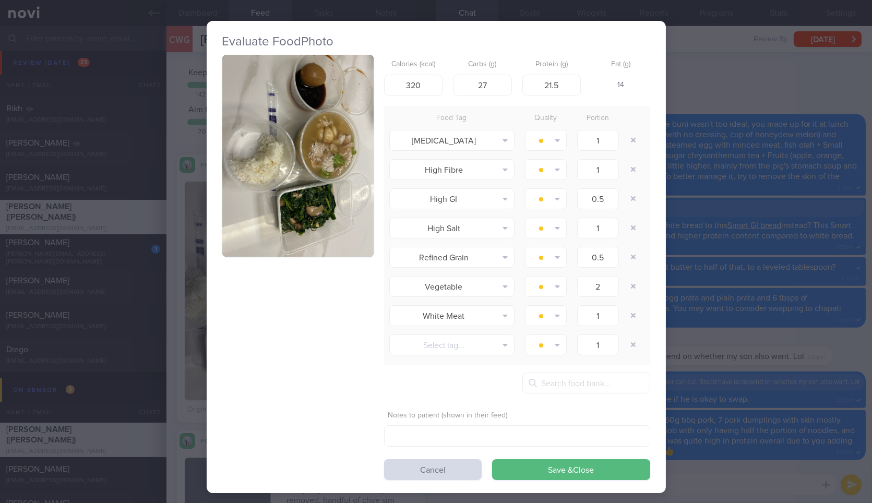
click at [857, 378] on div "Evaluate Food Photo Calories (kcal) 320 Carbs (g) 27 Protein (g) 21.5 Fat (g) 1…" at bounding box center [436, 251] width 872 height 503
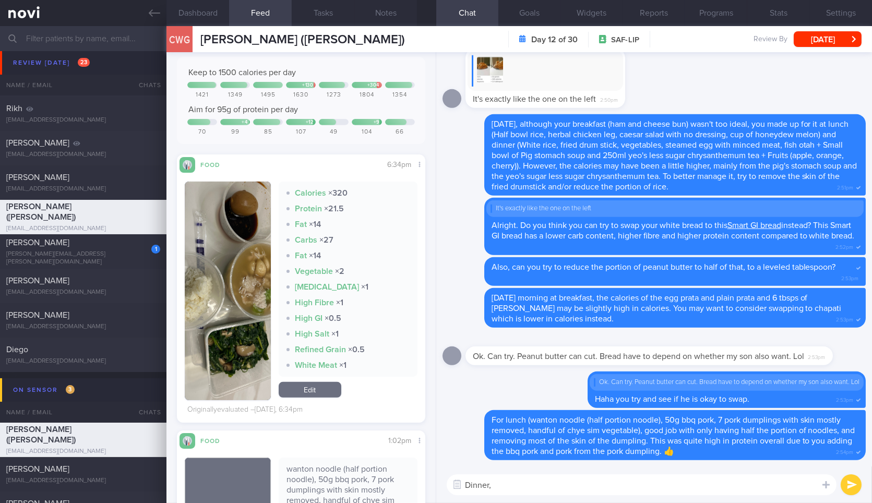
click at [644, 489] on textarea "Dinner," at bounding box center [642, 484] width 390 height 21
type textarea "Dinner was also well balanced - good job!"
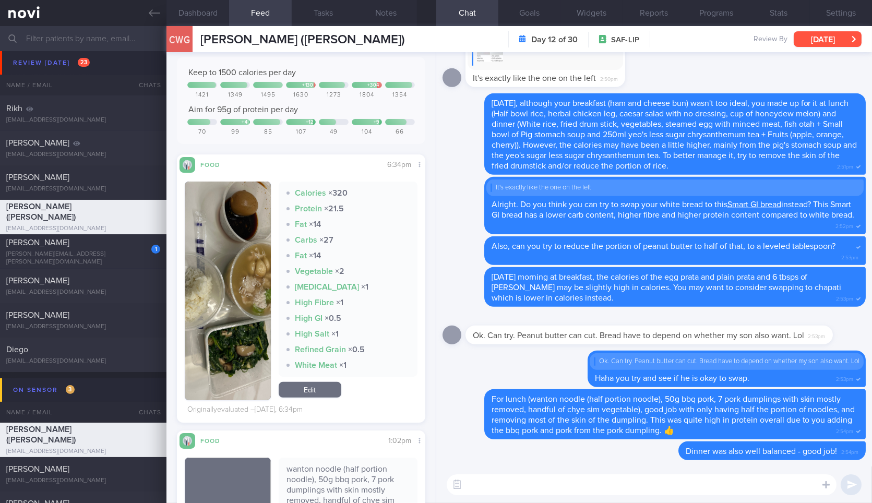
click at [838, 39] on button "[DATE]" at bounding box center [827, 39] width 68 height 16
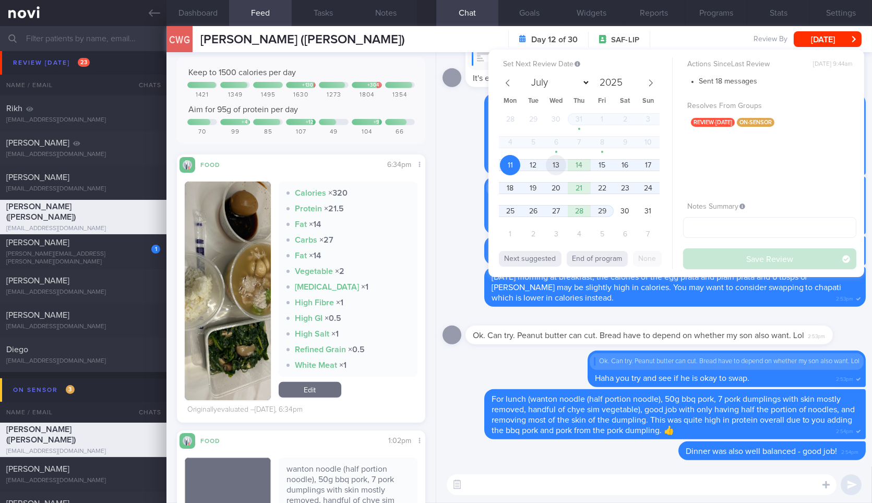
click at [561, 163] on span "13" at bounding box center [556, 165] width 20 height 20
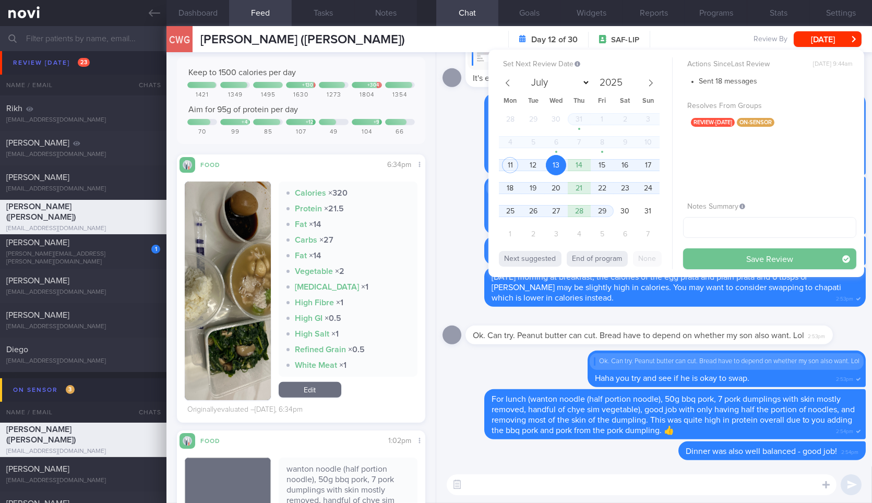
click at [710, 256] on button "Save Review" at bounding box center [769, 258] width 173 height 21
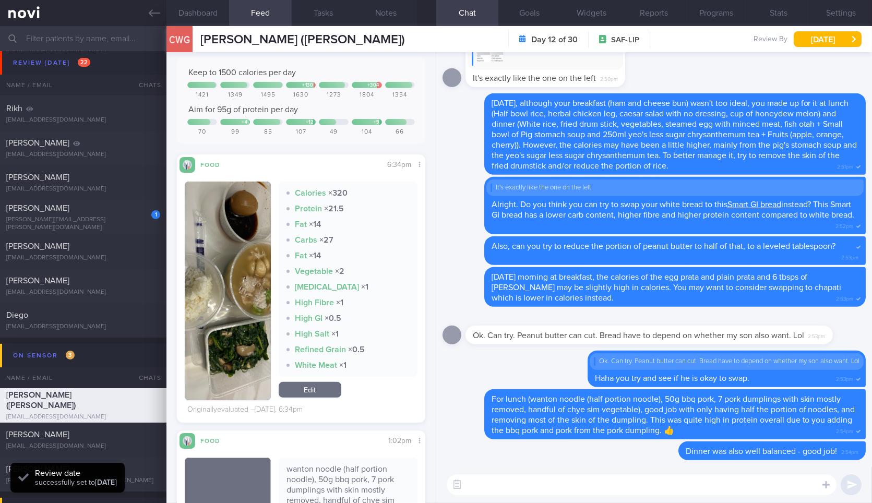
scroll to position [112, 225]
click at [158, 26] on input "text" at bounding box center [436, 38] width 872 height 25
click at [152, 18] on icon at bounding box center [154, 12] width 11 height 11
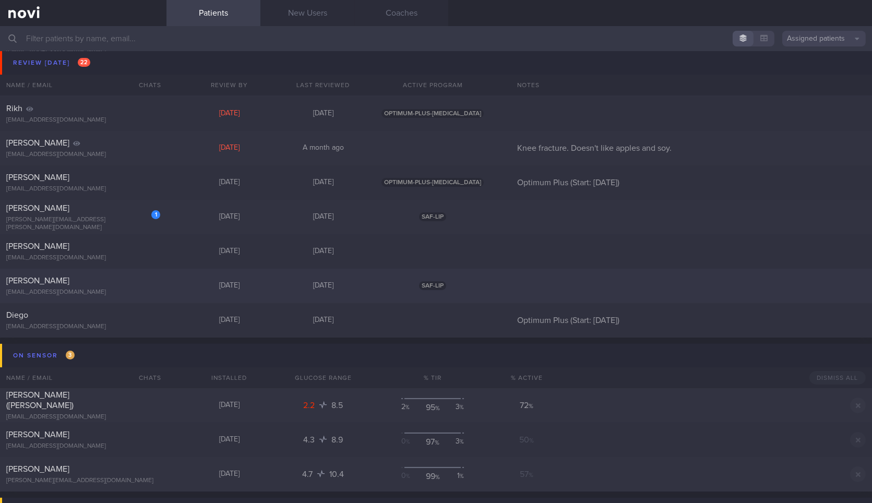
click at [127, 291] on div "[EMAIL_ADDRESS][DOMAIN_NAME]" at bounding box center [83, 292] width 154 height 8
select select "7"
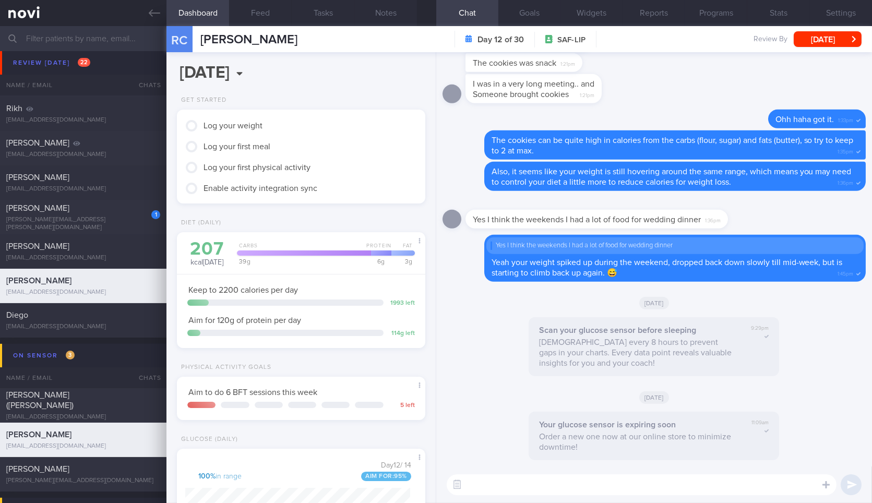
scroll to position [300, 0]
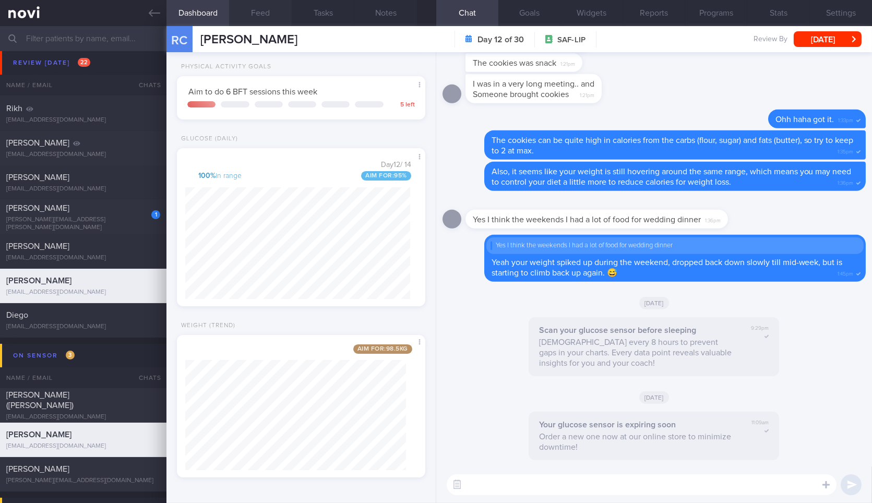
click at [258, 18] on button "Feed" at bounding box center [260, 13] width 63 height 26
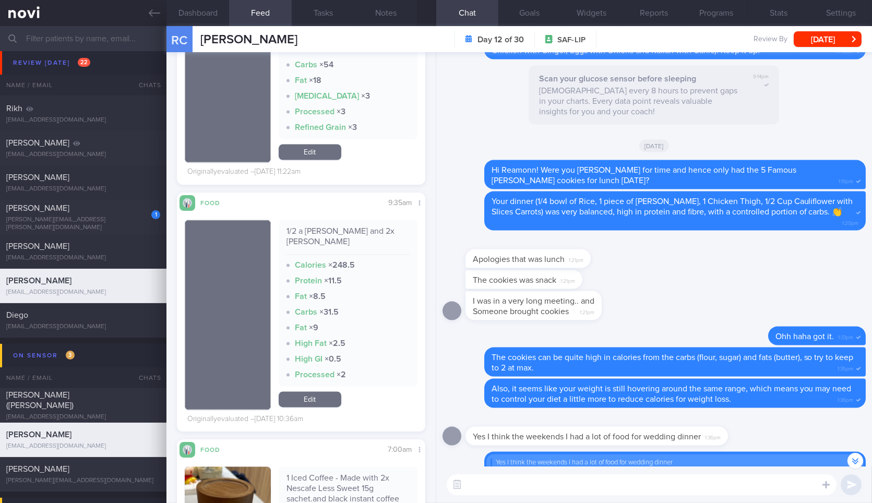
scroll to position [-161, 0]
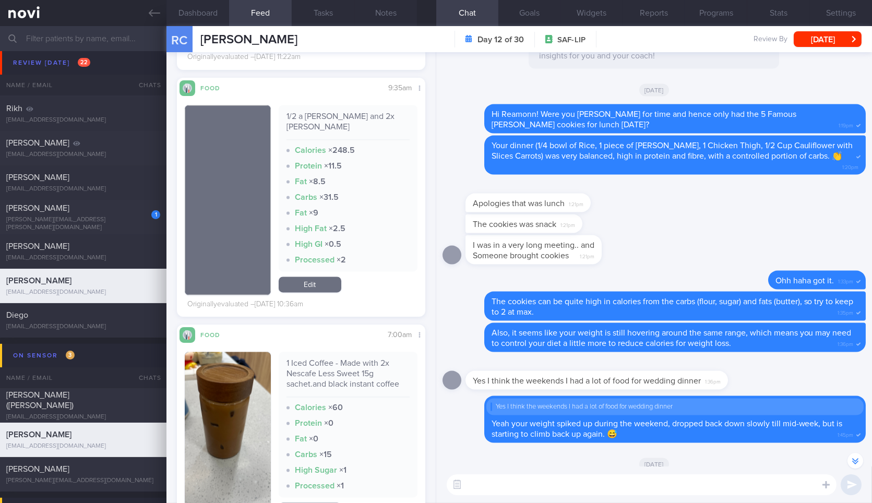
click at [541, 492] on textarea at bounding box center [642, 484] width 390 height 21
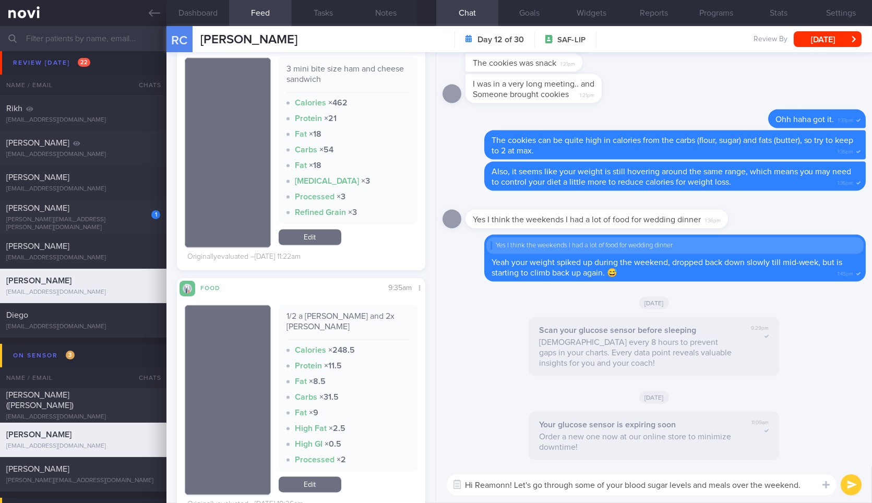
scroll to position [3950, 0]
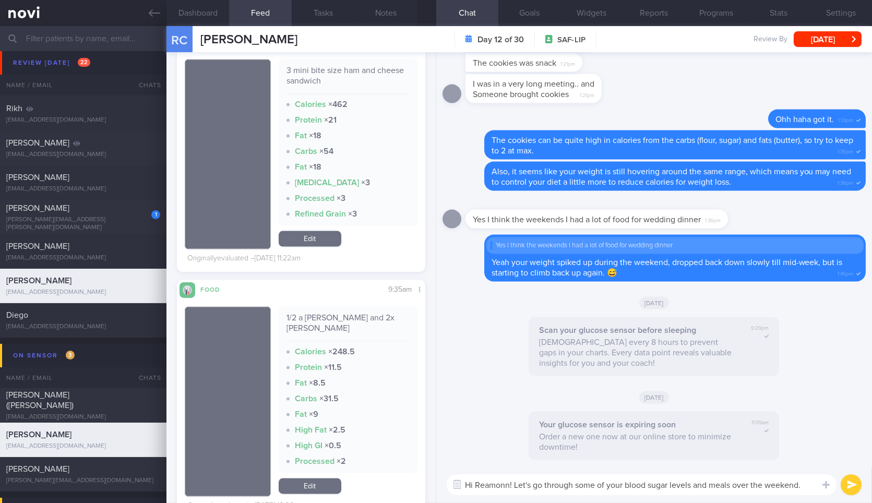
type textarea "Hi Reamonn! Let's go through some of your blood sugar levels and meals over the…"
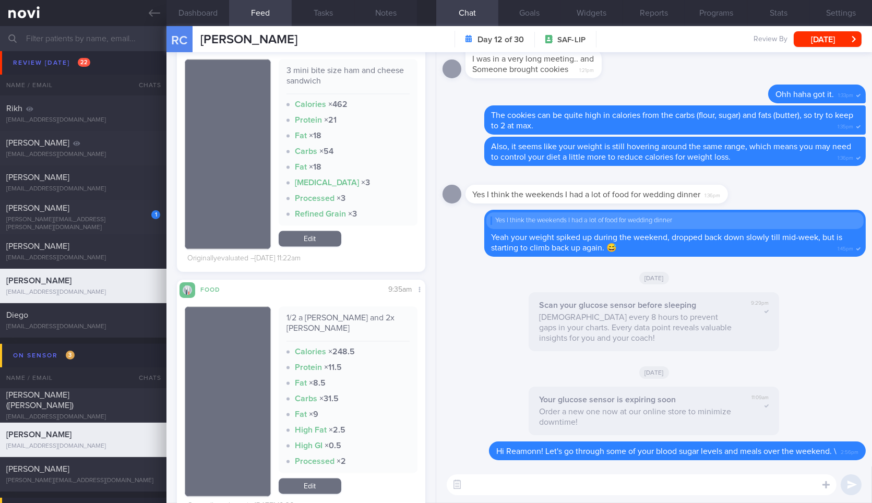
type textarea "o"
type textarea "O"
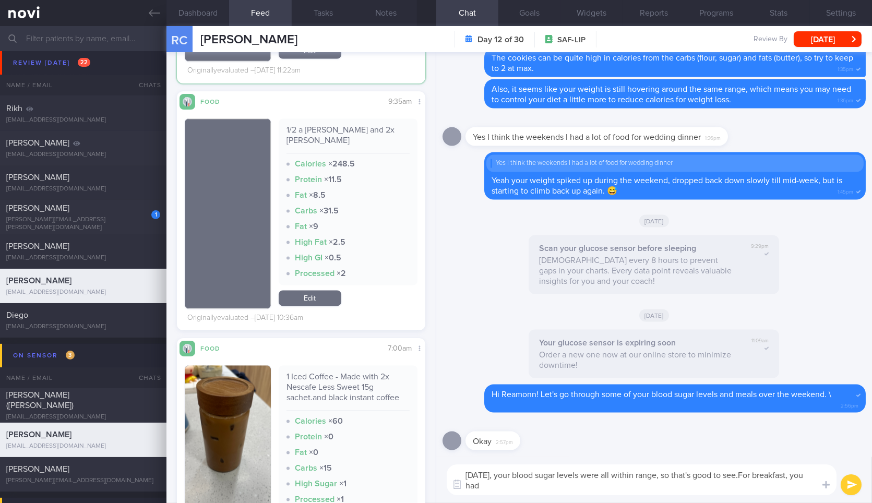
scroll to position [0, 0]
drag, startPoint x: 284, startPoint y: 382, endPoint x: 383, endPoint y: 384, distance: 98.6
click at [383, 384] on div "1 Iced Coffee - Made with 2x Nescafe Less Sweet 15g sachet.and black instant co…" at bounding box center [347, 390] width 123 height 39
copy div "Nescafe Less Sweet 15g"
click at [750, 476] on textarea "On Friday, your blood sugar levels were all within range, so that's good to see…" at bounding box center [642, 479] width 390 height 31
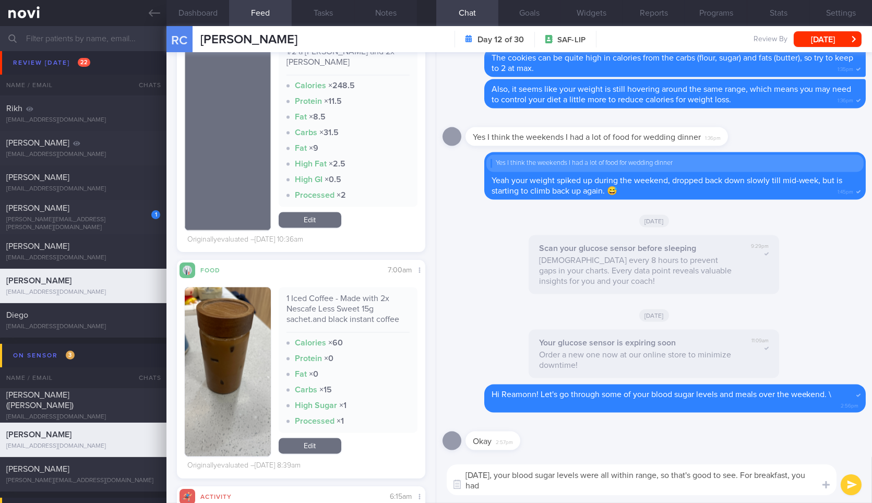
scroll to position [4209, 0]
drag, startPoint x: 751, startPoint y: 472, endPoint x: 760, endPoint y: 487, distance: 17.7
click at [760, 487] on textarea "On Friday, your blood sugar levels were all within range, so that's good to see…" at bounding box center [642, 479] width 390 height 31
type textarea "[DATE], your blood sugar levels were all within range, so that's good to see."
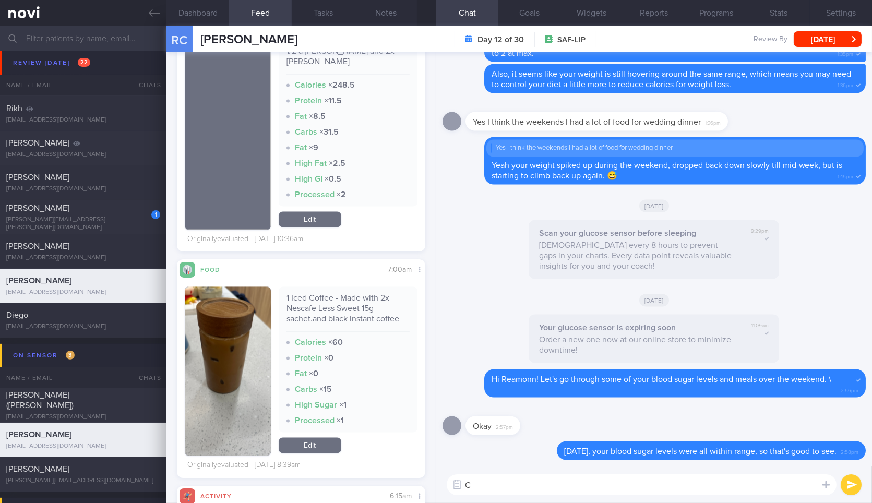
click at [618, 485] on textarea "C" at bounding box center [642, 484] width 390 height 21
paste textarea "https://www.fairprice.com.sg/product/nescafe-25-less-sugar-3in1-35s-instant-cof…"
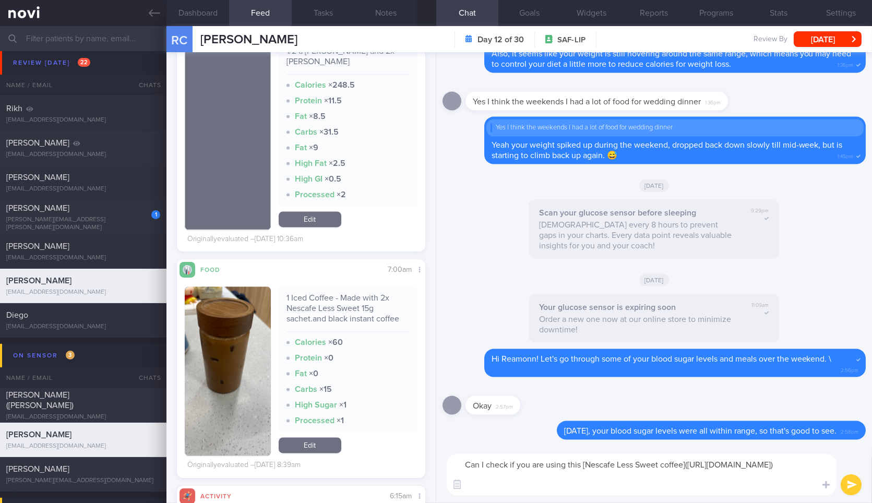
type textarea "Can I check if you are using this [Nescafe Less Sweet coffee](https://www.fairp…"
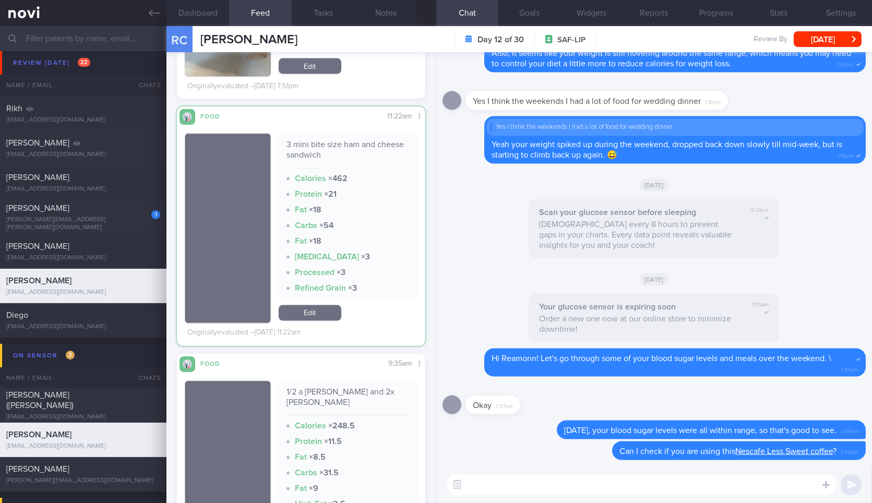
scroll to position [3875, 0]
click at [491, 483] on textarea at bounding box center [642, 484] width 390 height 21
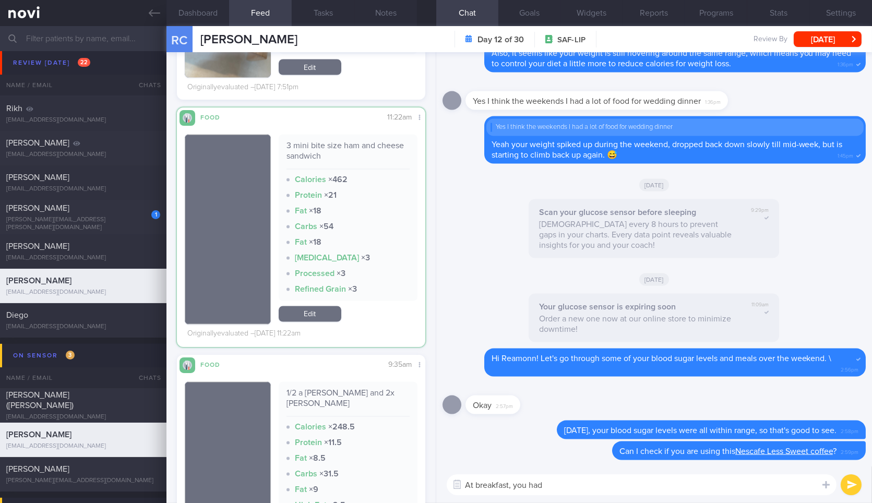
click at [310, 389] on div "1/2 a Lor Mai Kai and 2x Siew Mai" at bounding box center [347, 402] width 123 height 29
copy div "1/2 a Lor Mai Kai and 2x Siew Mai"
paste textarea "1/2 a Lor Mai Kai and 2x Siew Mai"
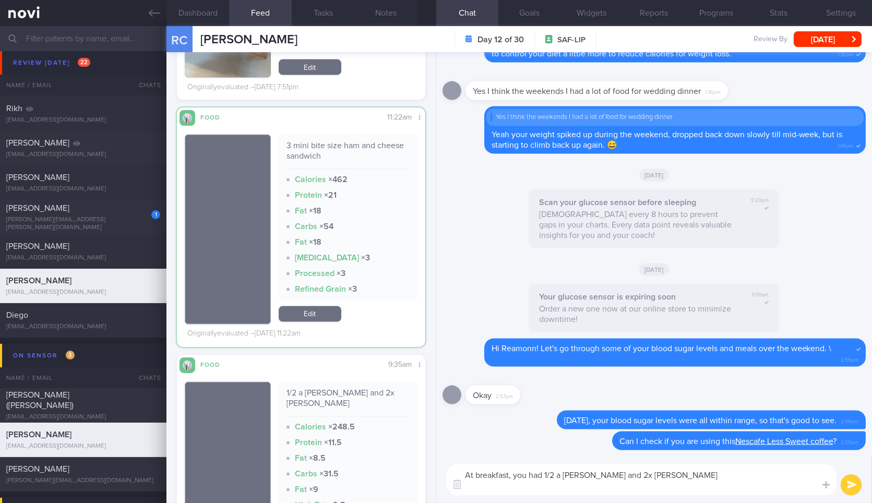
click at [577, 484] on textarea "At breakfast, you had 1/2 a Lor Mai Kai and 2x Siew Mai" at bounding box center [642, 479] width 390 height 31
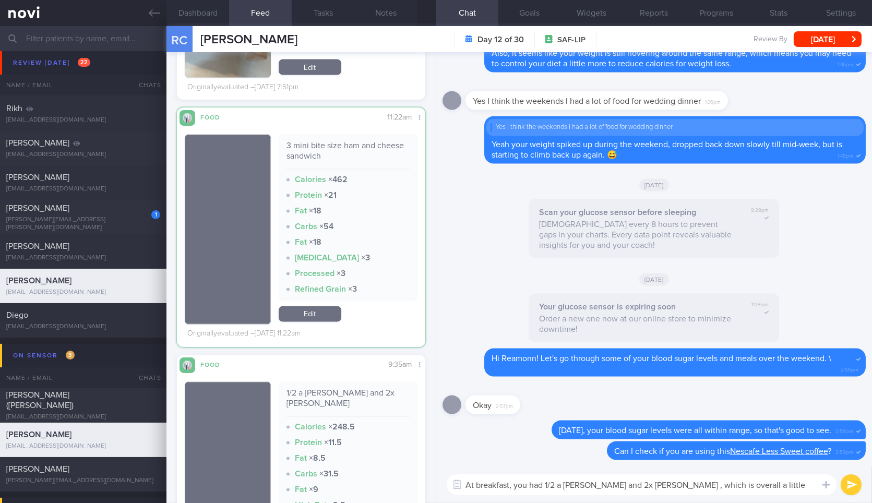
scroll to position [0, 0]
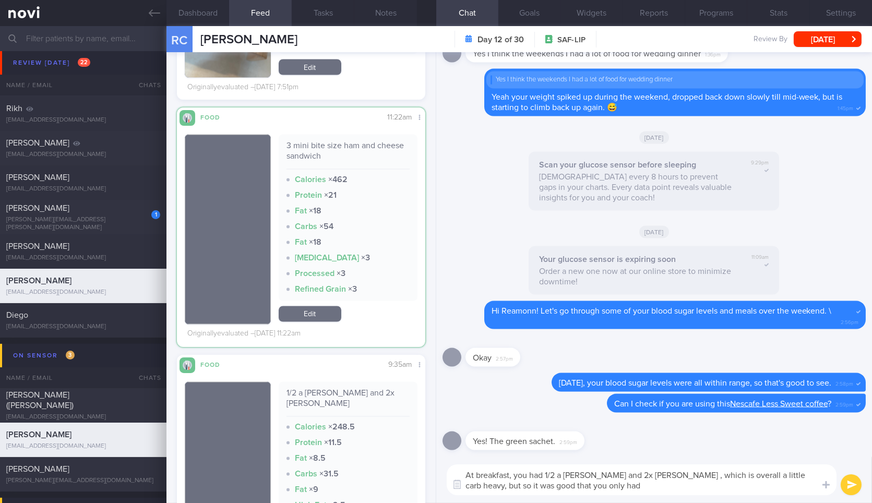
click at [601, 490] on textarea "At breakfast, you had 1/2 a Lor Mai Kai and 2x Siew Mai , which is overall a li…" at bounding box center [642, 479] width 390 height 31
type textarea "At breakfast, you had 1/2 a Lor Mai Kai and 2x Siew Mai , which is overall a li…"
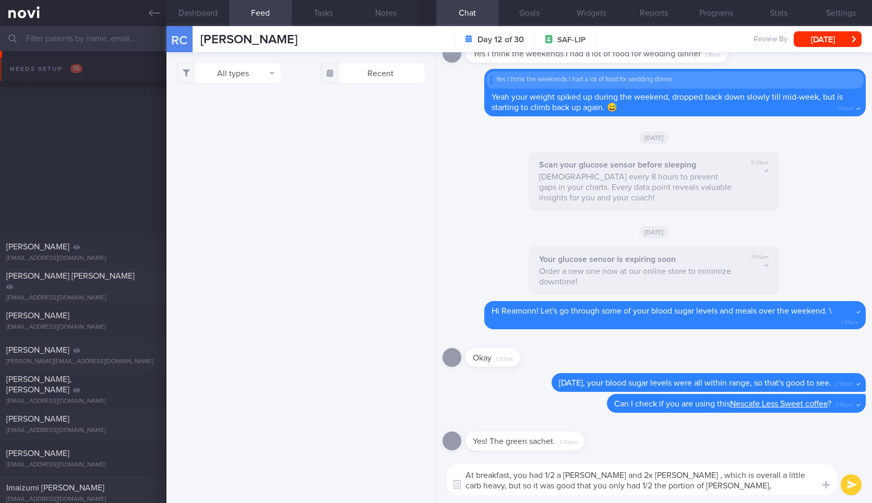
select select "7"
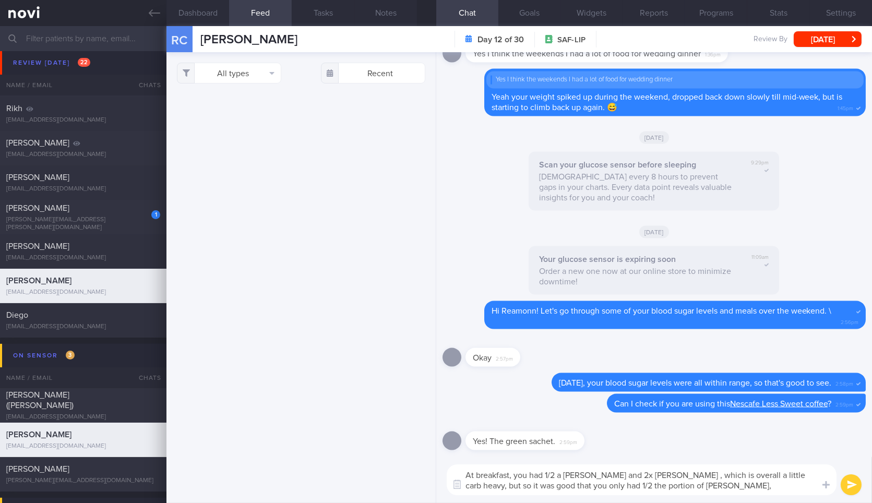
scroll to position [150, 230]
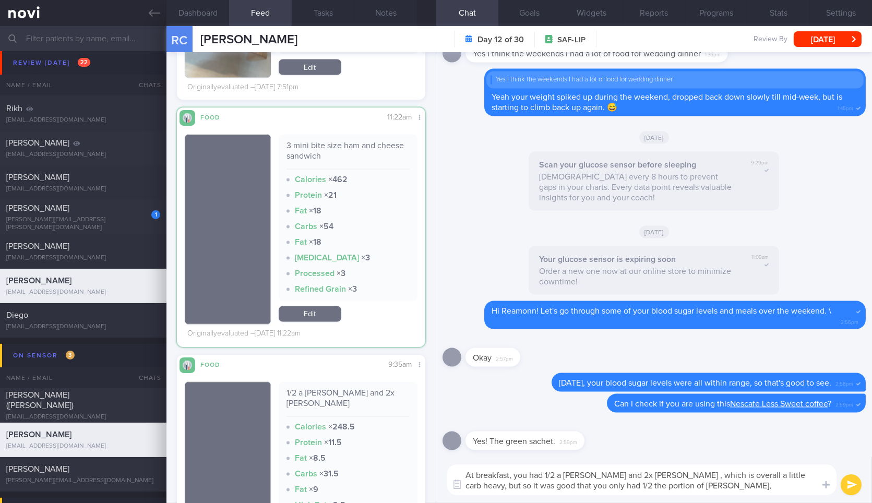
click at [722, 491] on textarea "At breakfast, you had 1/2 a [PERSON_NAME] and 2x [PERSON_NAME] , which is overa…" at bounding box center [642, 479] width 390 height 31
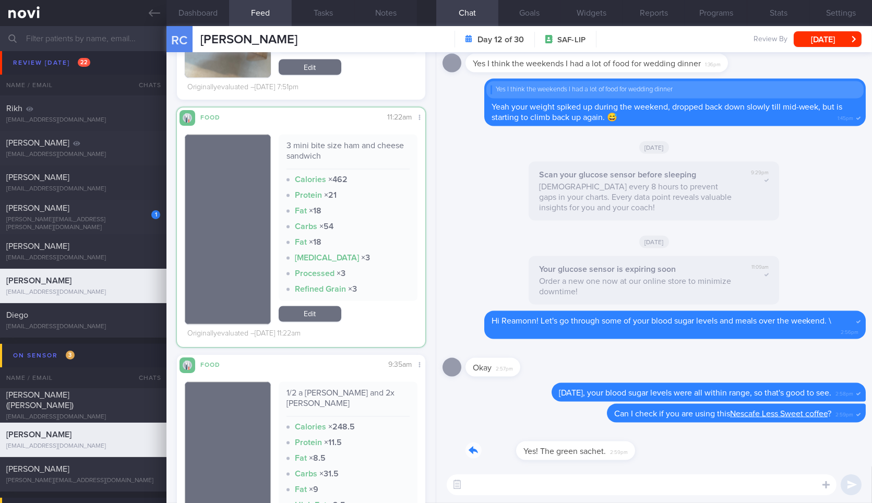
drag, startPoint x: 577, startPoint y: 454, endPoint x: 705, endPoint y: 434, distance: 129.3
click at [705, 434] on div "Yes! The green sachet. 2:59pm" at bounding box center [653, 448] width 423 height 38
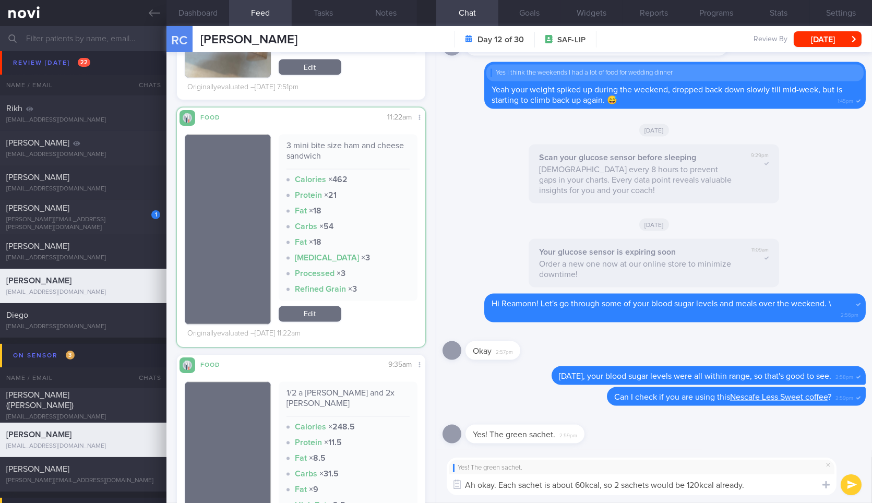
type textarea "Ah okay. Each sachet is about 60kcal, so 2 sachets would be 120kcal already."
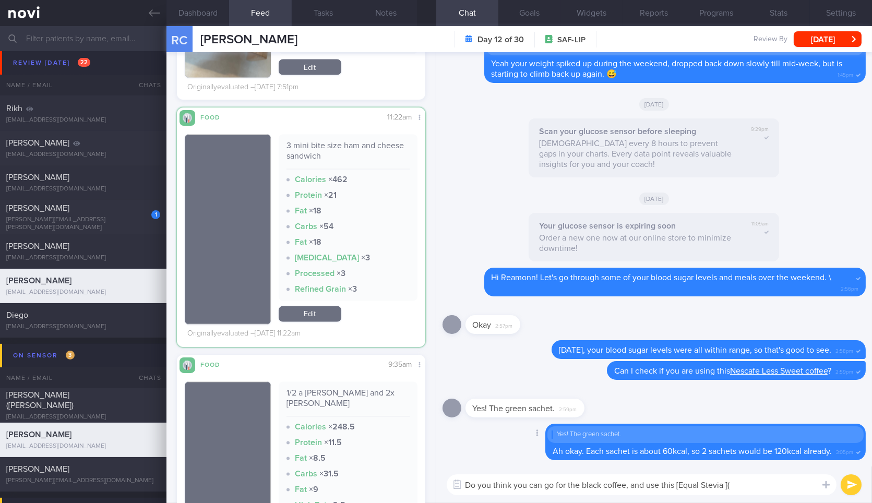
paste textarea "[URL][DOMAIN_NAME]"
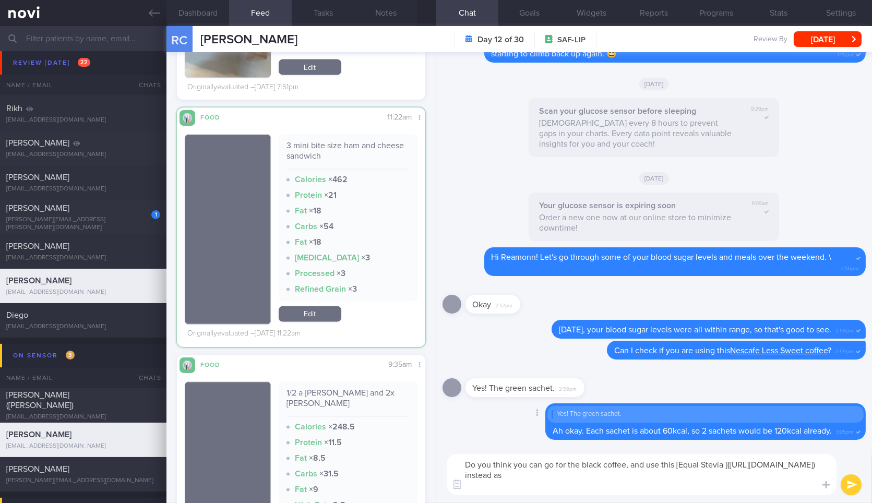
scroll to position [0, 0]
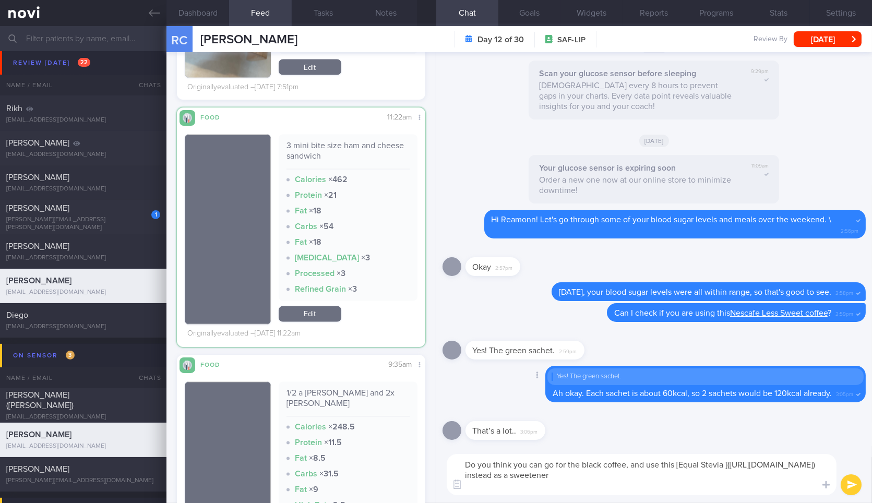
type textarea "Do you think you can go for the black coffee, and use this [Equal Stevia ](http…"
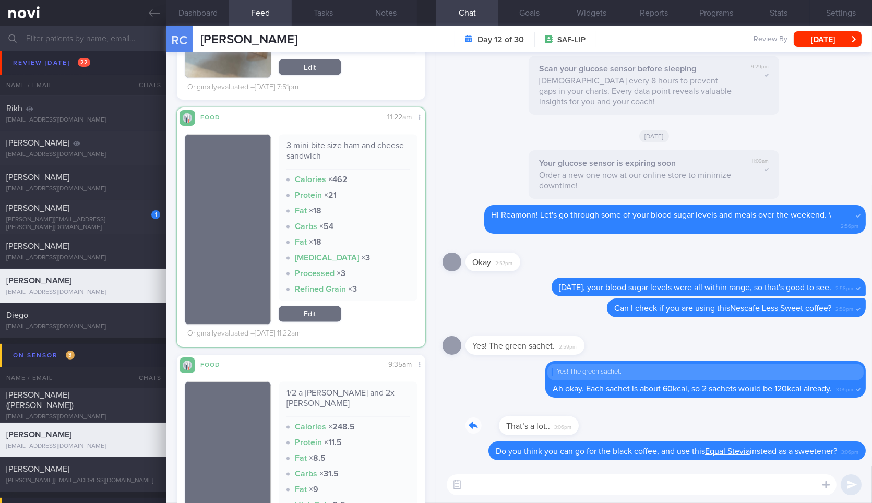
drag, startPoint x: 538, startPoint y: 421, endPoint x: 653, endPoint y: 394, distance: 117.4
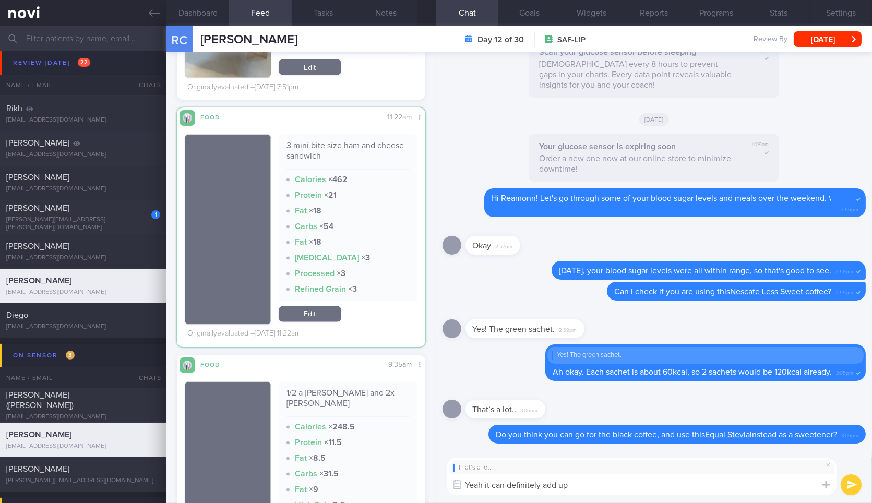
type textarea "Yeah it can definitely add up."
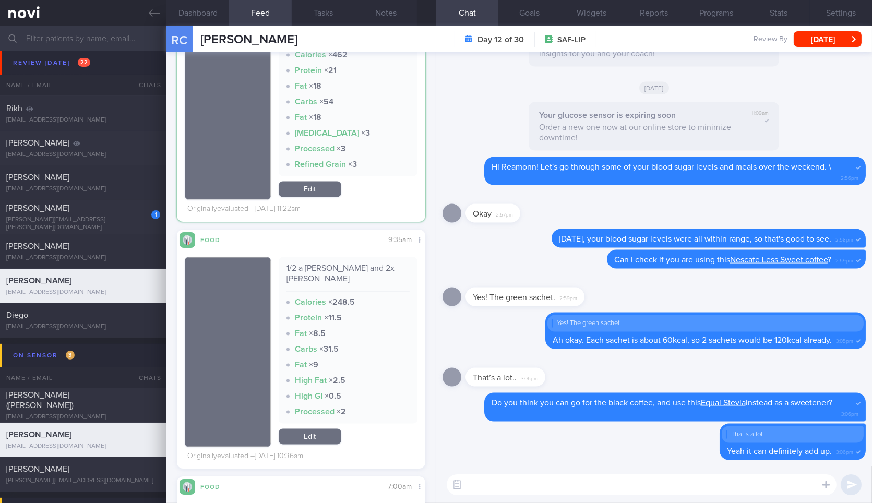
scroll to position [4002, 0]
click at [545, 486] on textarea at bounding box center [642, 484] width 390 height 21
paste textarea "At breakfast, you had 1/2 a Lor Mai Kai and 2x Siew Mai , which is overall a li…"
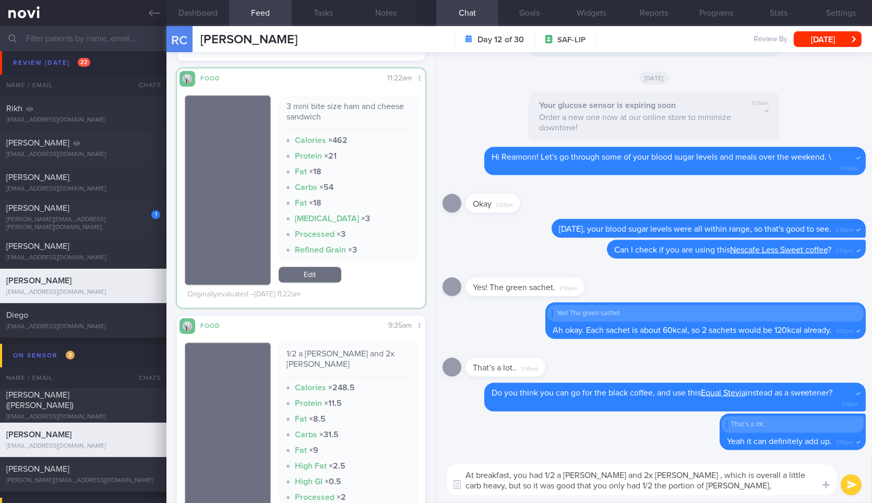
scroll to position [3911, 0]
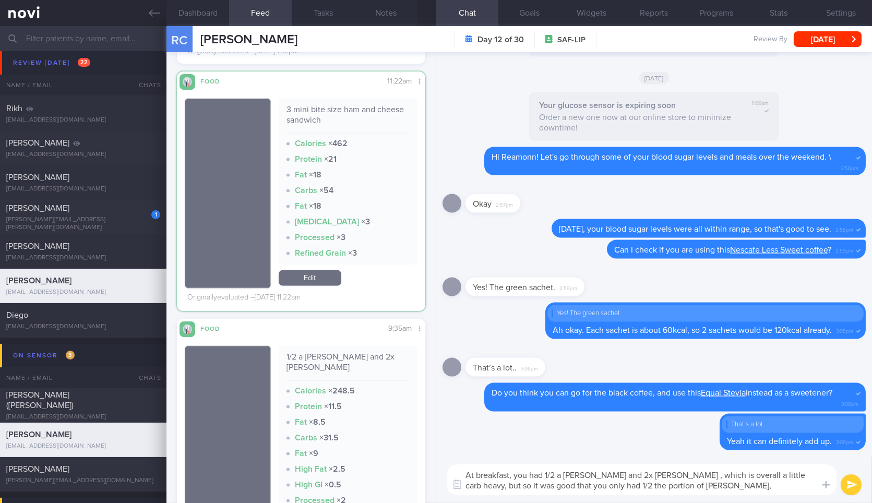
click at [807, 477] on textarea "At breakfast, you had 1/2 a Lor Mai Kai and 2x Siew Mai , which is overall a li…" at bounding box center [642, 479] width 390 height 31
type textarea "At breakfast, you had 1/2 a Lor Mai Kai and 2x Siew Mai , which is overall a li…"
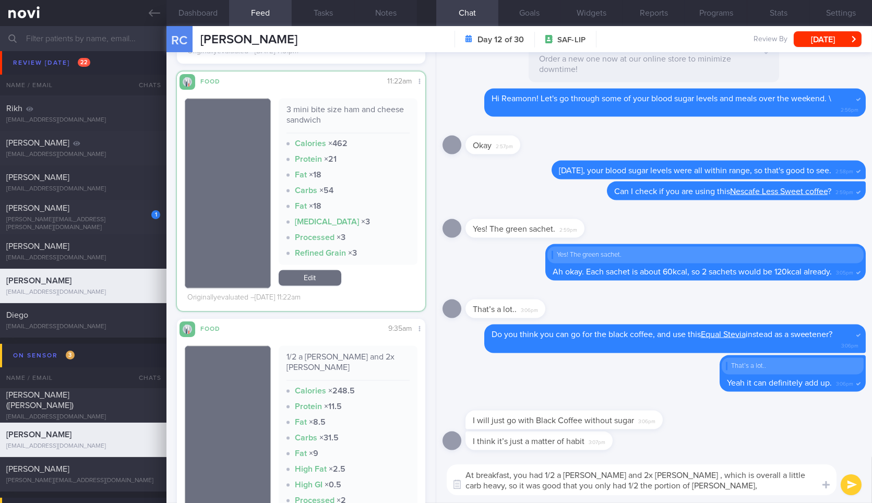
click at [699, 485] on textarea "At breakfast, you had 1/2 a Lor Mai Kai and 2x Siew Mai , which is overall a li…" at bounding box center [642, 479] width 390 height 31
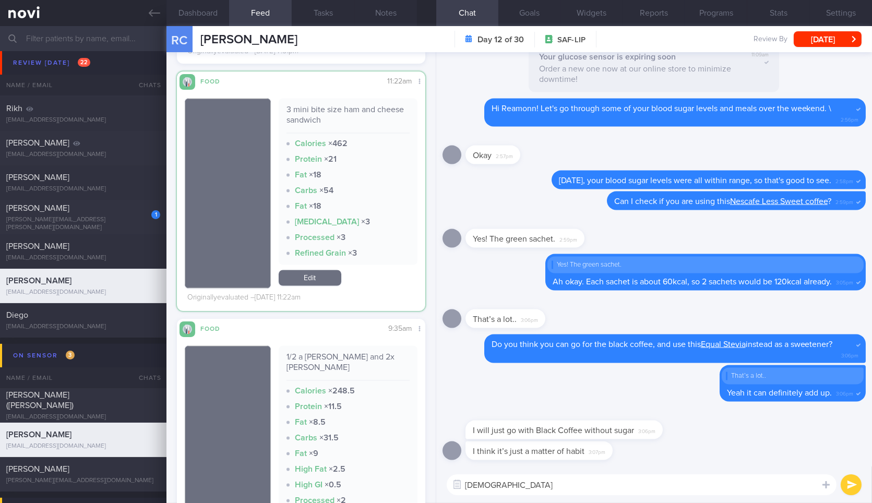
type textarea "Haha"
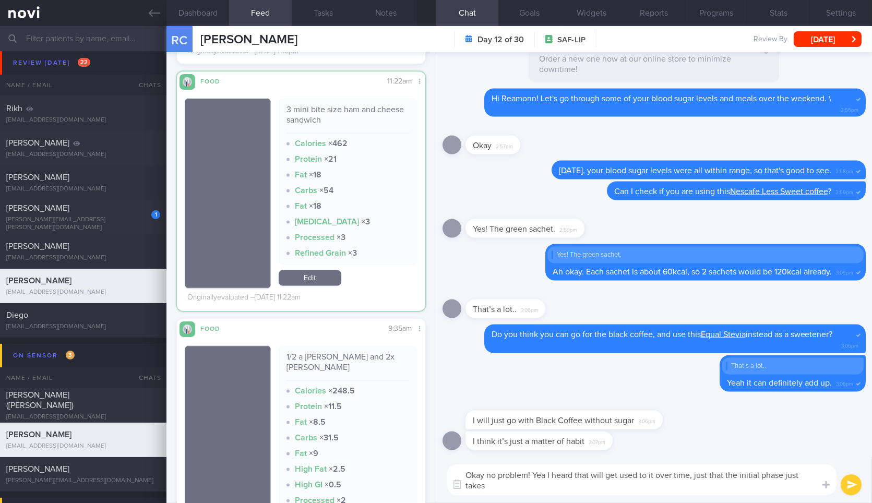
scroll to position [0, 0]
type textarea "Okay no problem! Yea I heard that most will get used to it over time, just that…"
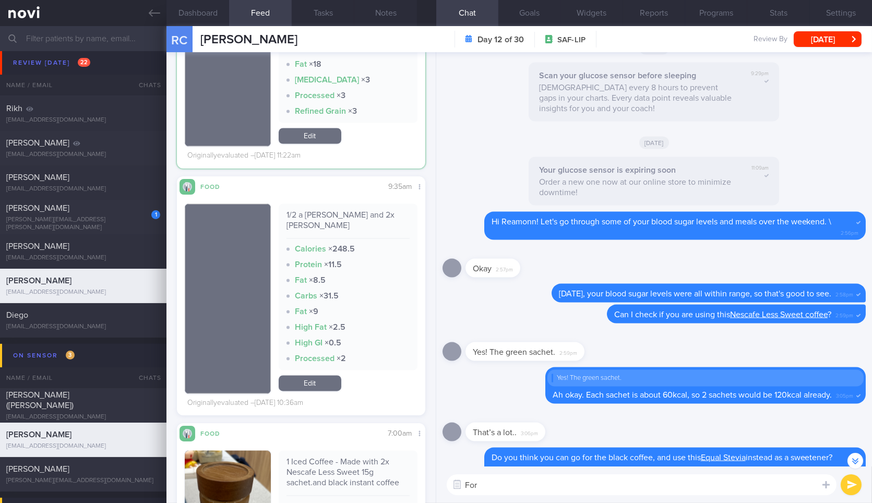
scroll to position [4064, 0]
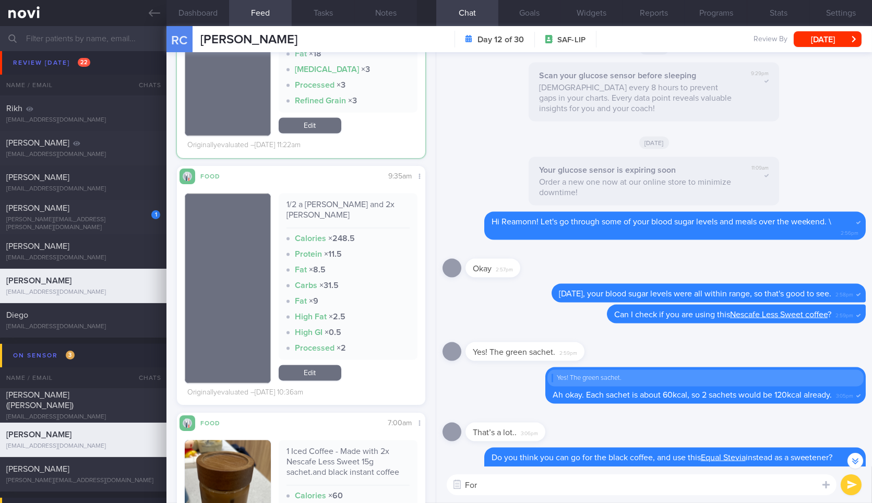
click at [508, 492] on textarea "For" at bounding box center [642, 484] width 390 height 21
type textarea "F"
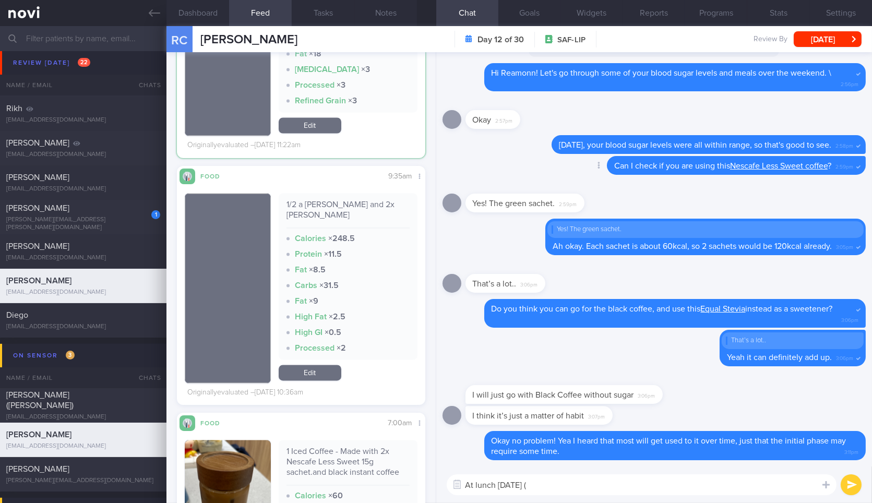
paste textarea "At breakfast, you had 1/2 a Lor Mai Kai and 2x Siew Mai , which is overall a li…"
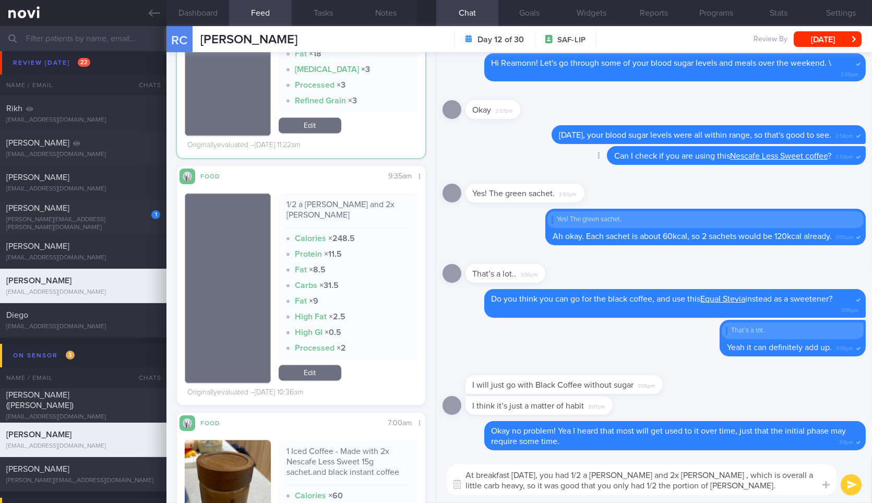
type textarea "At breakfast [DATE], you had 1/2 a [PERSON_NAME] and 2x [PERSON_NAME] , which i…"
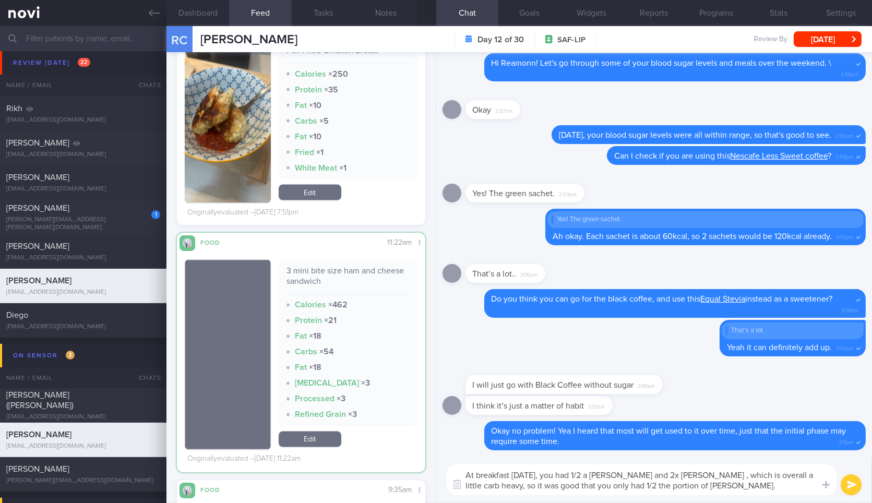
scroll to position [3681, 0]
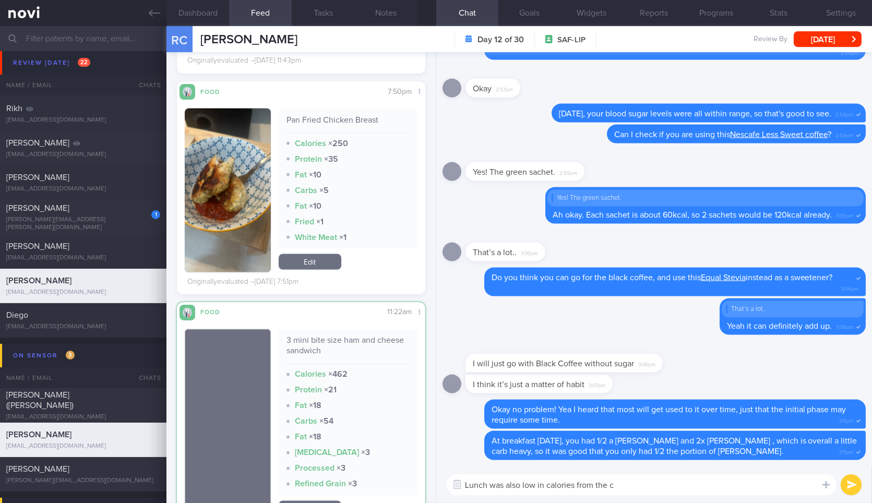
click at [396, 338] on div "3 mini bite size ham and cheese sandwich" at bounding box center [347, 349] width 123 height 29
copy div "3 mini bite size ham and cheese sandwich"
click at [664, 484] on textarea "Lunch was also low in calories from the c" at bounding box center [642, 484] width 390 height 21
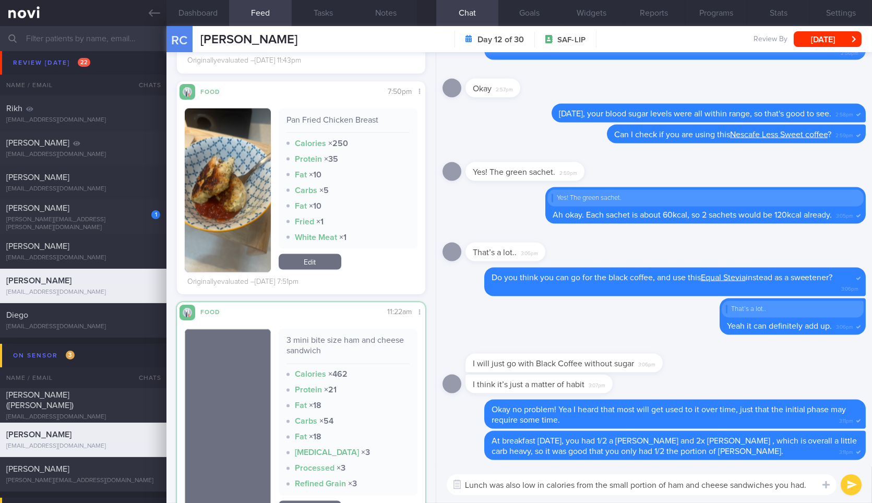
type textarea "Lunch was also low in calories from the small portion of ham and cheese sandwic…"
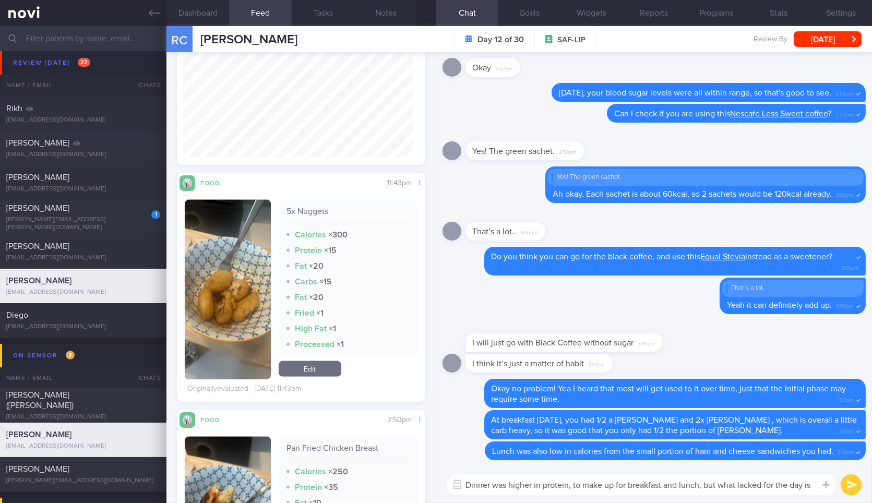
scroll to position [0, 0]
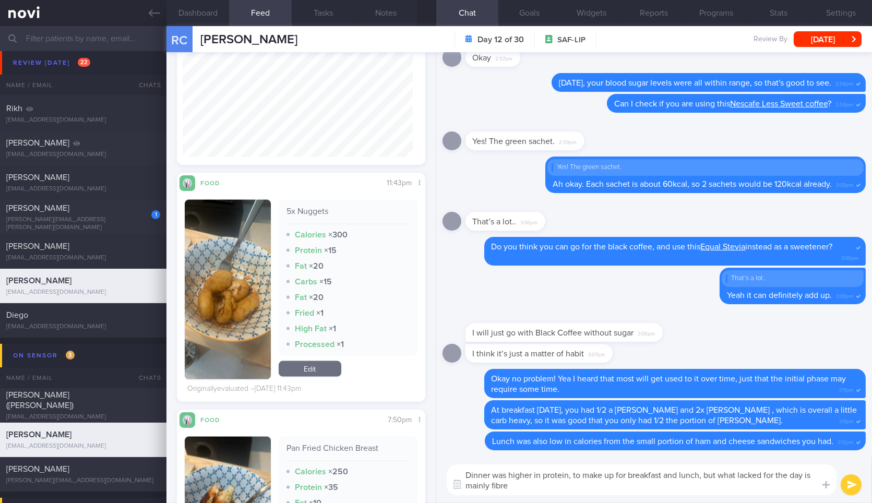
type textarea "Dinner was higher in protein, to make up for breakfast and lunch, but what lack…"
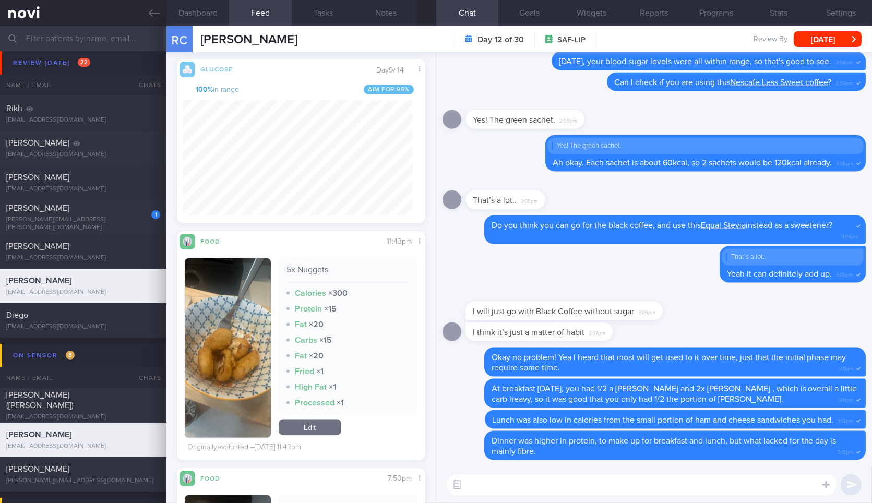
scroll to position [3298, 0]
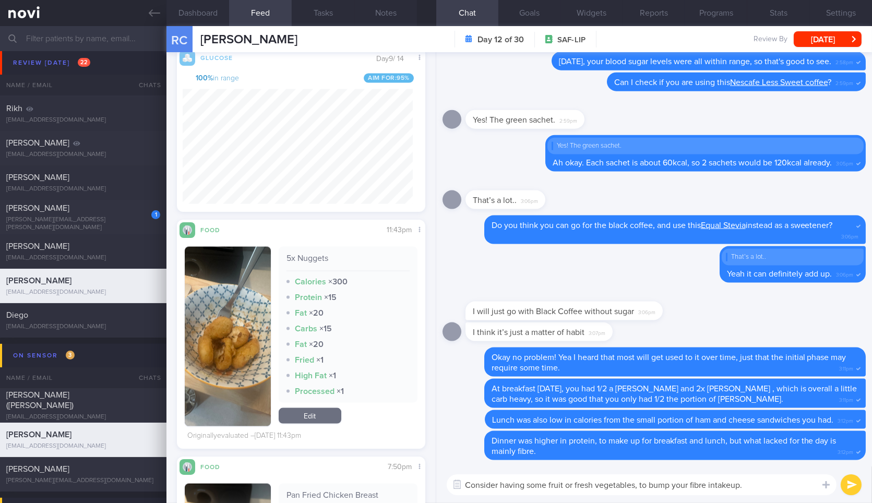
type textarea "Consider having some fruit or fresh vegetables, to bump your fibre intake up."
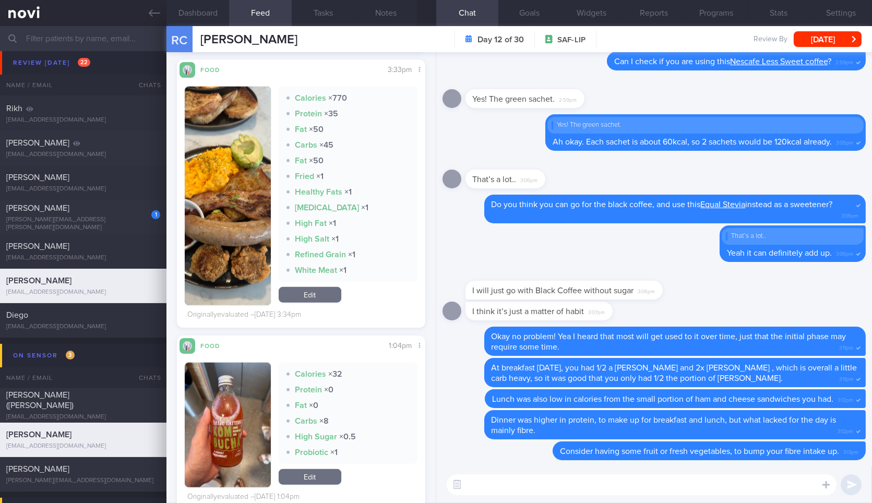
scroll to position [2369, 0]
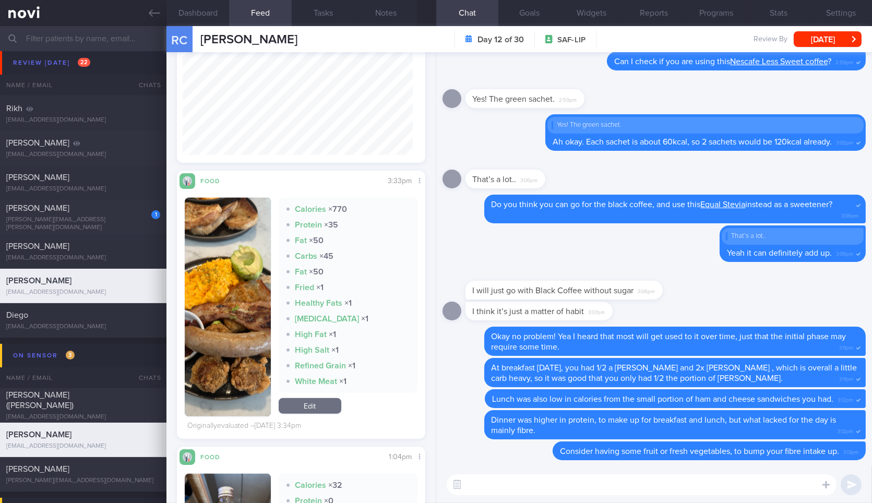
click at [583, 481] on textarea at bounding box center [642, 484] width 390 height 21
type textarea "O"
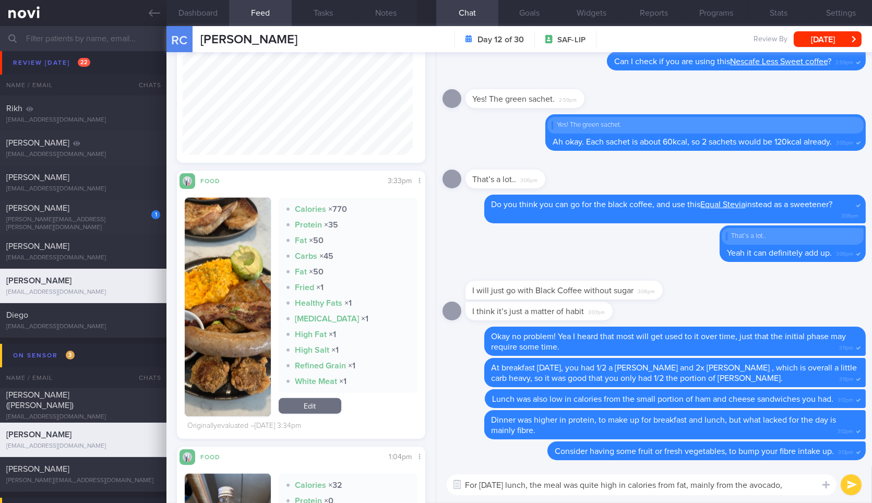
click at [228, 272] on button "button" at bounding box center [228, 307] width 86 height 219
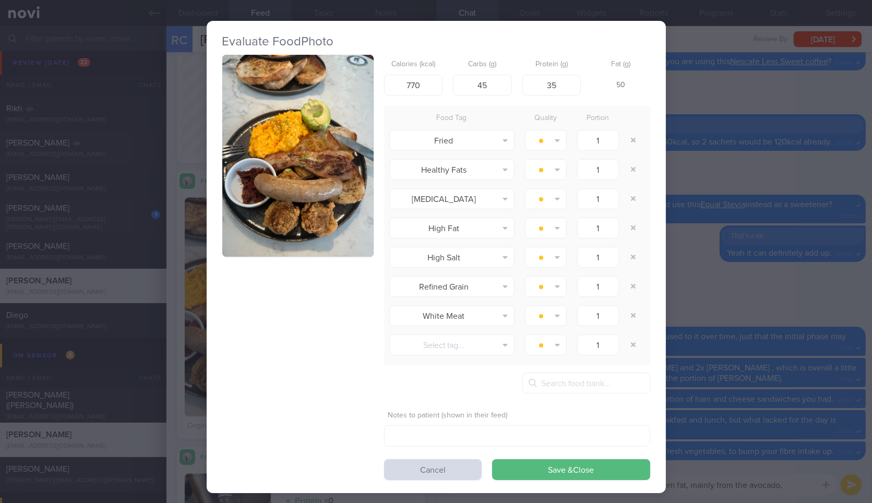
click at [339, 237] on button "button" at bounding box center [297, 156] width 151 height 202
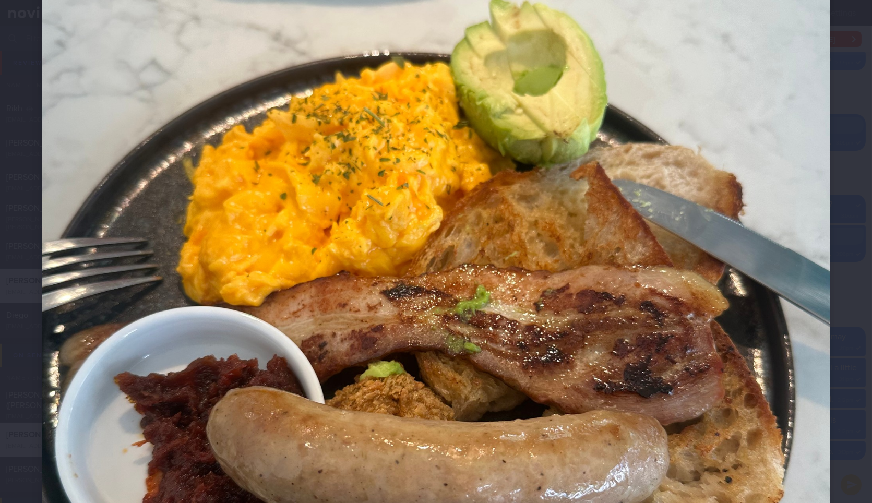
scroll to position [272, 0]
click at [831, 327] on div at bounding box center [436, 295] width 872 height 1135
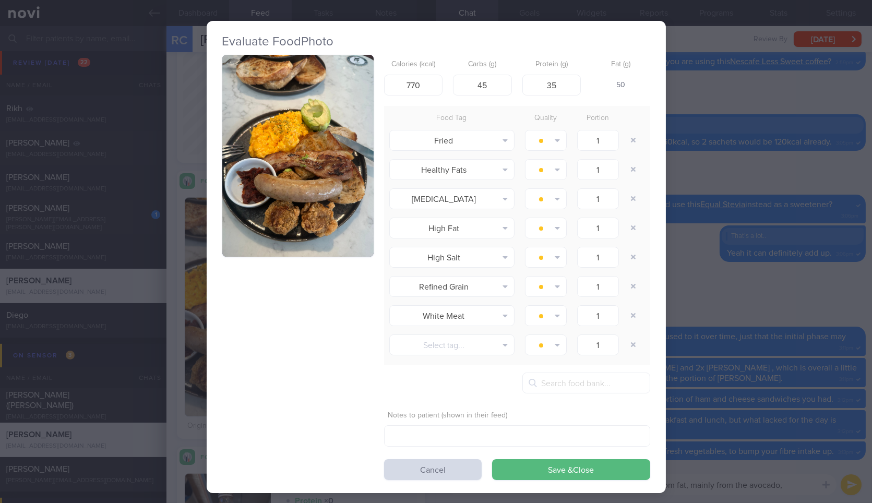
click at [766, 410] on div "Evaluate Food Photo Calories (kcal) 770 Carbs (g) 45 Protein (g) 35 Fat (g) 50 …" at bounding box center [436, 251] width 872 height 503
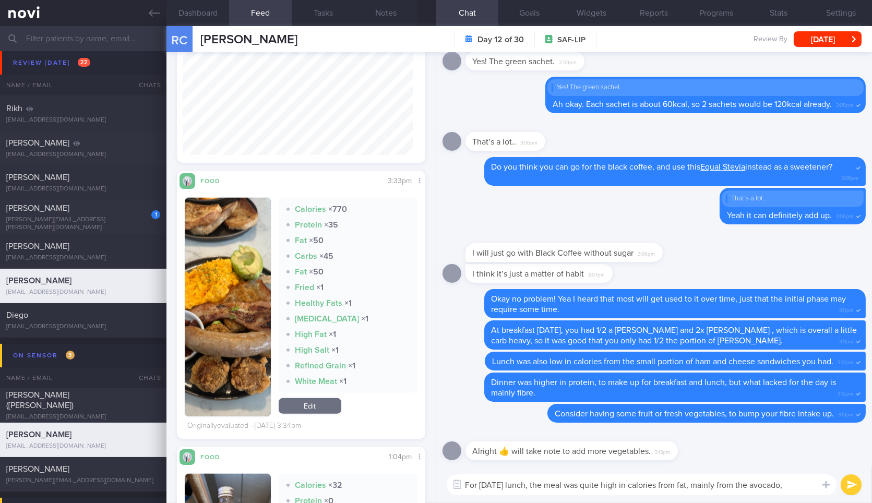
click at [808, 485] on textarea "For Saturday's lunch, the meal was quite high in calories from fat, mainly from…" at bounding box center [642, 484] width 390 height 21
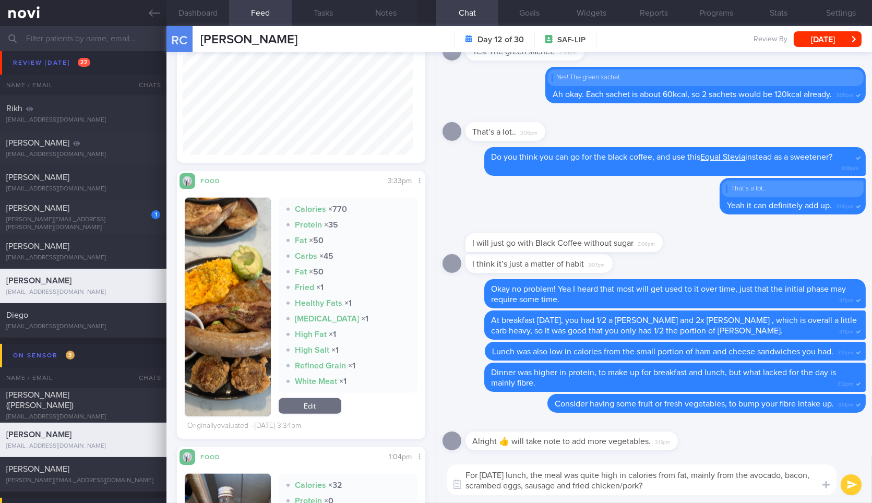
type textarea "For [DATE] lunch, the meal was quite high in calories from fat, mainly from the…"
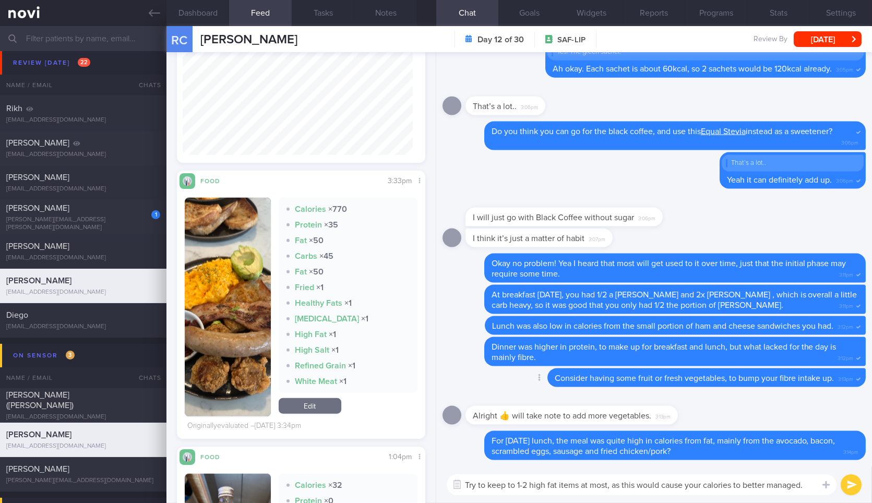
type textarea "Try to keep to 1-2 high fat items at most, as this would cause your calories to…"
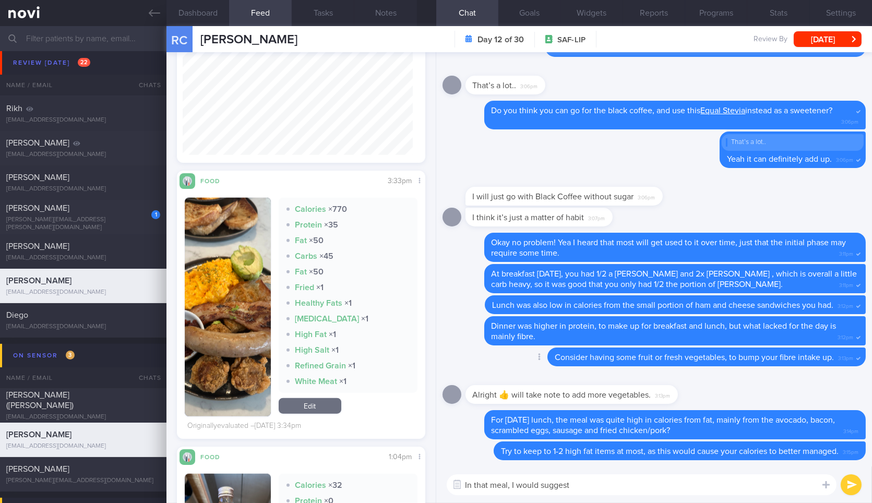
type textarea "In that meal, I would suggest"
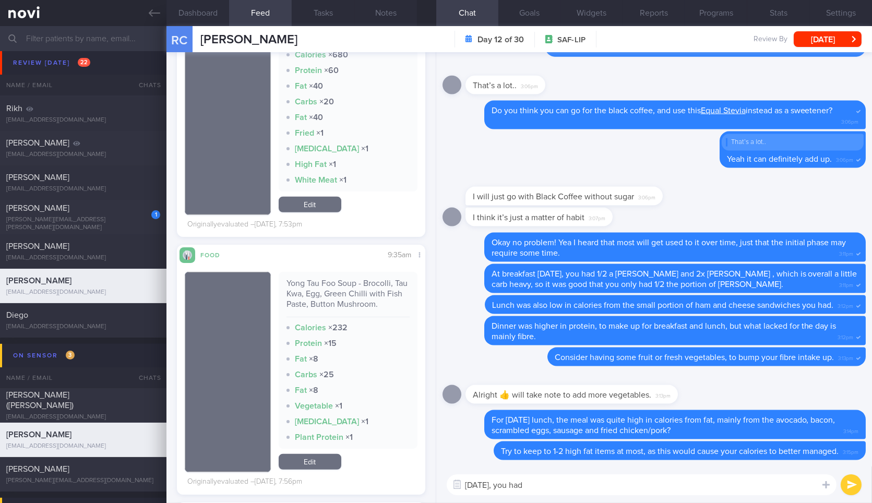
scroll to position [1641, 0]
click at [368, 294] on div "Yong Tau Foo Soup - Brocolli, Tau Kwa, Egg, Green Chilli with Fish Paste, Butto…" at bounding box center [347, 298] width 123 height 39
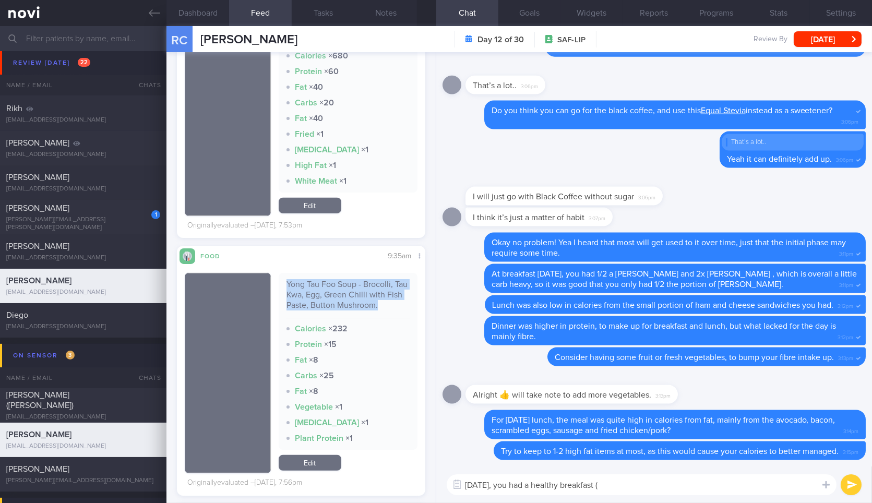
click at [368, 294] on div "Yong Tau Foo Soup - Brocolli, Tau Kwa, Egg, Green Chilli with Fish Paste, Butto…" at bounding box center [347, 298] width 123 height 39
copy div "Yong Tau Foo Soup - Brocolli, Tau Kwa, Egg, Green Chilli with Fish Paste, Butto…"
click at [689, 478] on textarea "Yesterday, you had a healthy breakfast (" at bounding box center [642, 484] width 390 height 21
paste textarea "Yong Tau Foo Soup - Brocolli, Tau Kwa, Egg, Green Chilli with Fish Paste, Butto…"
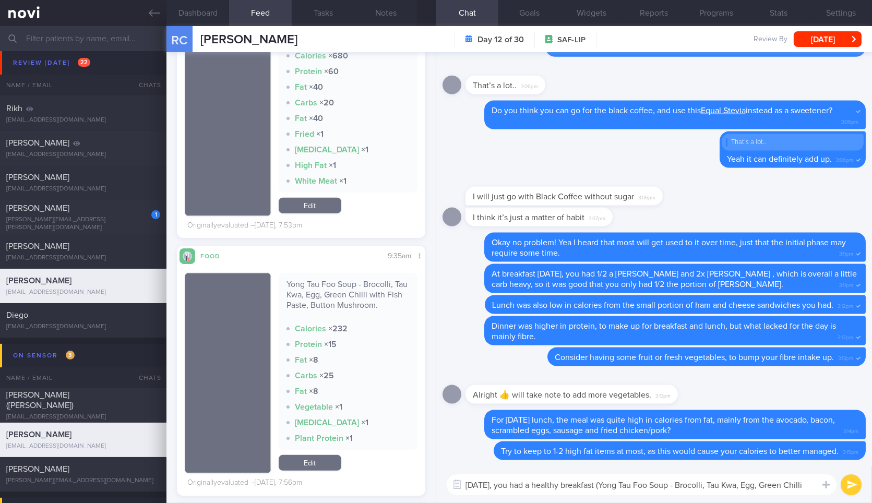
scroll to position [0, 0]
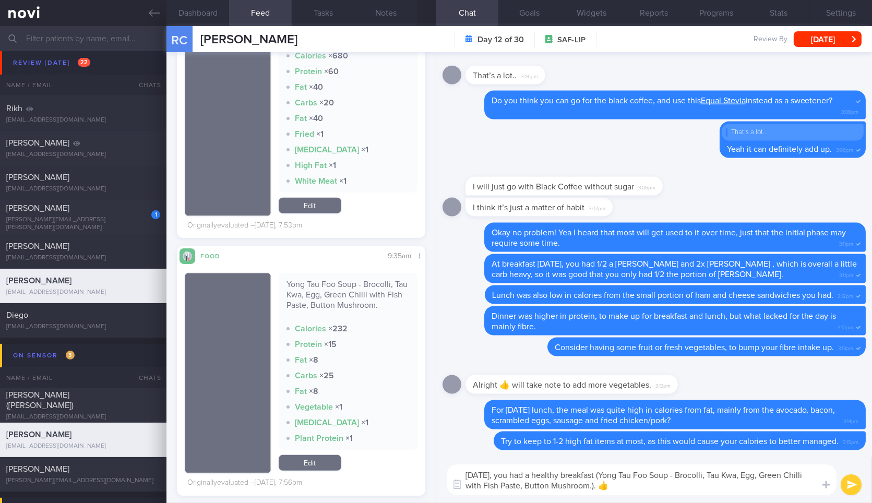
type textarea "[DATE], you had a healthy breakfast (Yong Tau Foo Soup - Brocolli, Tau Kwa, Egg…"
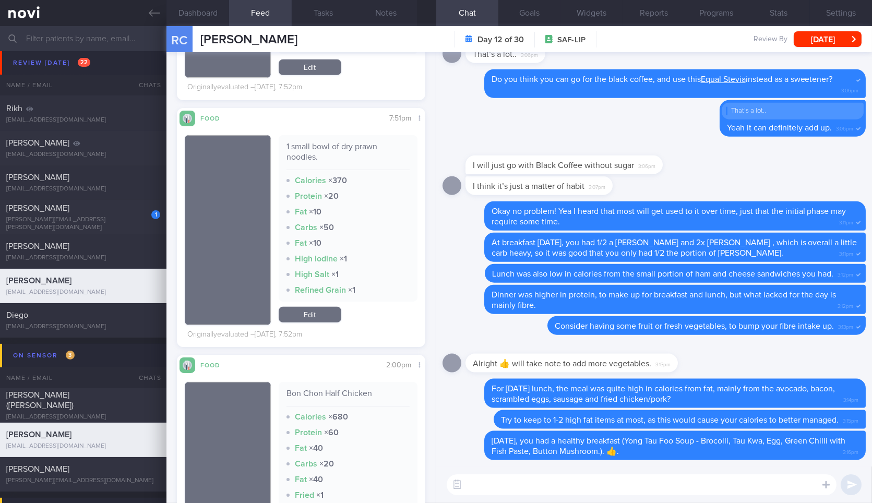
scroll to position [1319, 0]
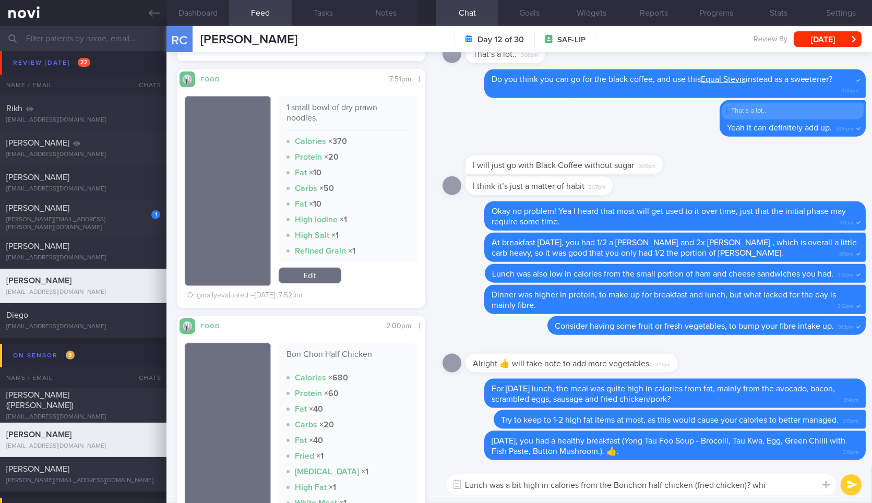
type textarea "Lunch was a bit high in calories from the Bonchon half chicken (fried chicken)?…"
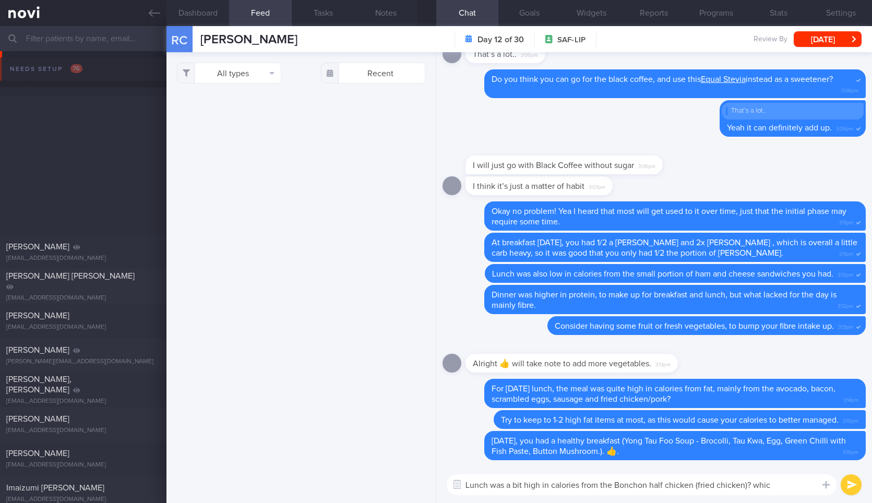
select select "7"
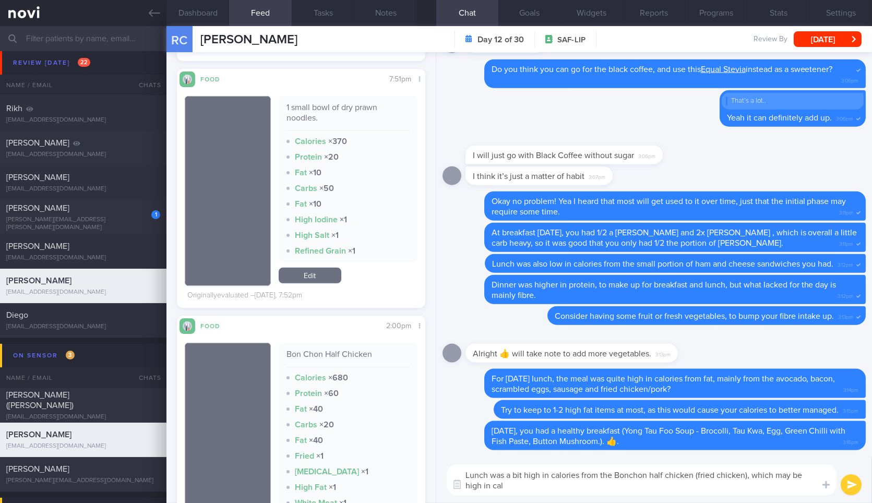
click at [531, 492] on textarea "Lunch was a bit high in calories from the Bonchon half chicken (fried chicken),…" at bounding box center [642, 479] width 390 height 31
type textarea "Lunch was a bit high in calories from the Bonchon half chicken (fried chicken),…"
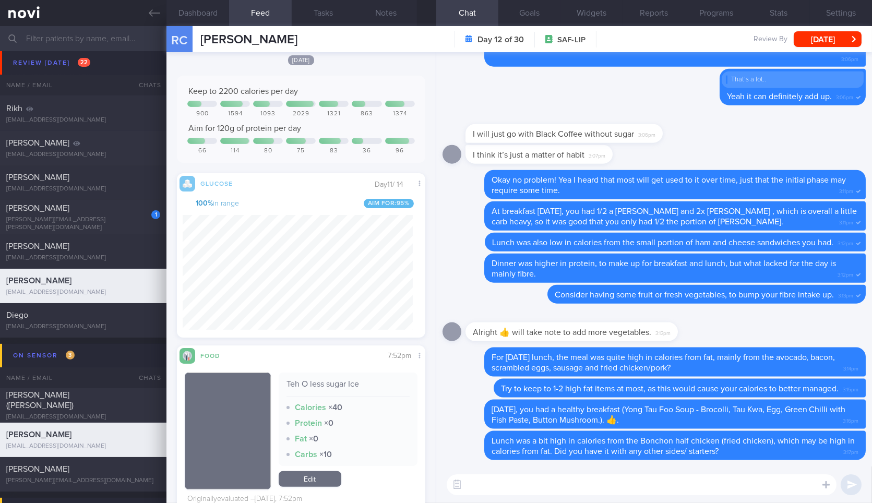
scroll to position [852, 0]
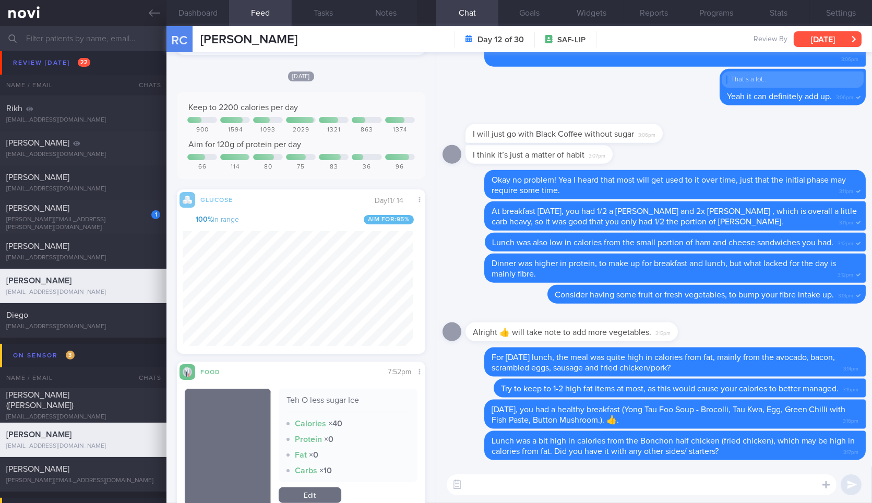
click at [817, 44] on button "[DATE]" at bounding box center [827, 39] width 68 height 16
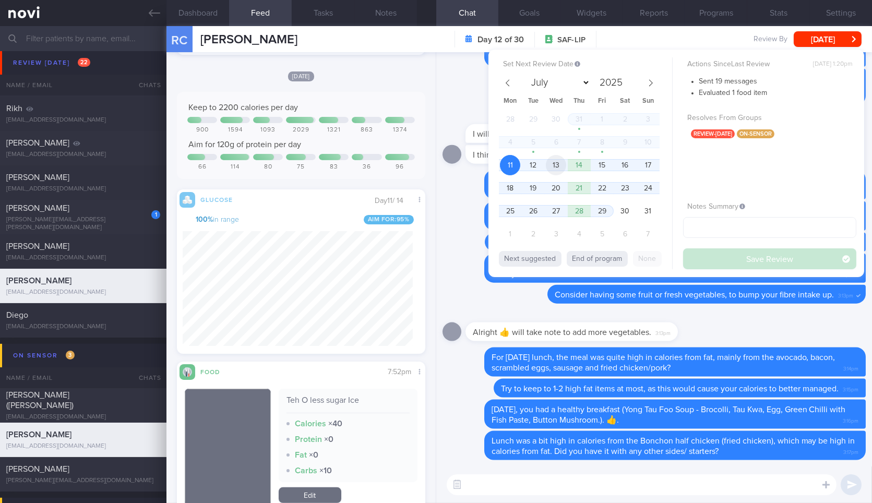
click at [558, 169] on span "13" at bounding box center [556, 165] width 20 height 20
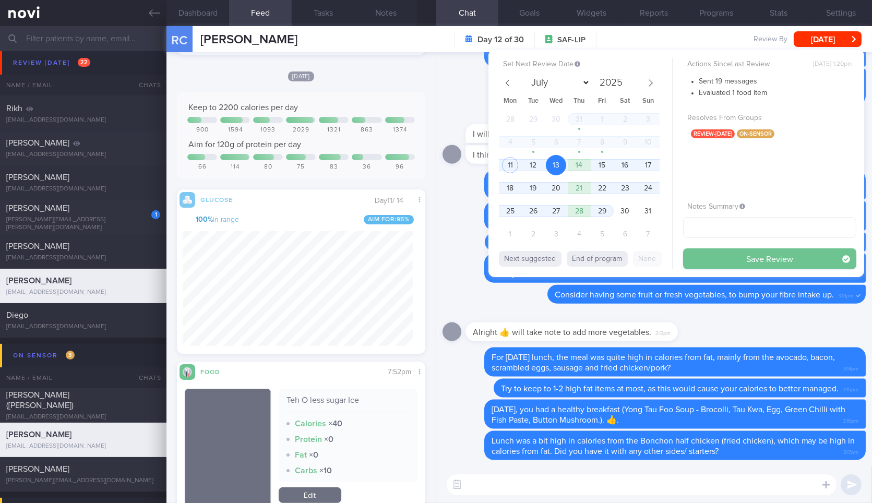
click at [745, 264] on button "Save Review" at bounding box center [769, 258] width 173 height 21
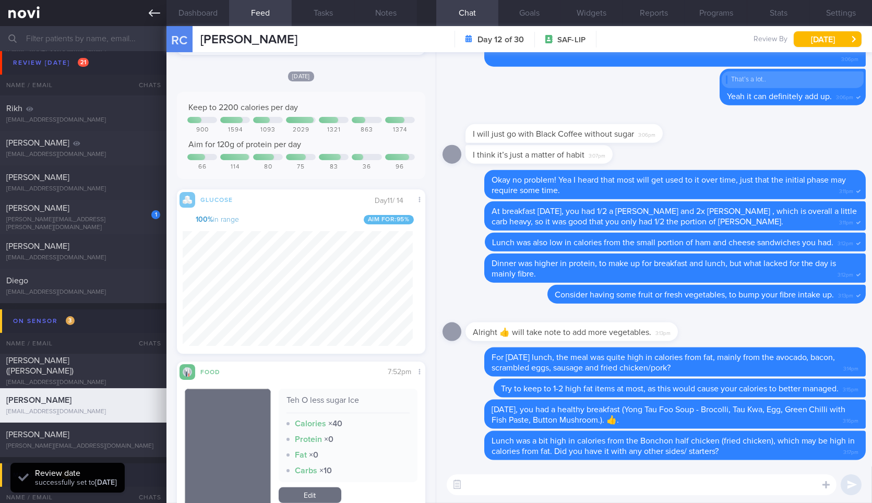
click at [156, 14] on icon at bounding box center [154, 12] width 11 height 11
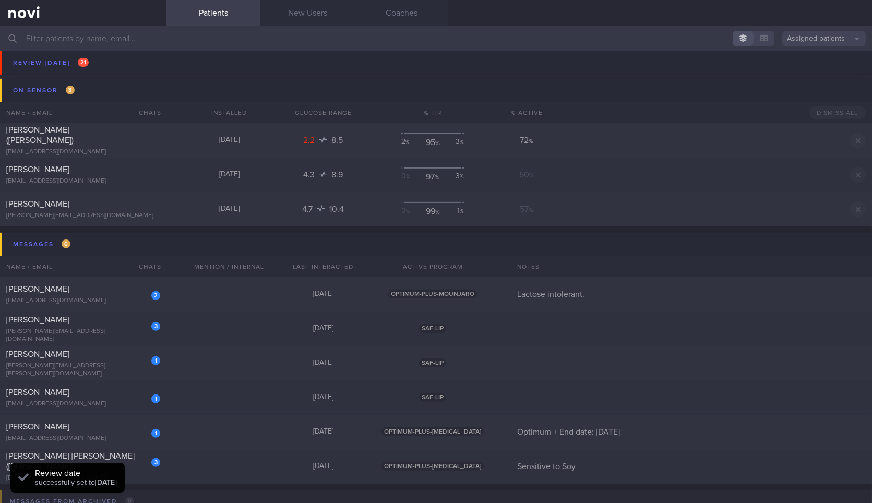
scroll to position [765, 0]
